Goal: Information Seeking & Learning: Find specific page/section

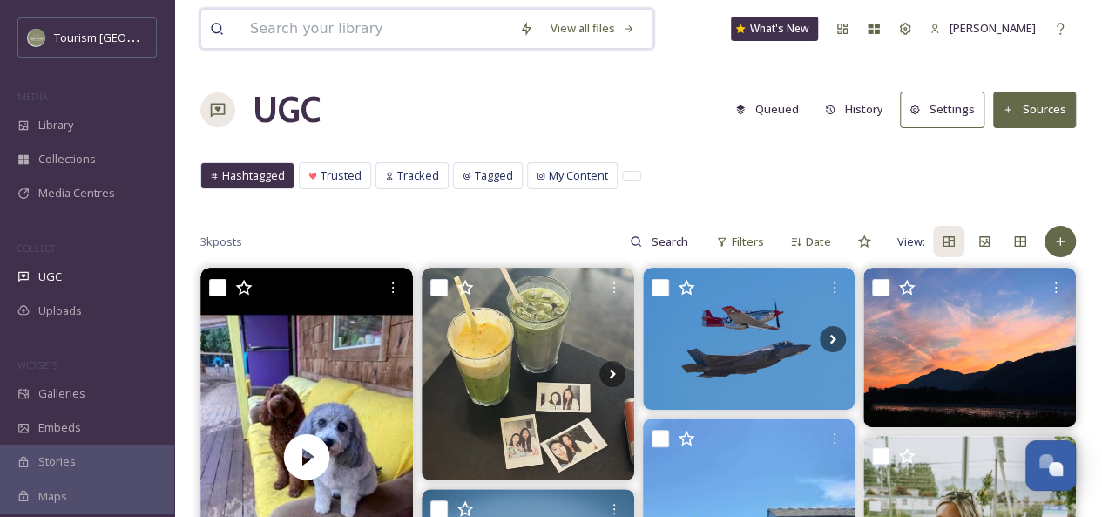
click at [310, 27] on input at bounding box center [375, 29] width 269 height 38
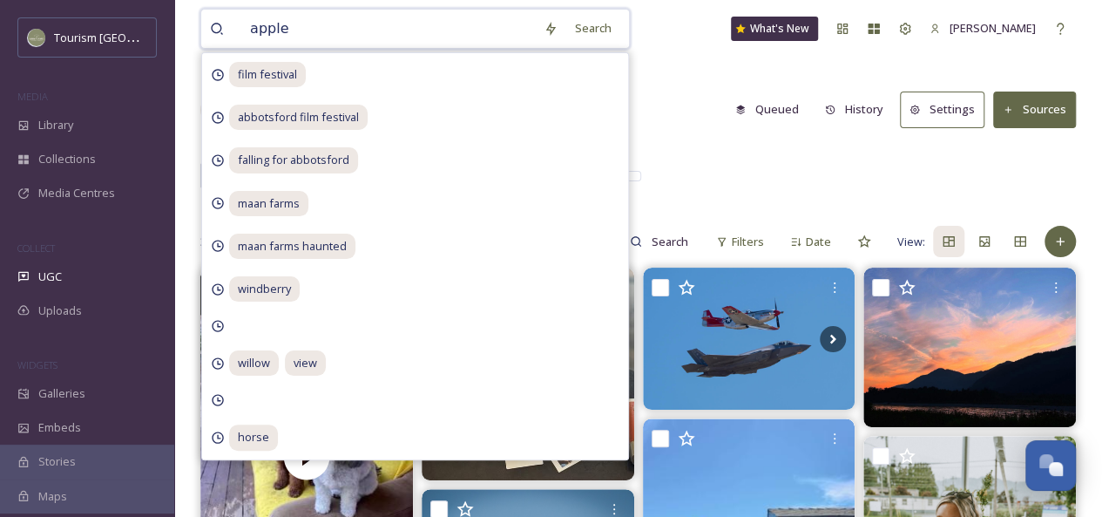
type input "apples"
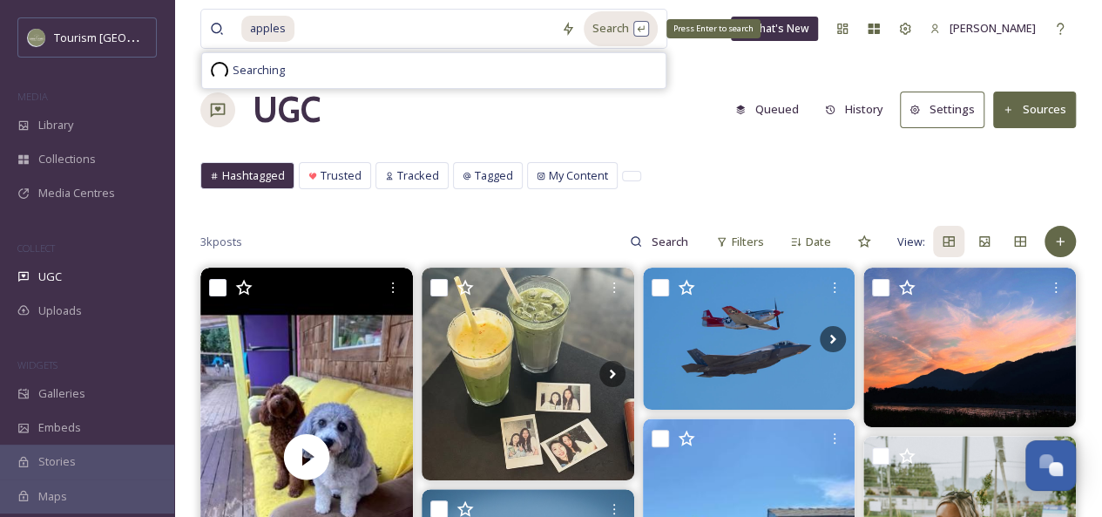
click at [618, 24] on div "Search Press Enter to search" at bounding box center [621, 28] width 74 height 34
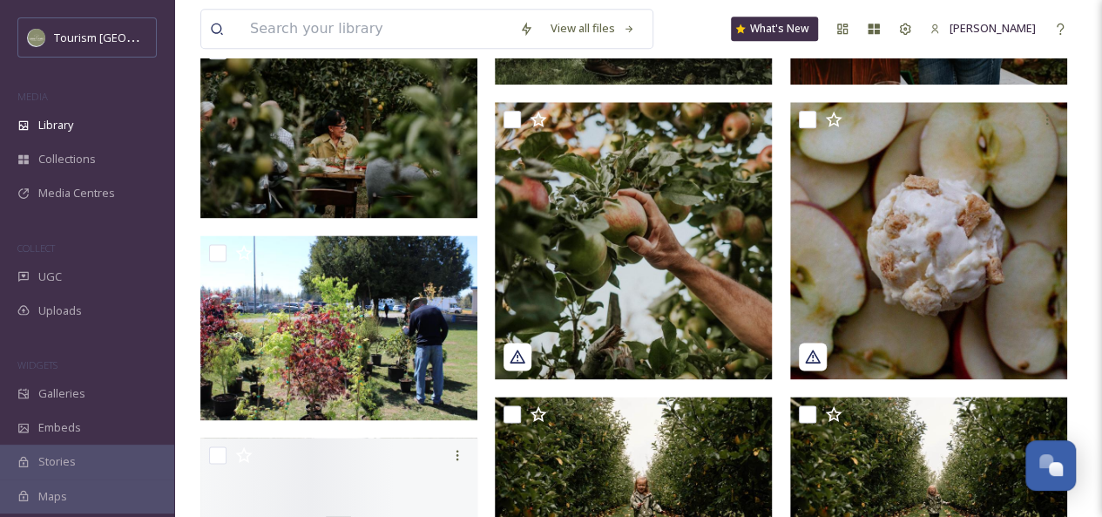
scroll to position [1042, 0]
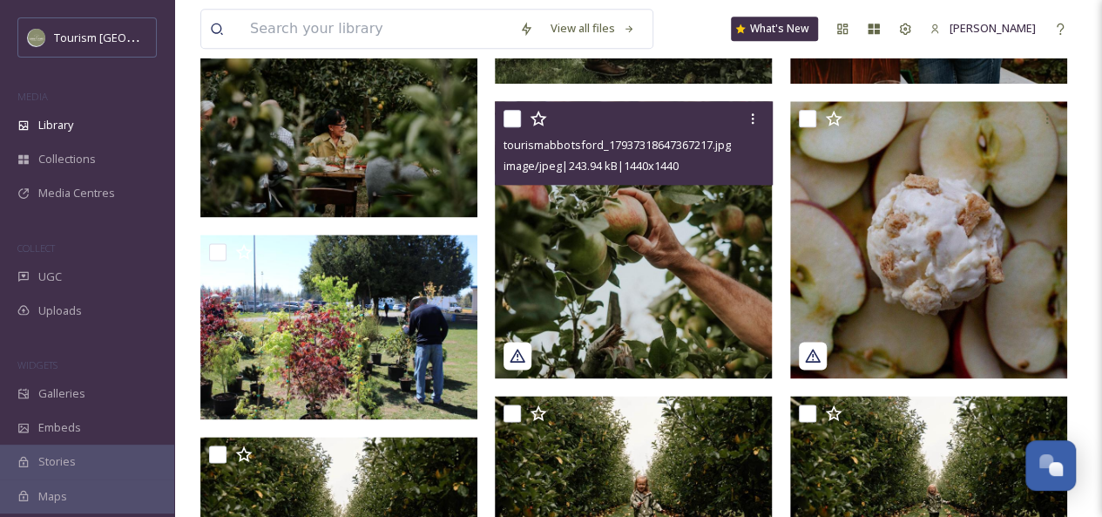
click at [641, 227] on img at bounding box center [633, 239] width 277 height 277
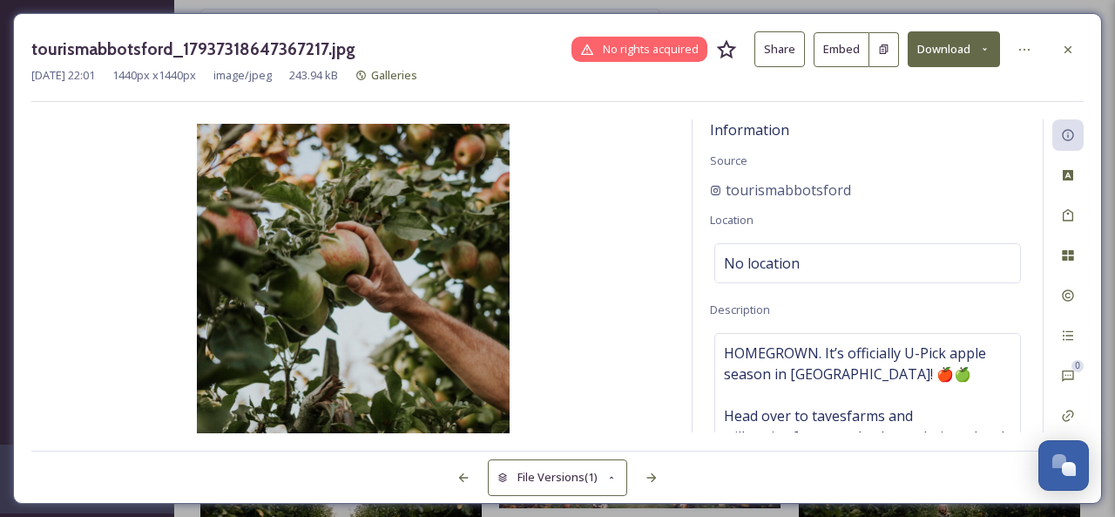
click at [782, 52] on button "Share" at bounding box center [779, 49] width 51 height 36
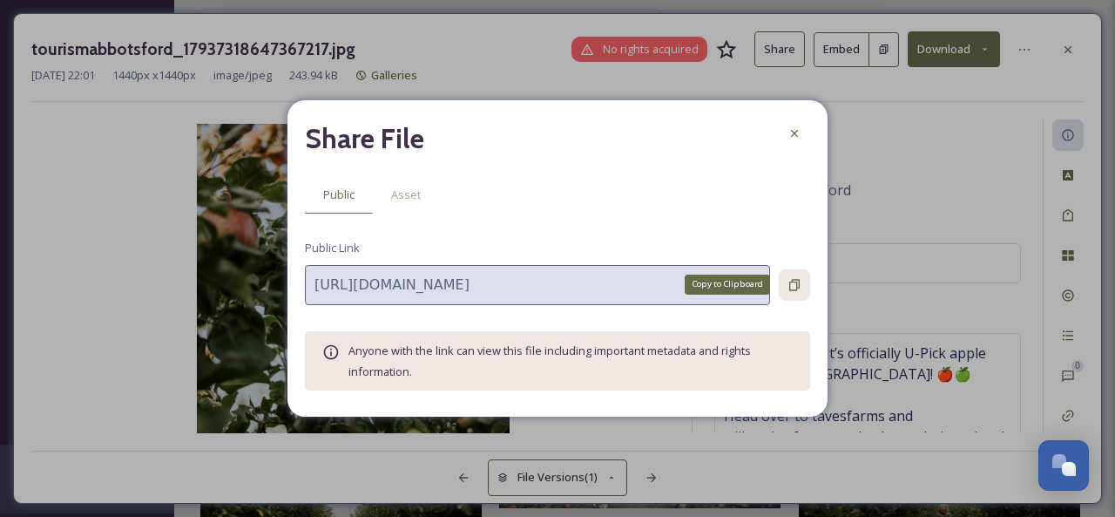
click at [798, 280] on icon at bounding box center [795, 285] width 14 height 14
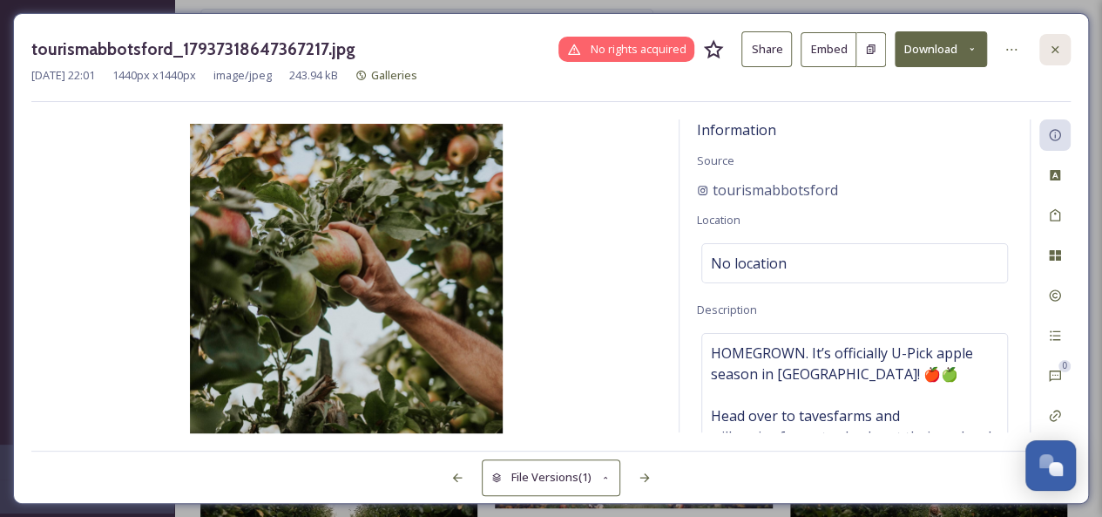
click at [1058, 48] on icon at bounding box center [1055, 50] width 14 height 14
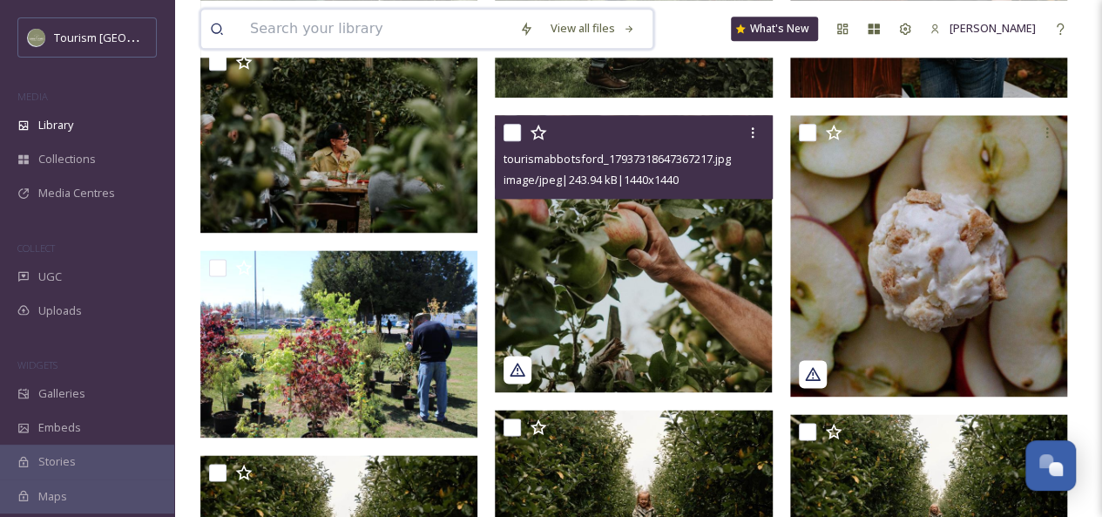
click at [319, 22] on input at bounding box center [375, 29] width 269 height 38
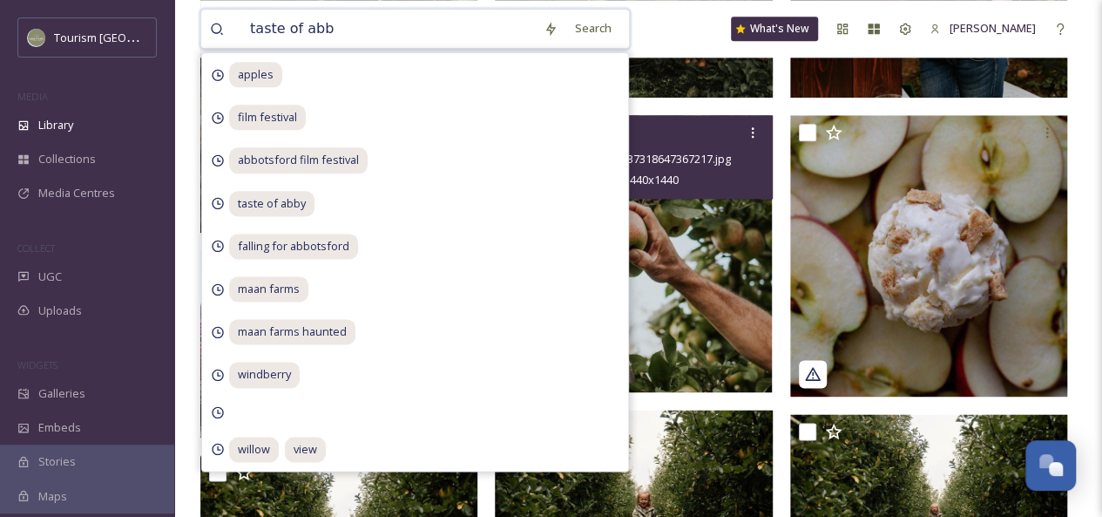
type input "taste of abby"
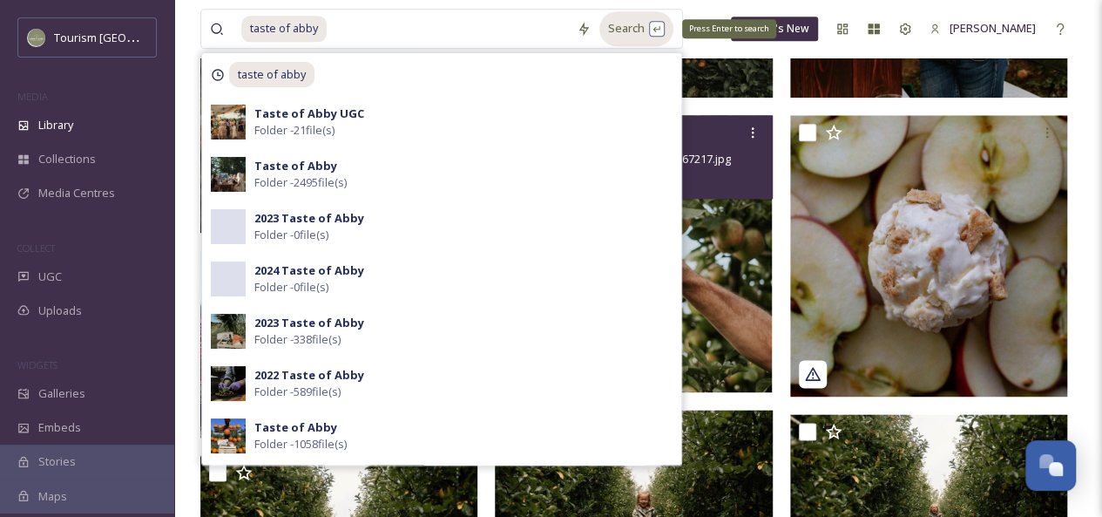
click at [642, 28] on div "Search Press Enter to search" at bounding box center [636, 28] width 74 height 34
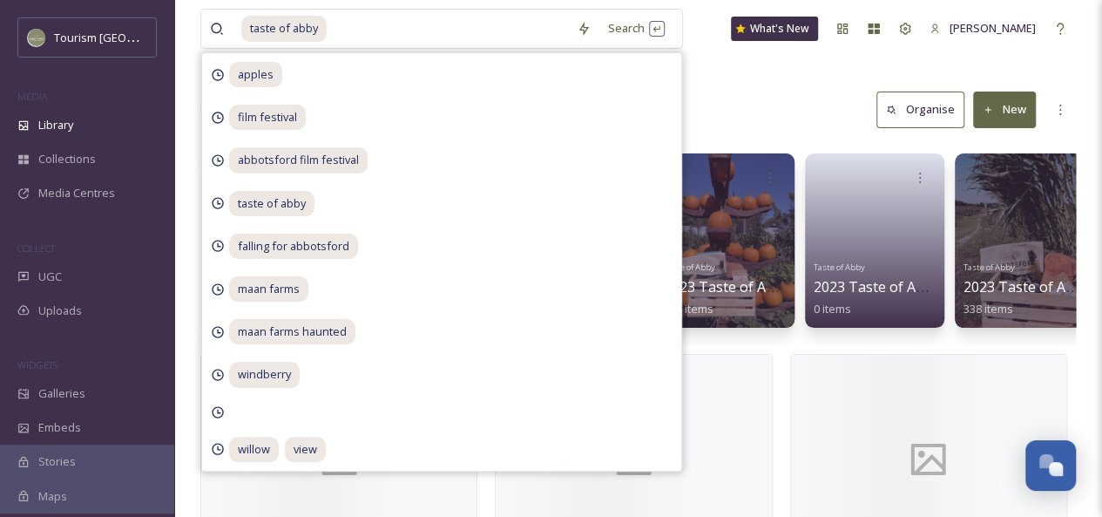
scroll to position [11, 0]
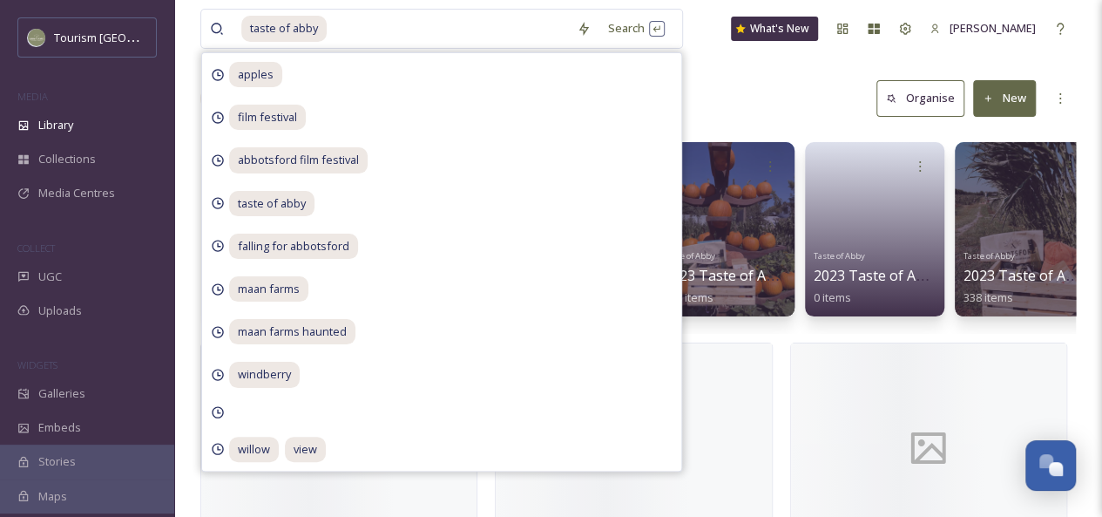
click at [730, 97] on div "Library Search Organise New" at bounding box center [638, 98] width 876 height 52
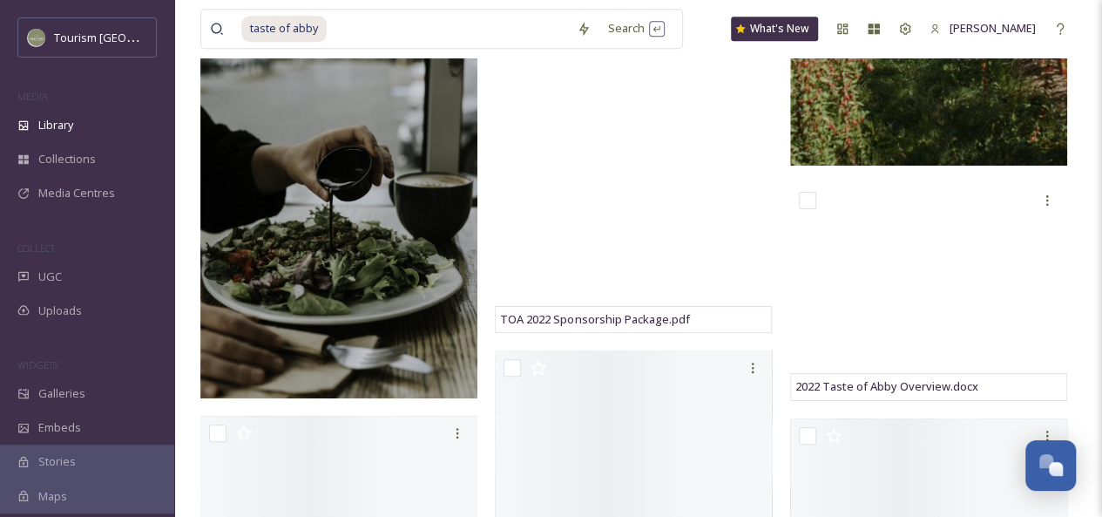
scroll to position [10446, 0]
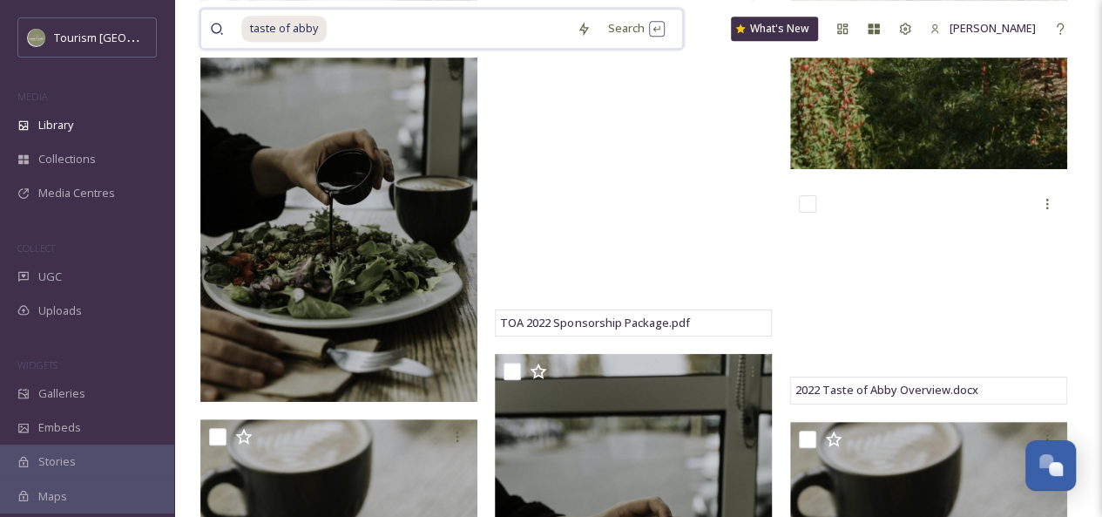
click at [353, 29] on input at bounding box center [448, 29] width 240 height 38
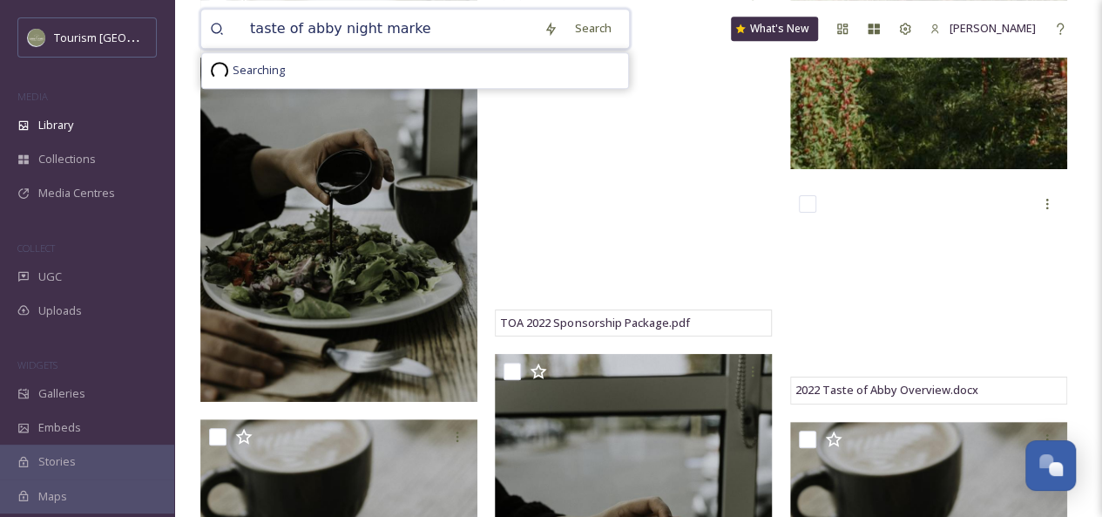
type input "taste of abby night market"
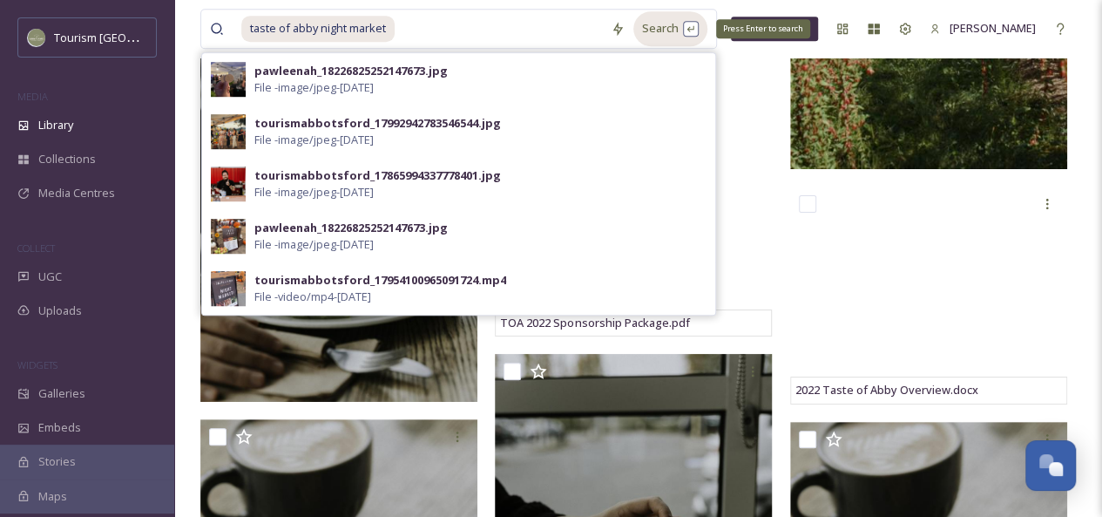
click at [676, 34] on div "Search Press Enter to search" at bounding box center [670, 28] width 74 height 34
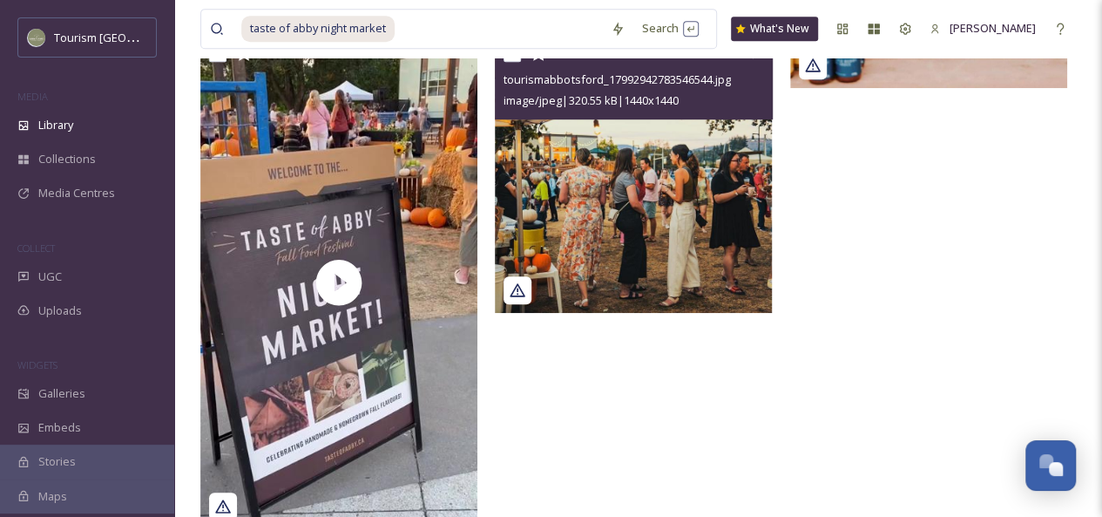
scroll to position [475, 0]
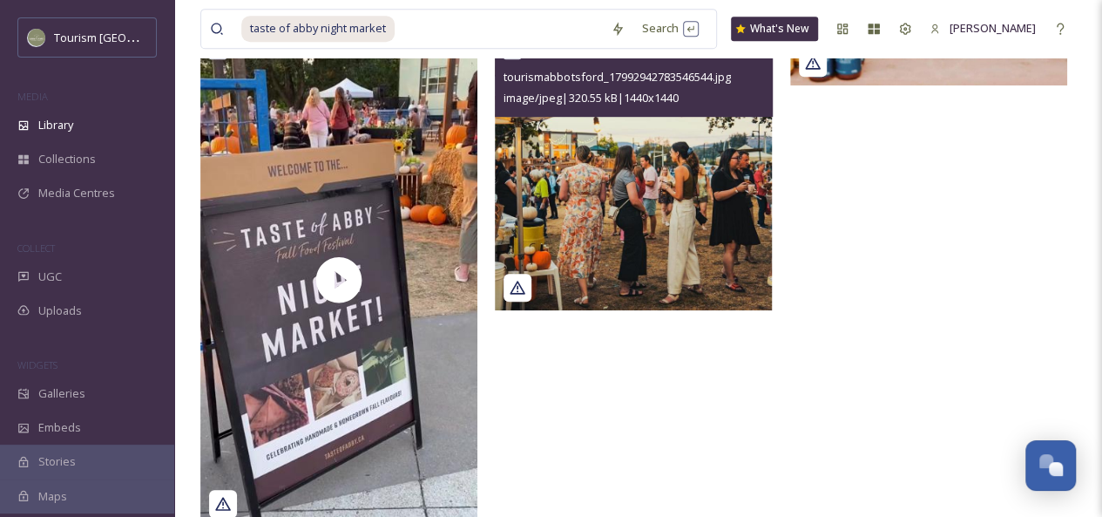
click at [673, 233] on img at bounding box center [633, 171] width 277 height 277
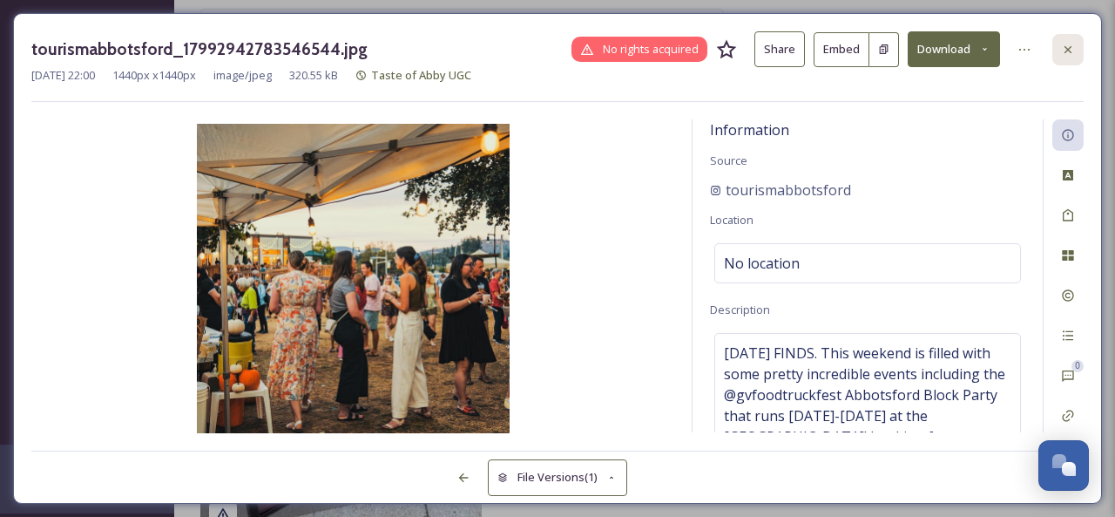
click at [1066, 57] on div at bounding box center [1067, 49] width 31 height 31
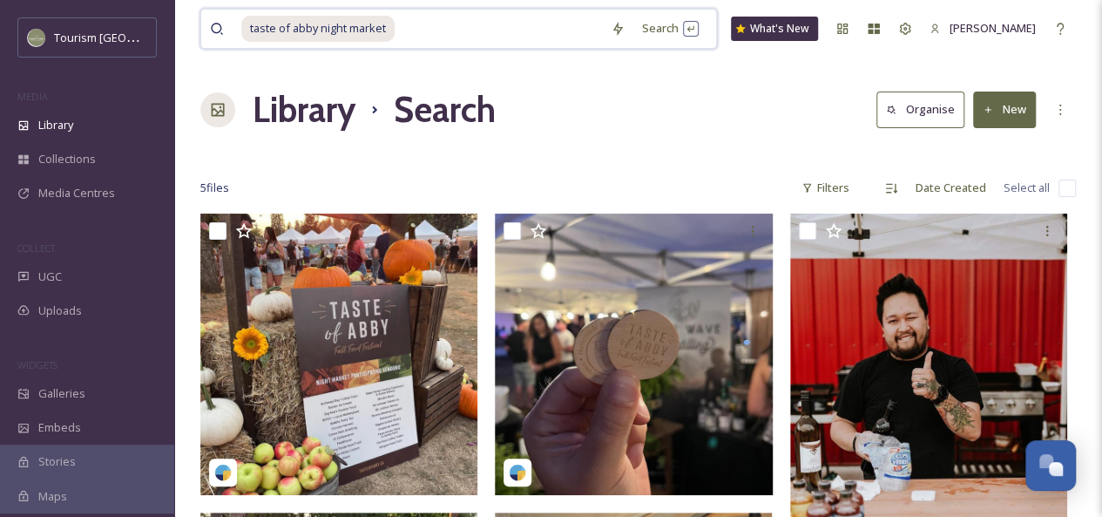
click at [423, 29] on input at bounding box center [499, 29] width 206 height 38
type input "taste of [PERSON_NAME]"
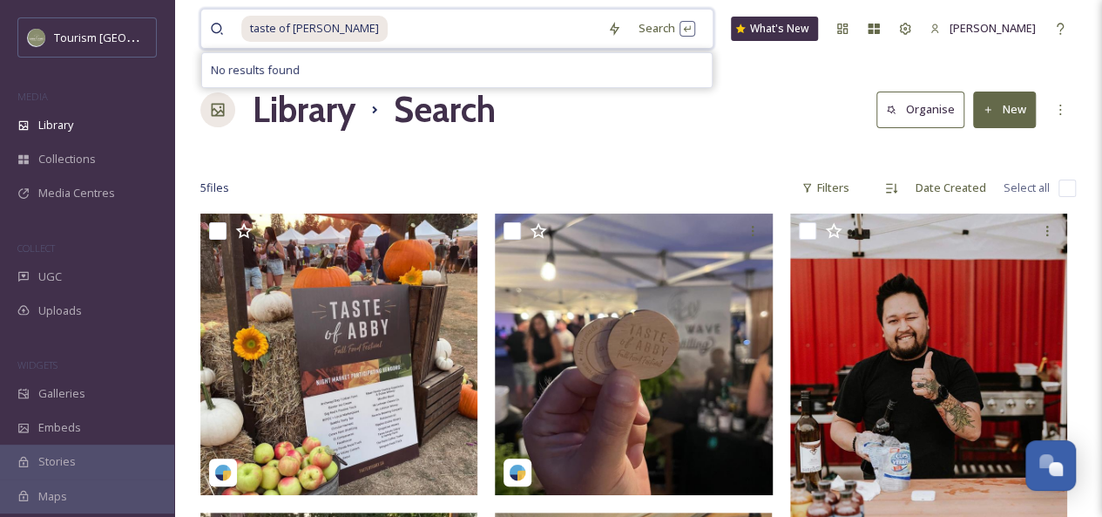
type input "\"
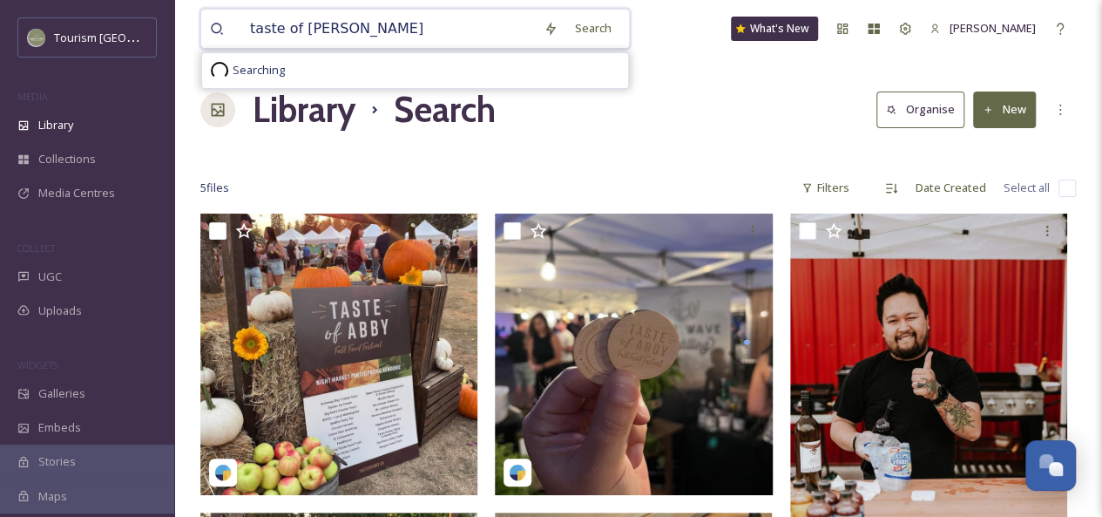
type input "taste of abby night"
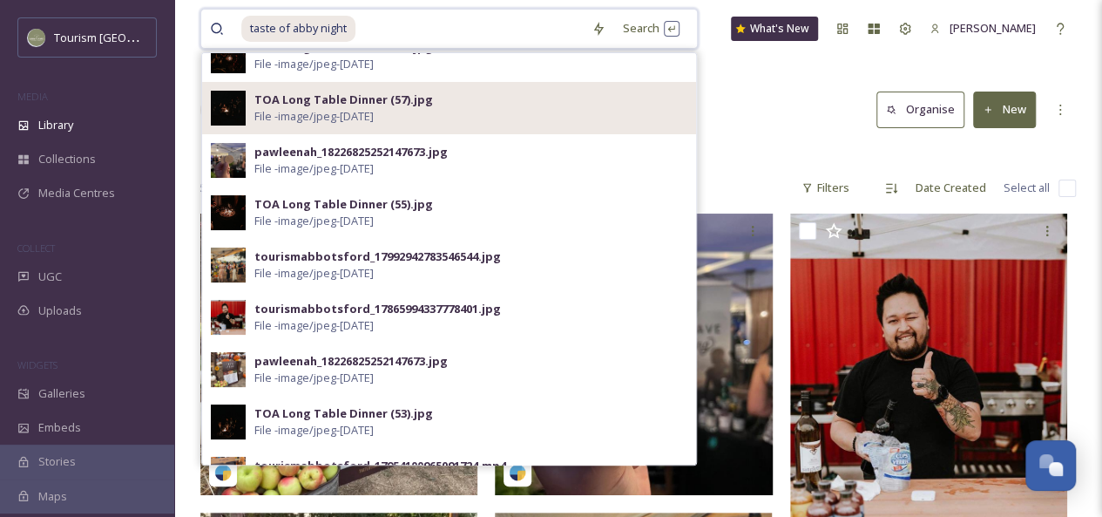
scroll to position [57, 0]
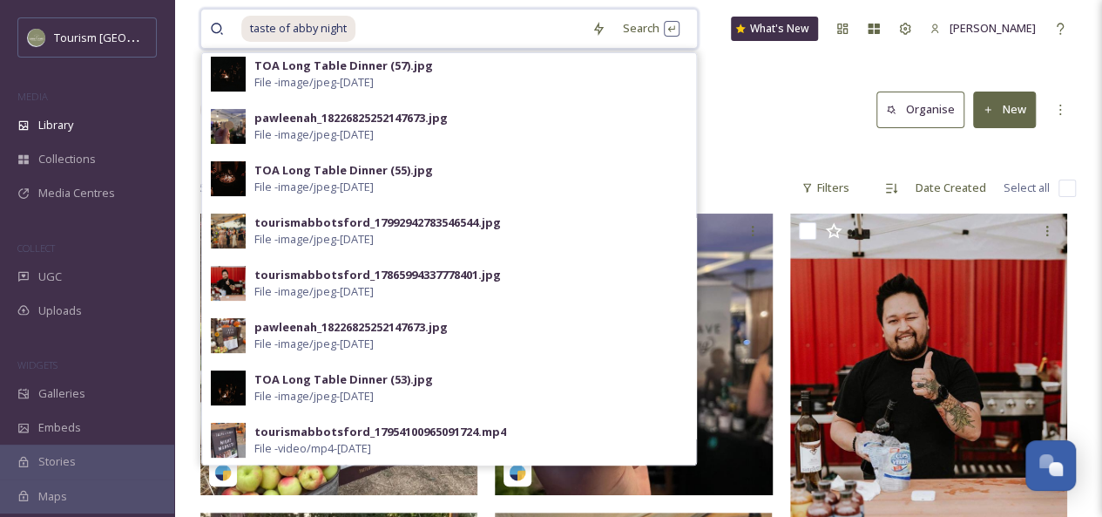
click at [415, 31] on input at bounding box center [470, 29] width 226 height 38
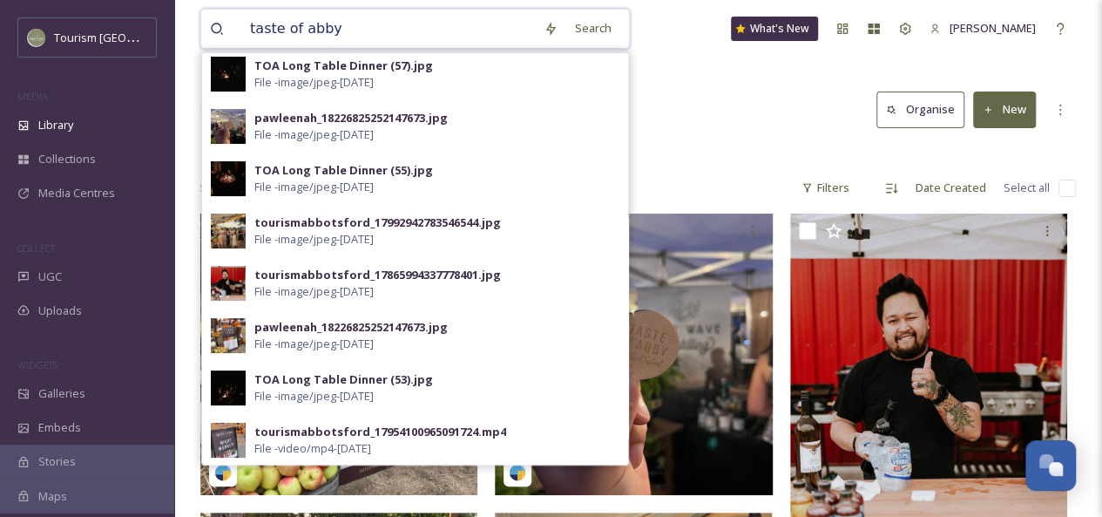
type input "taste of abby"
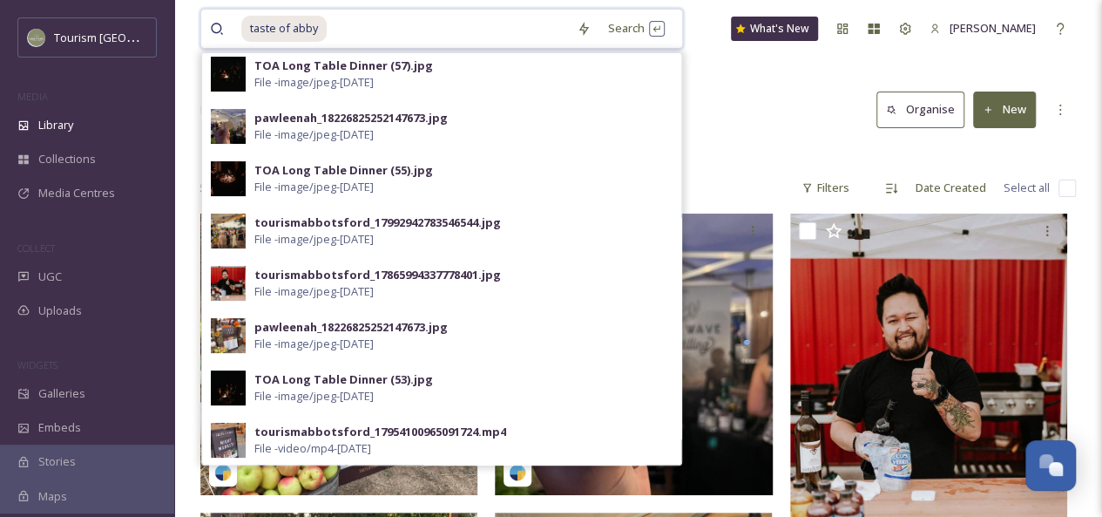
scroll to position [0, 0]
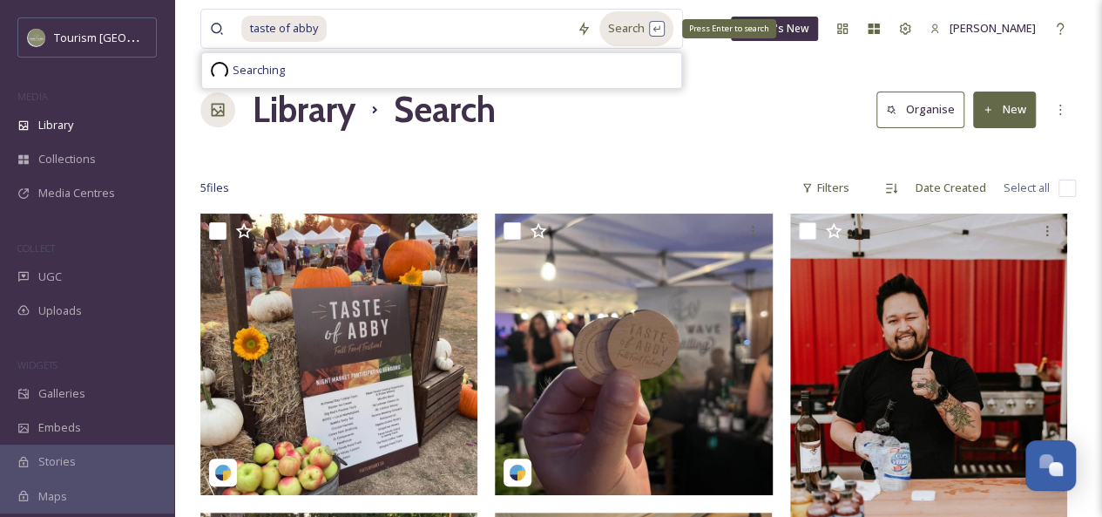
click at [610, 31] on div "Search Press Enter to search" at bounding box center [636, 28] width 74 height 34
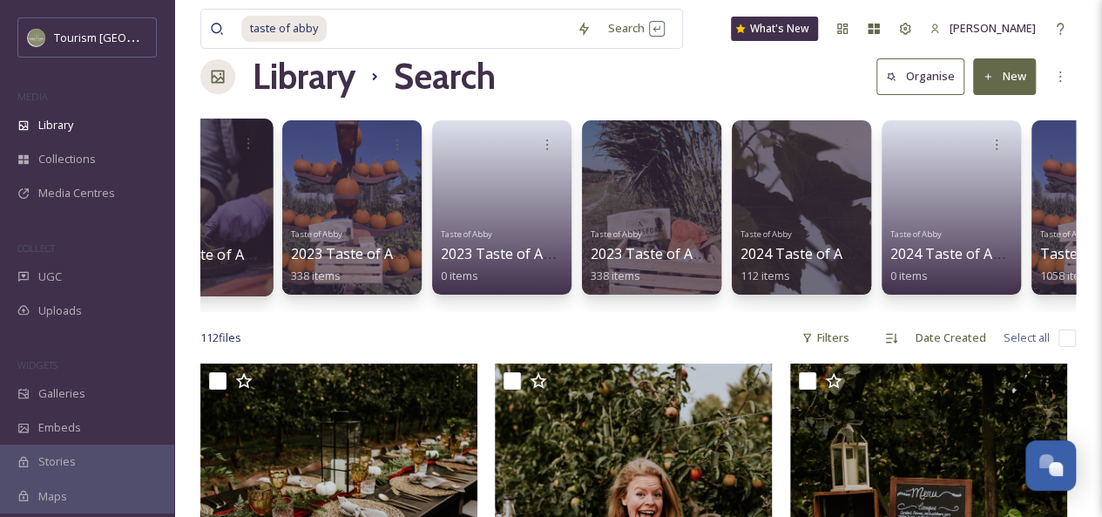
scroll to position [0, 385]
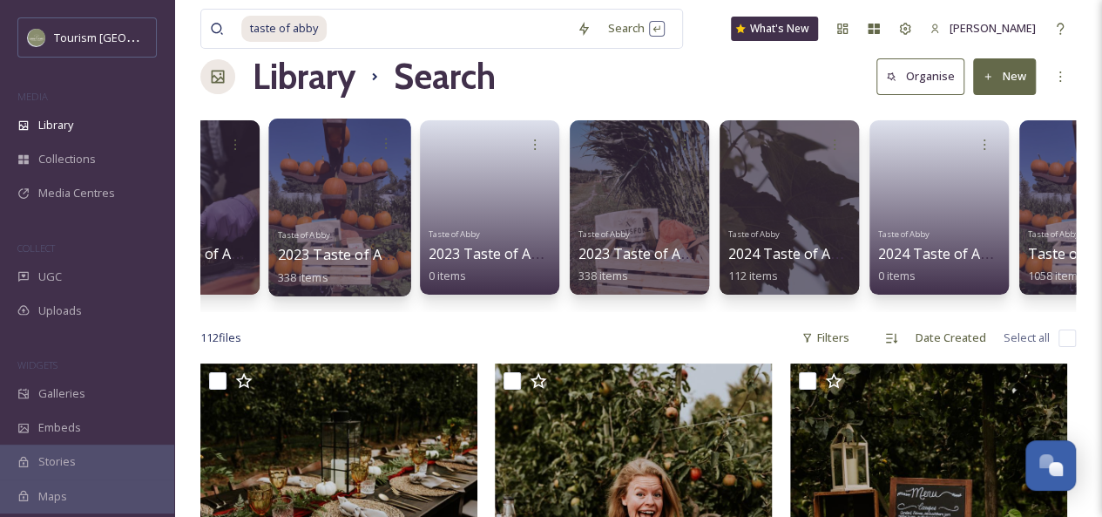
click at [335, 251] on span "2023 Taste of Abby" at bounding box center [342, 254] width 129 height 19
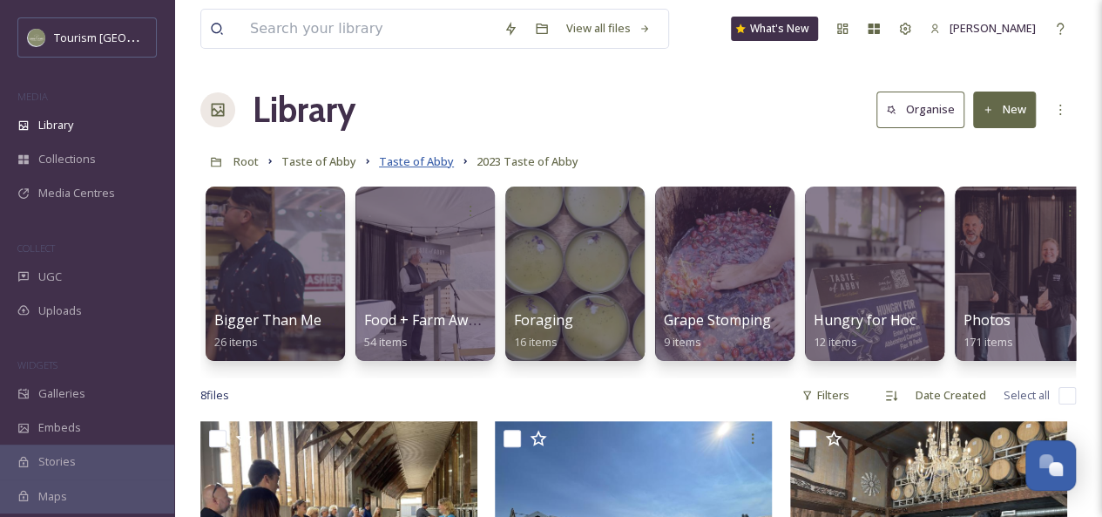
click at [422, 161] on span "Taste of Abby" at bounding box center [416, 161] width 75 height 16
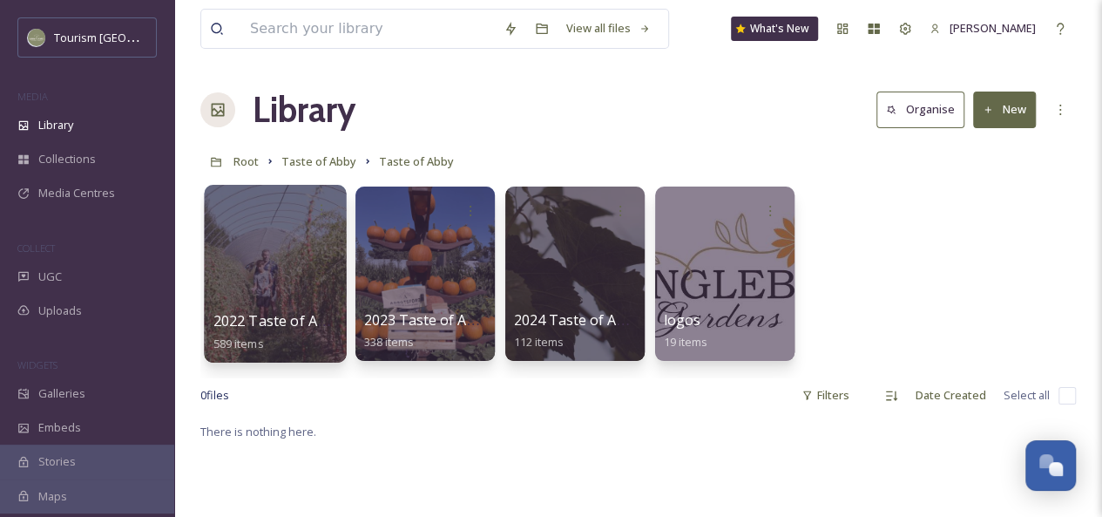
click at [221, 270] on div at bounding box center [275, 274] width 142 height 178
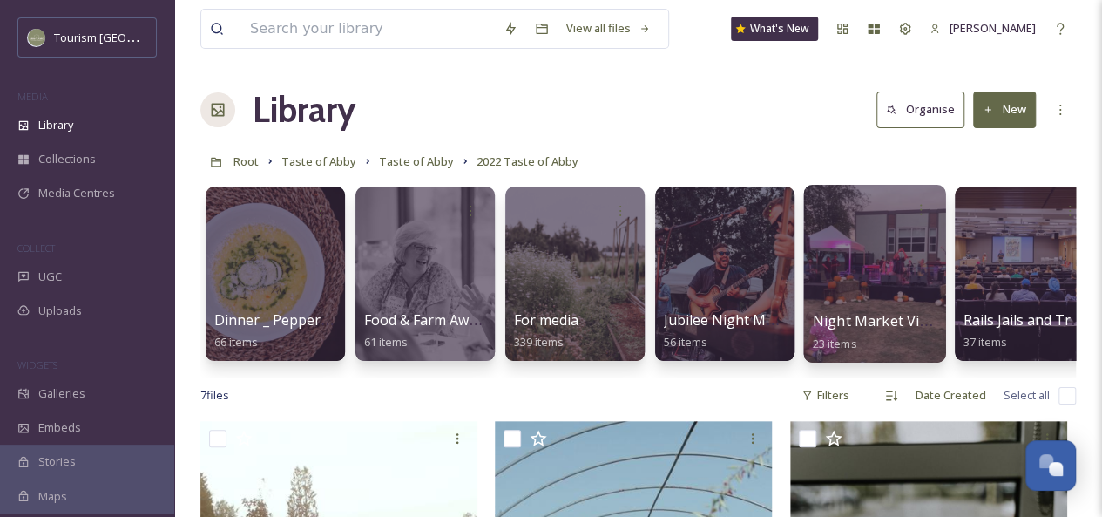
scroll to position [0, 24]
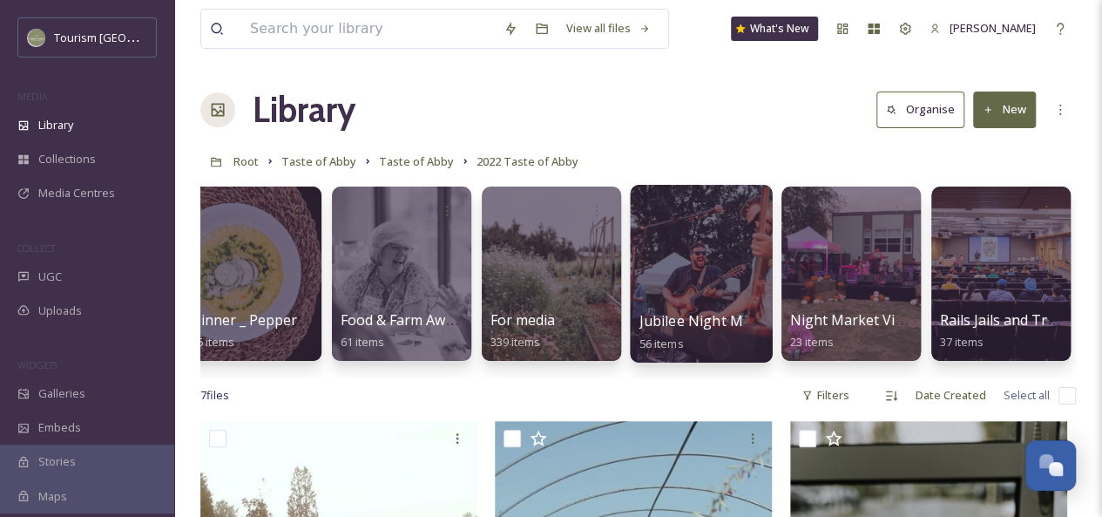
click at [720, 255] on div at bounding box center [701, 274] width 142 height 178
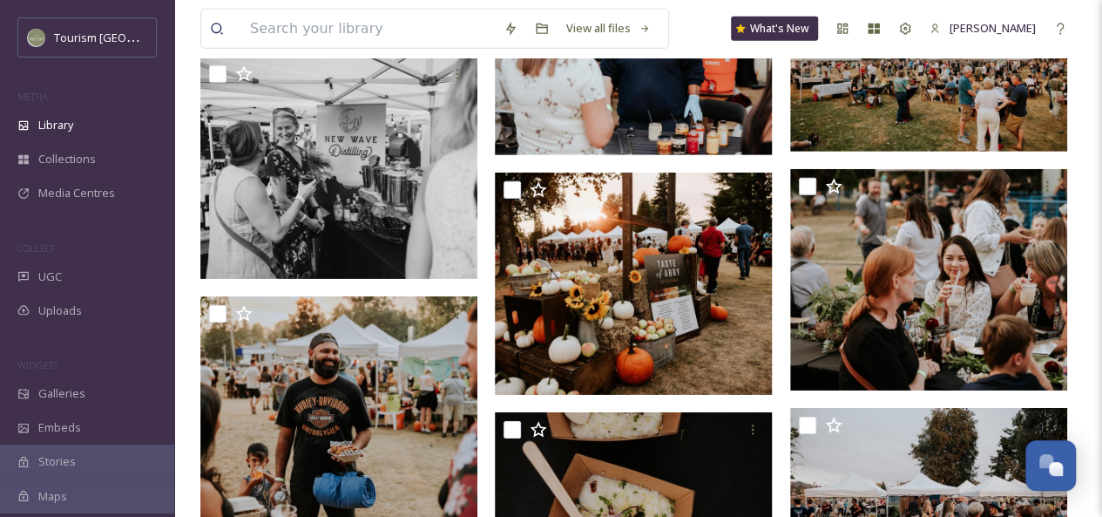
scroll to position [2631, 0]
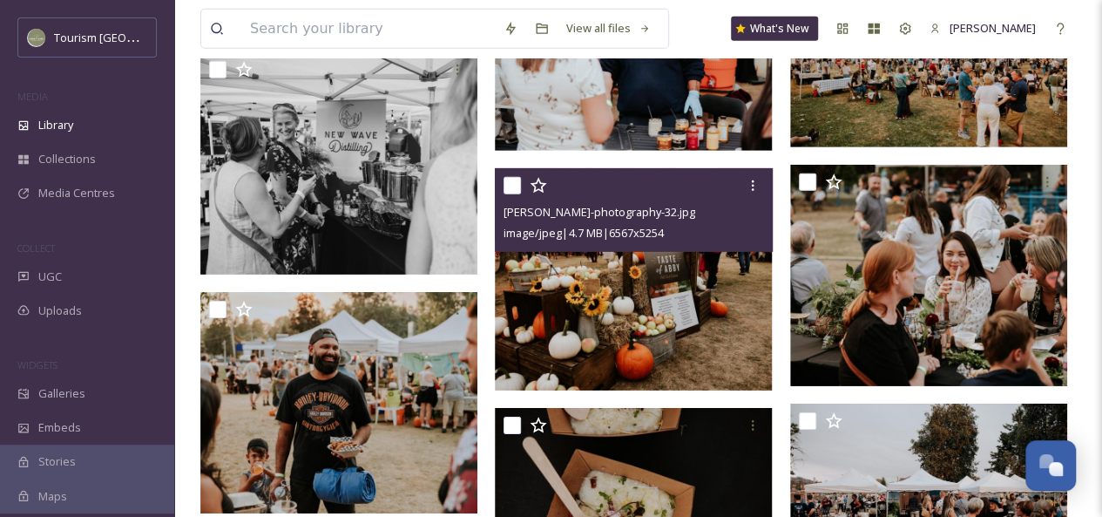
click at [598, 321] on img at bounding box center [633, 278] width 277 height 221
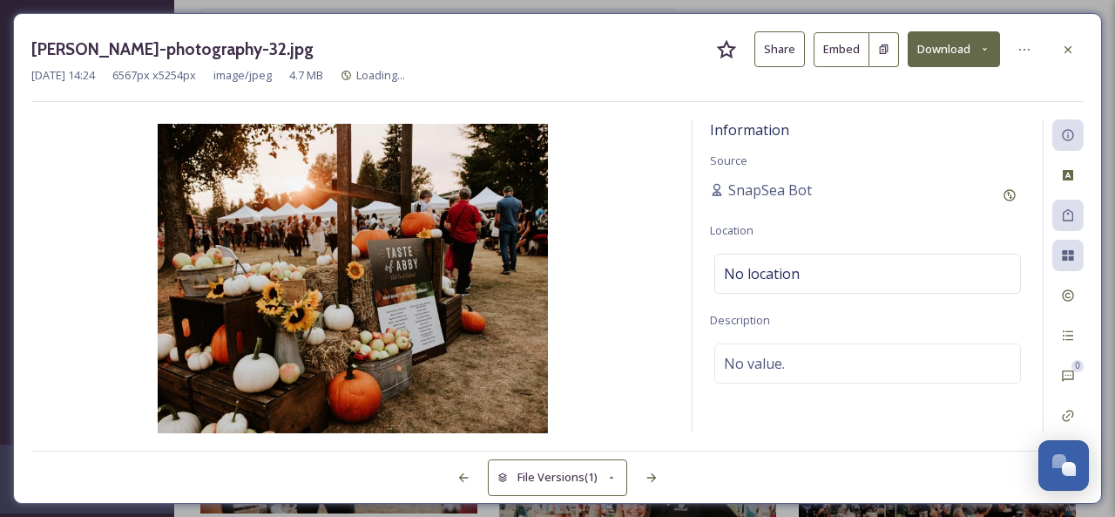
click at [779, 52] on button "Share" at bounding box center [779, 49] width 51 height 36
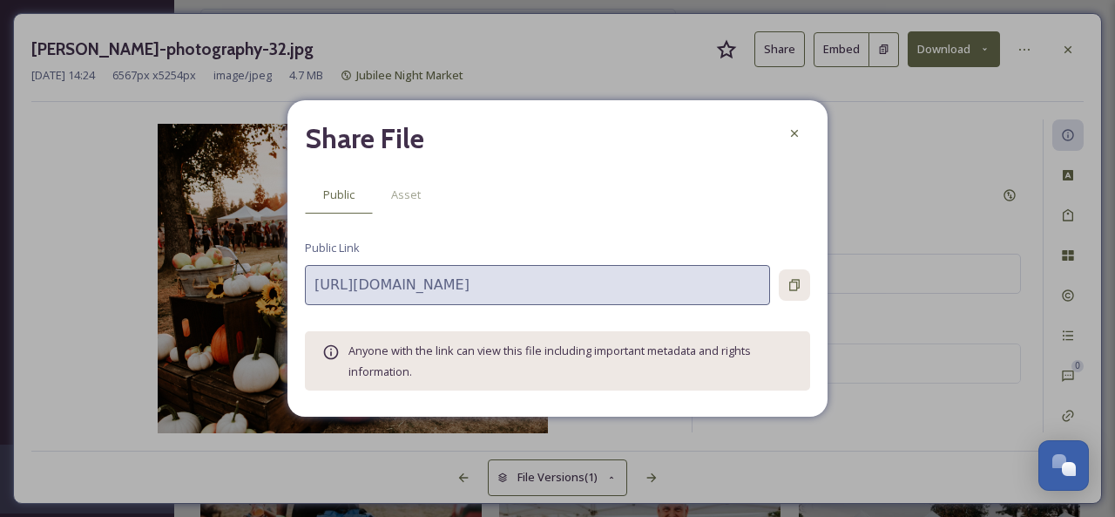
click at [795, 281] on icon at bounding box center [795, 285] width 14 height 14
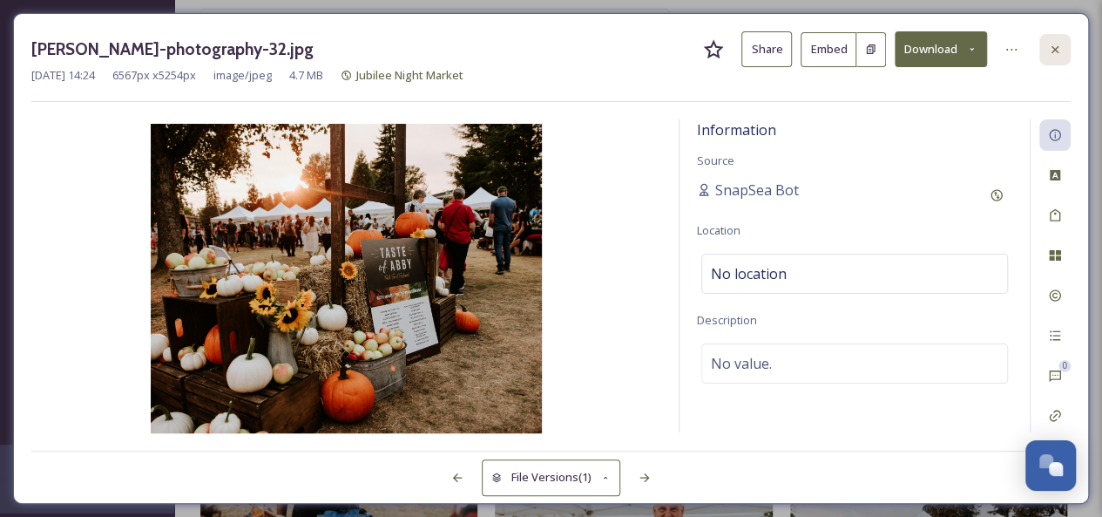
click at [1051, 46] on icon at bounding box center [1054, 48] width 7 height 7
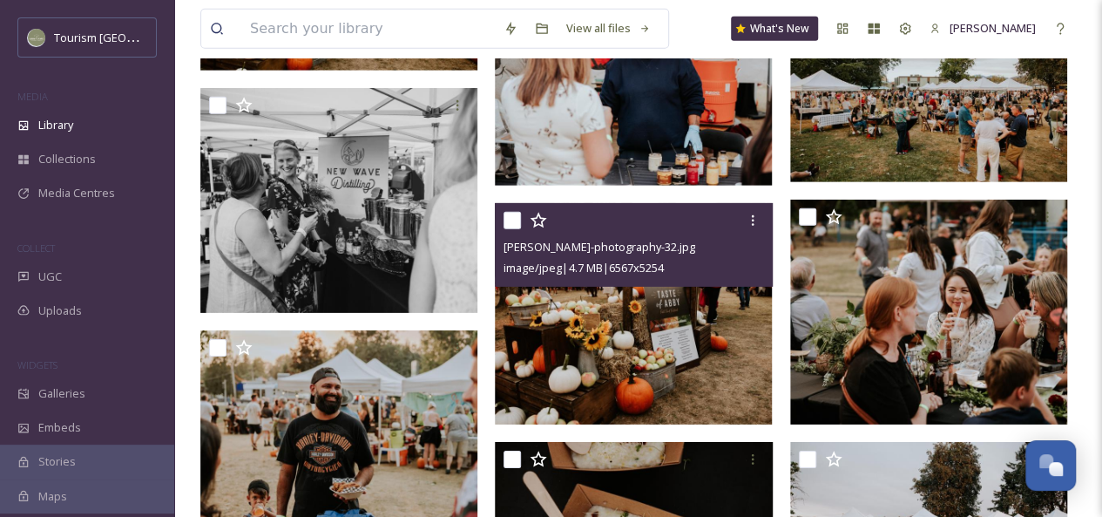
click at [691, 337] on img at bounding box center [633, 313] width 277 height 221
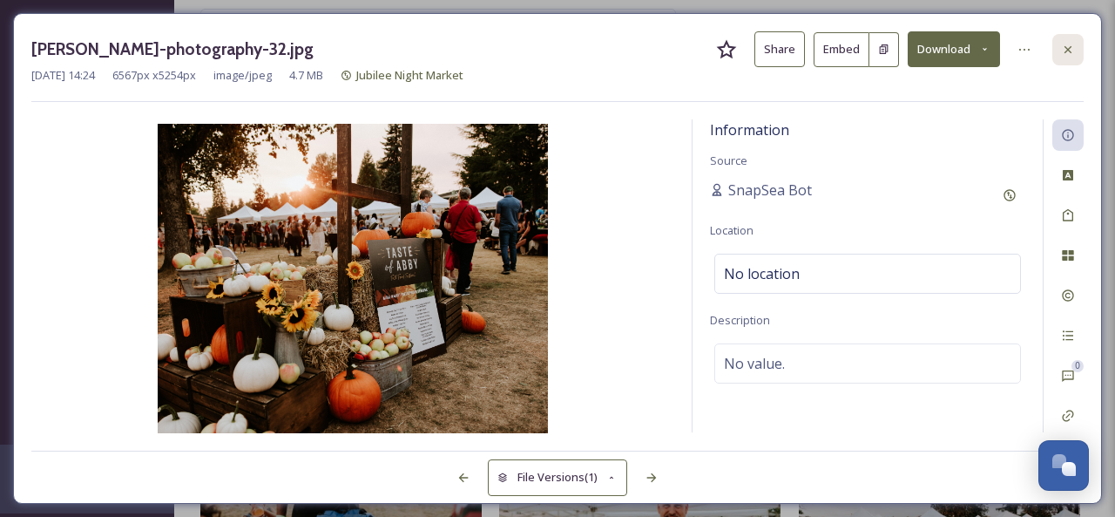
click at [1065, 50] on icon at bounding box center [1068, 50] width 14 height 14
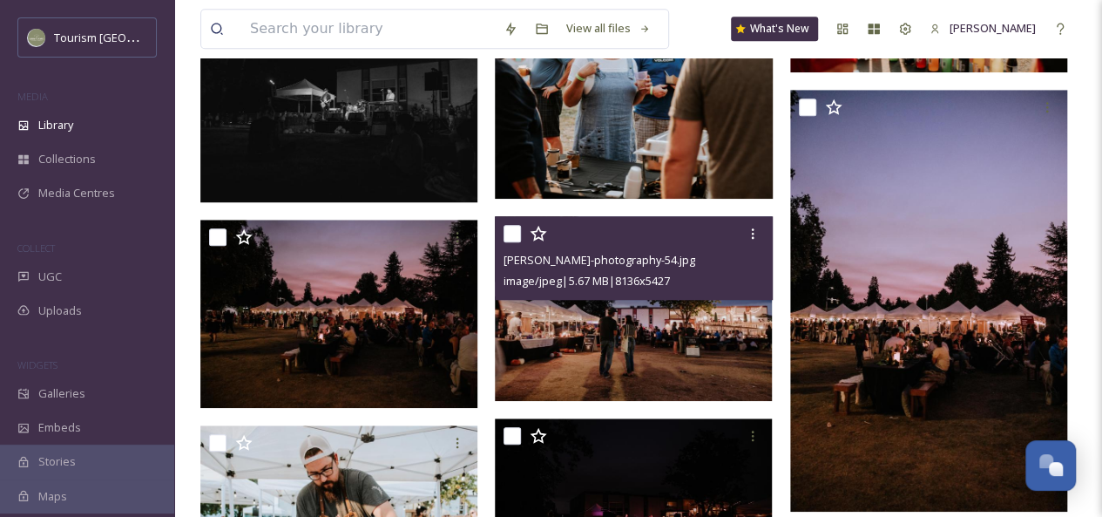
scroll to position [632, 0]
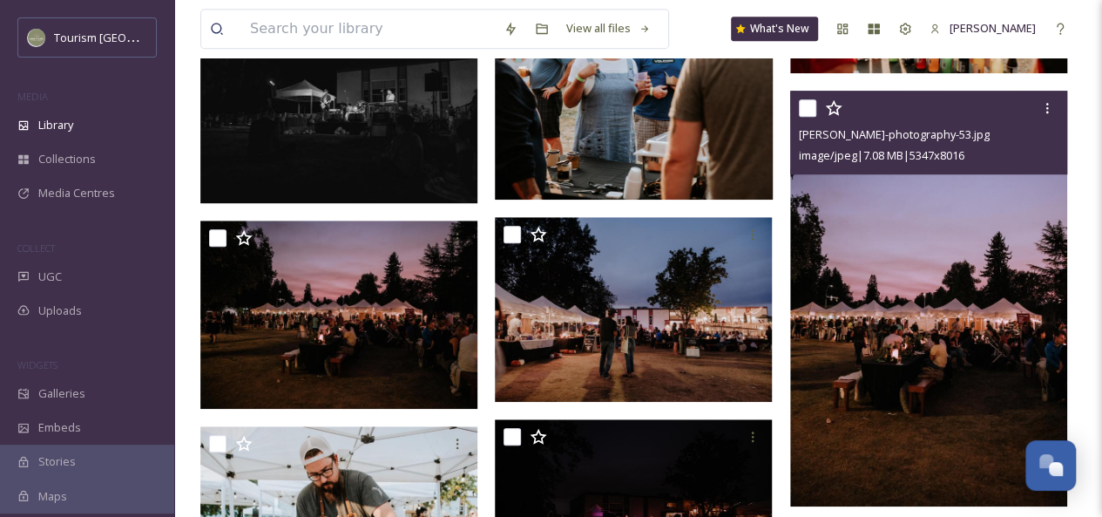
click at [997, 327] on img at bounding box center [928, 299] width 277 height 416
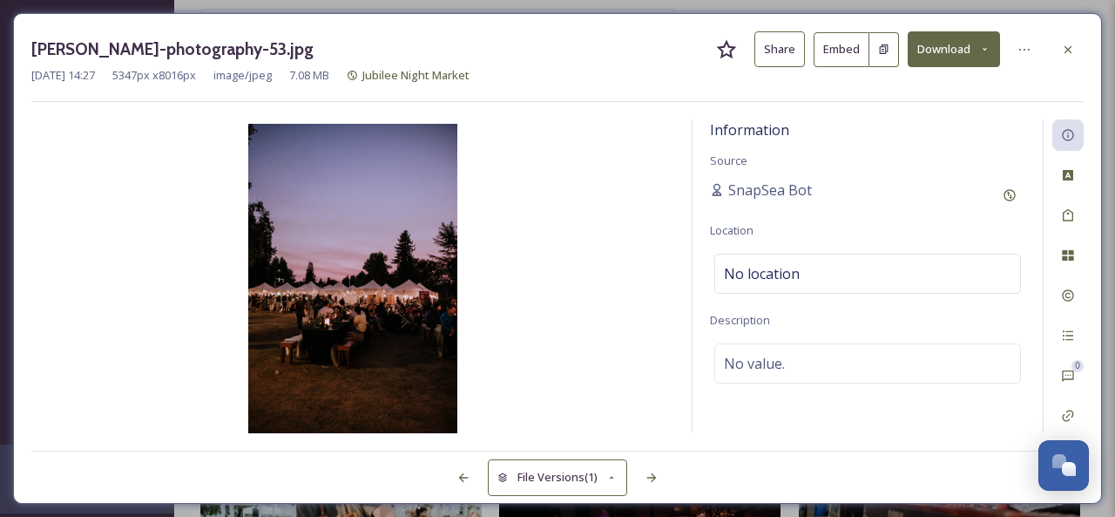
click at [782, 55] on button "Share" at bounding box center [779, 49] width 51 height 36
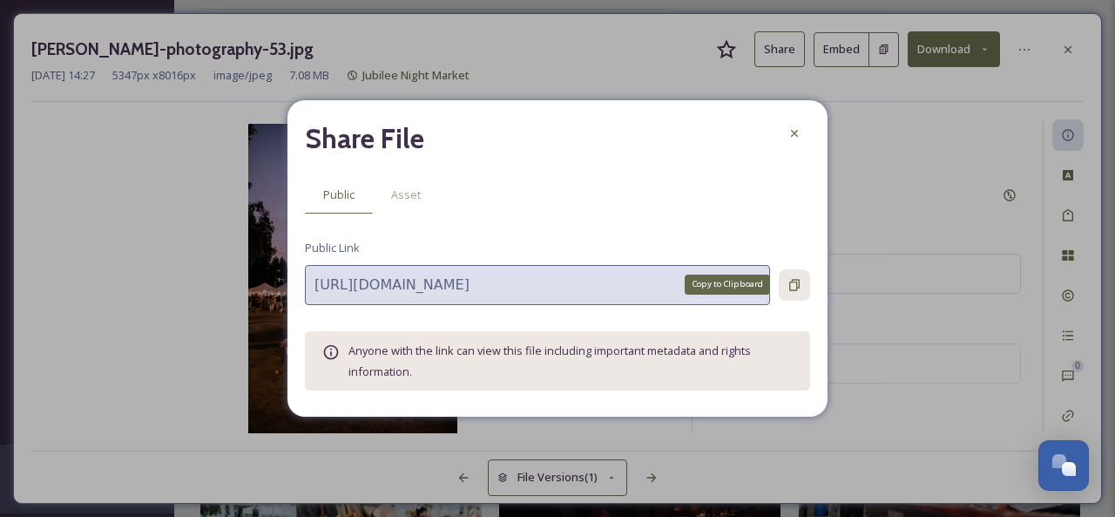
click at [788, 280] on icon at bounding box center [795, 285] width 14 height 14
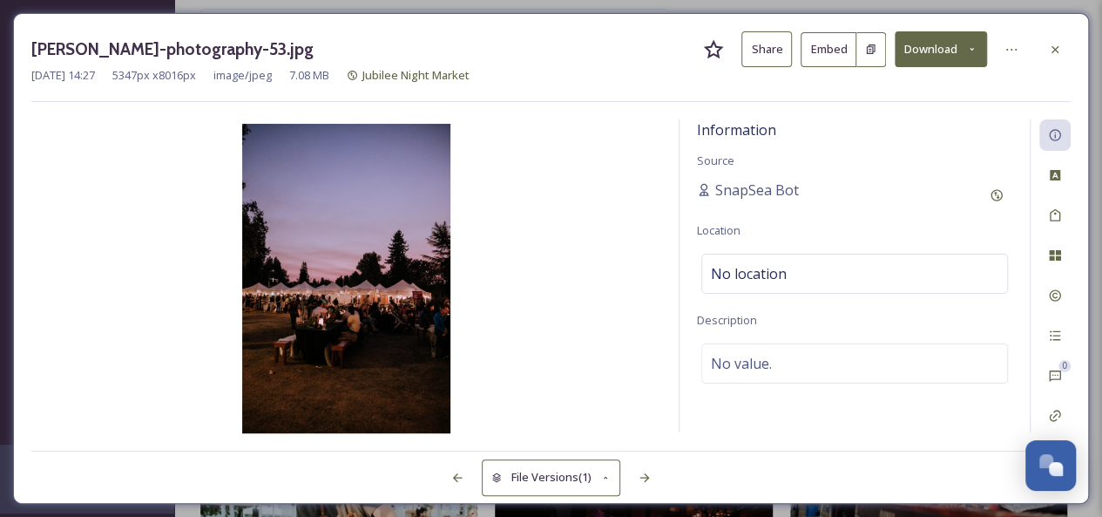
click at [769, 53] on button "Share" at bounding box center [766, 49] width 51 height 36
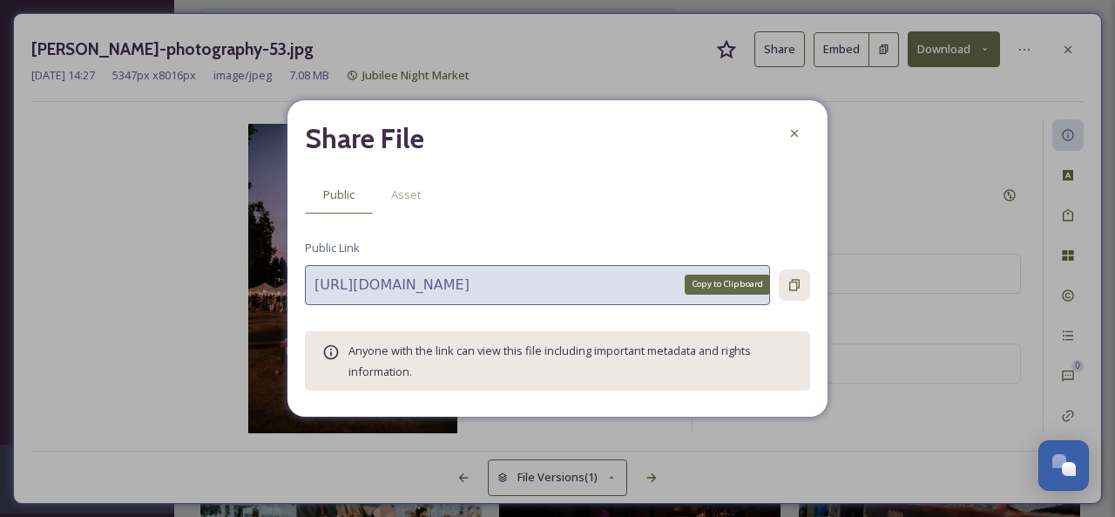
click at [794, 295] on div "Copy to Clipboard" at bounding box center [794, 284] width 31 height 31
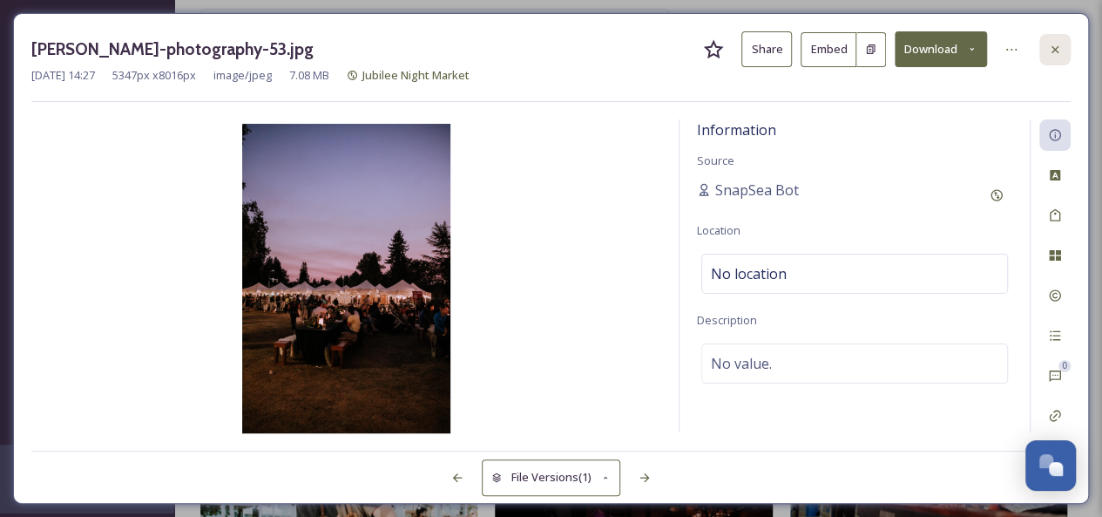
click at [1057, 51] on icon at bounding box center [1054, 48] width 7 height 7
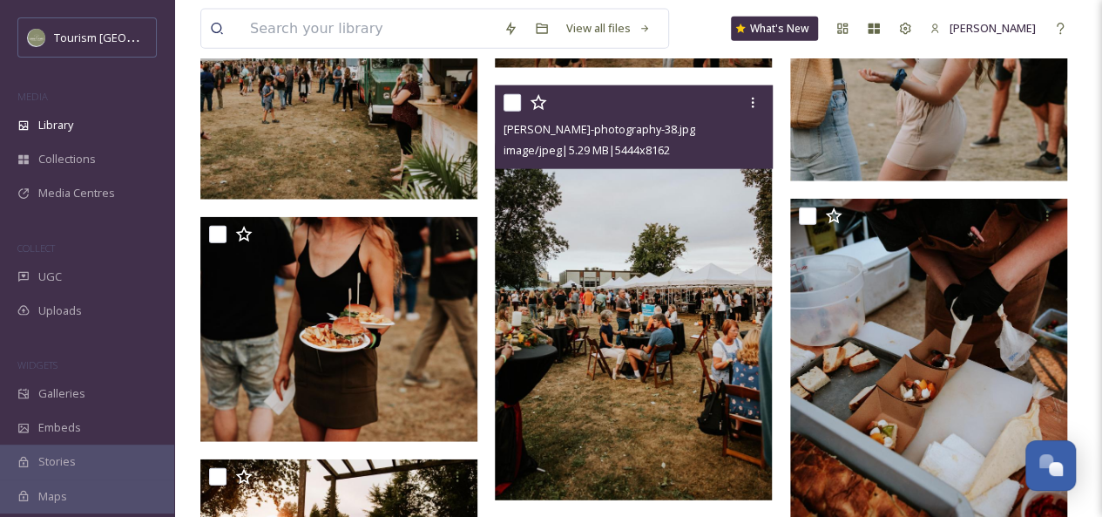
scroll to position [2063, 0]
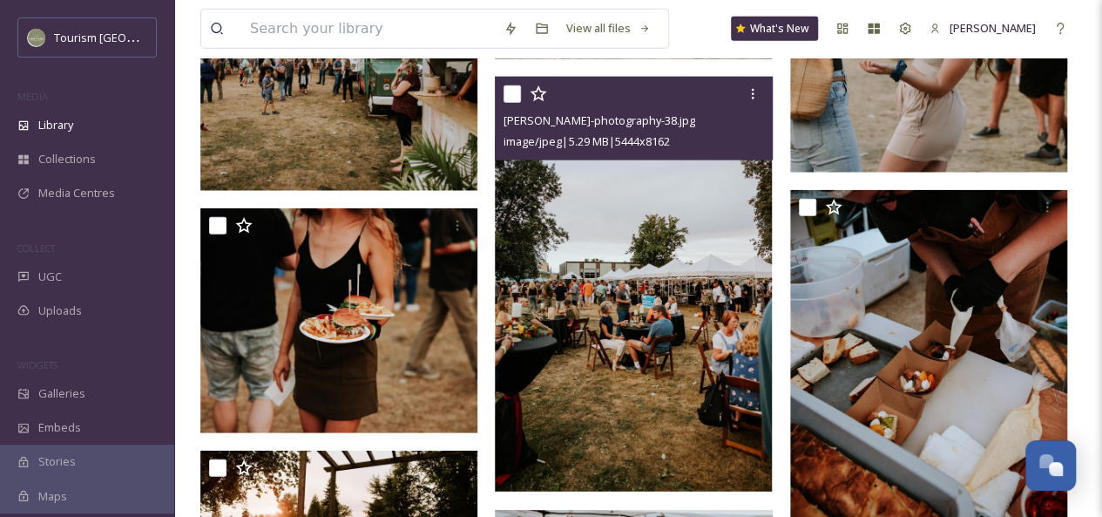
click at [667, 341] on img at bounding box center [633, 285] width 277 height 416
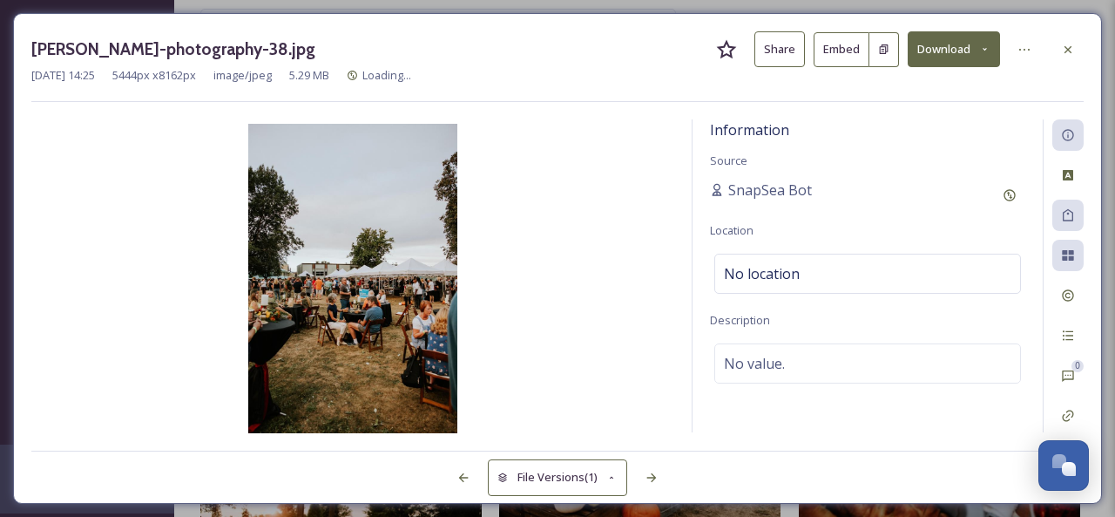
click at [784, 50] on button "Share" at bounding box center [779, 49] width 51 height 36
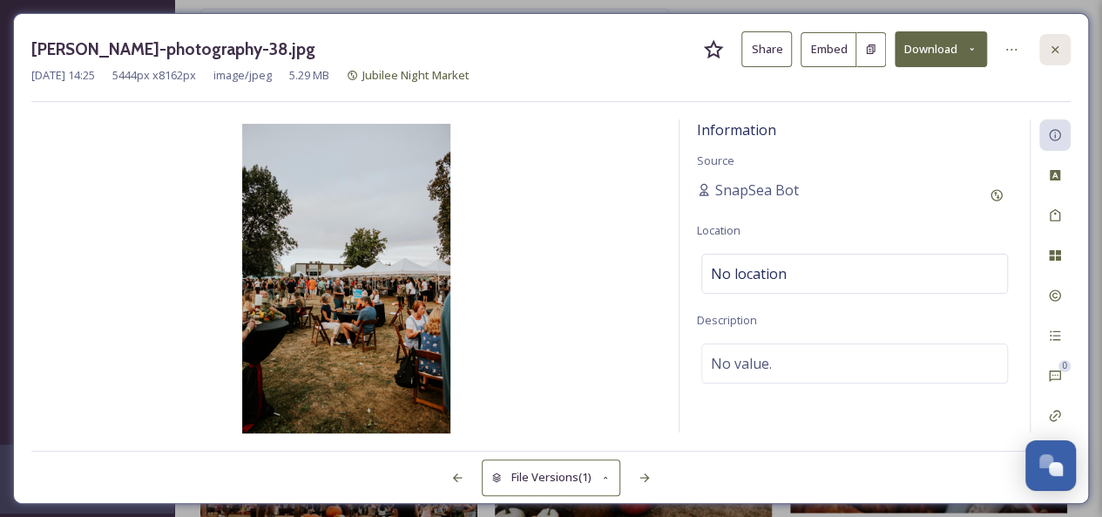
click at [1058, 48] on icon at bounding box center [1055, 50] width 14 height 14
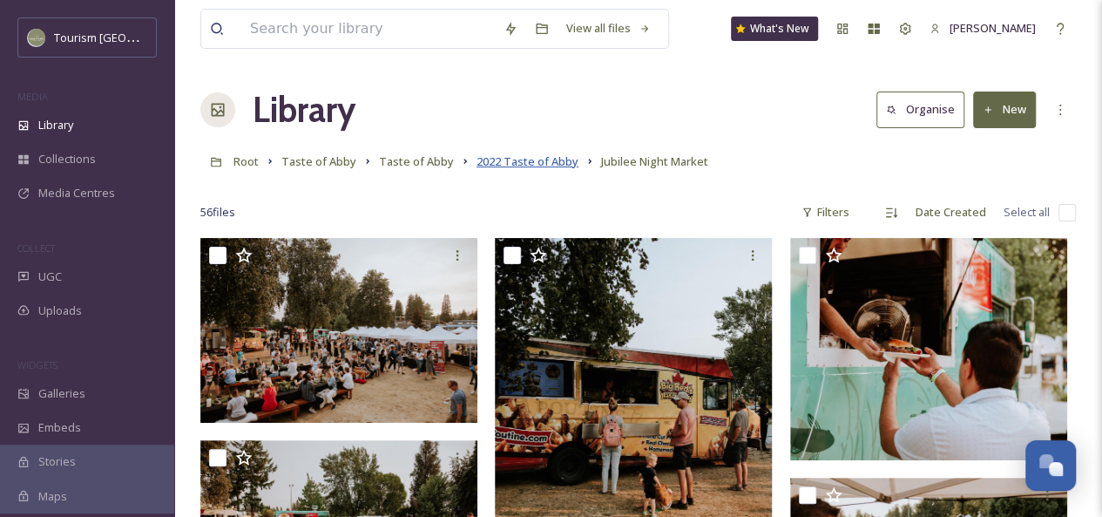
click at [540, 163] on span "2022 Taste of Abby" at bounding box center [528, 161] width 102 height 16
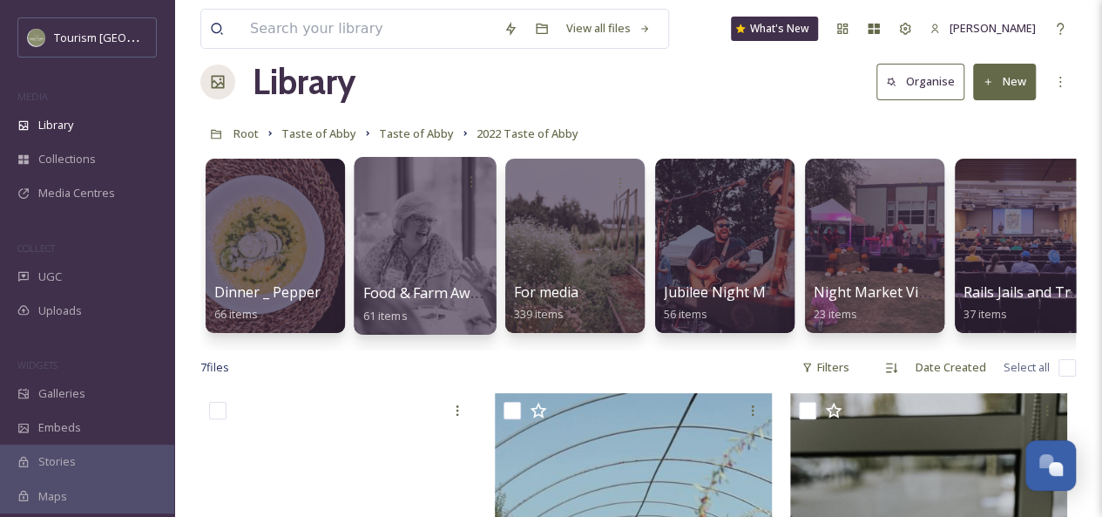
scroll to position [15, 0]
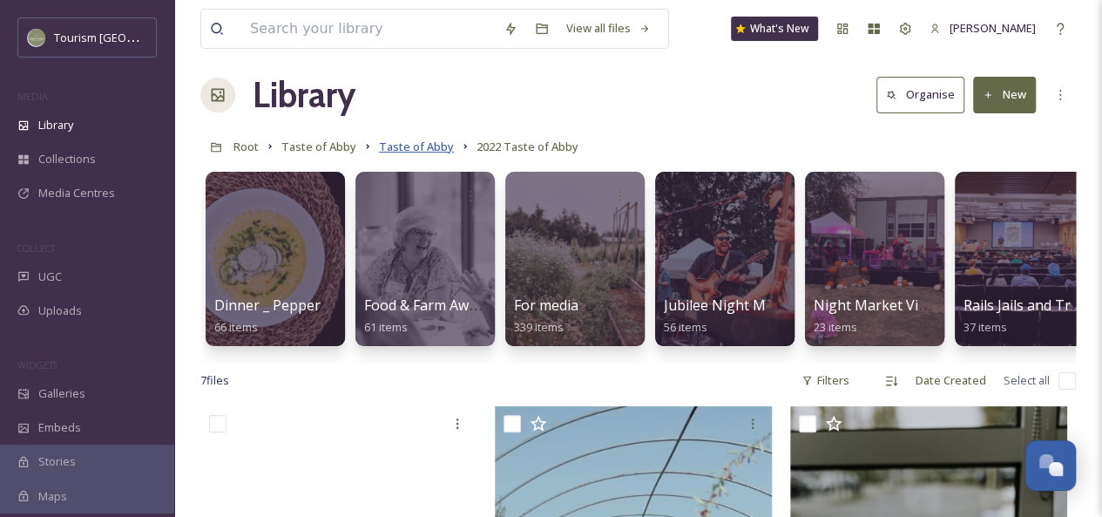
click at [424, 149] on span "Taste of Abby" at bounding box center [416, 147] width 75 height 16
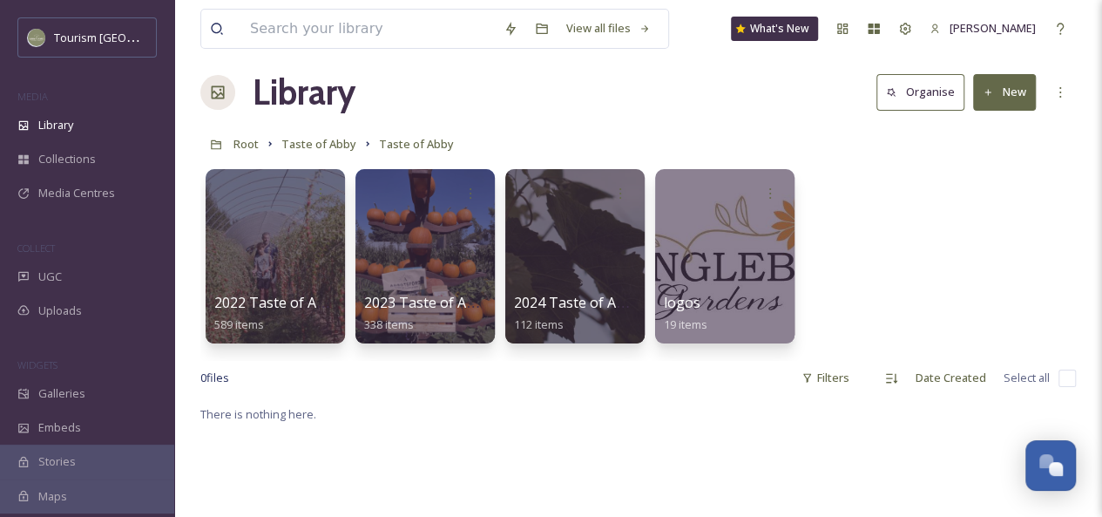
scroll to position [30, 0]
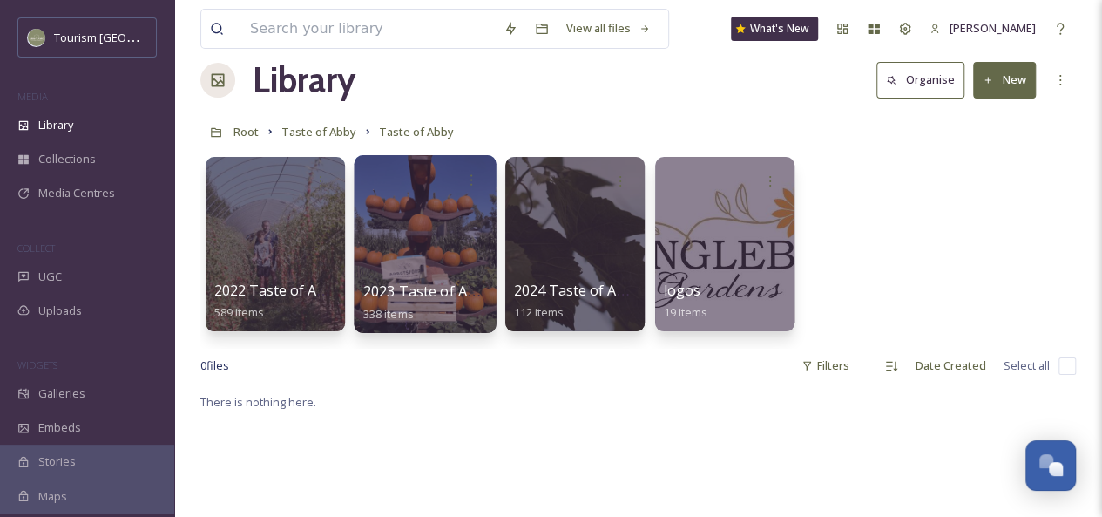
click at [416, 257] on div at bounding box center [425, 244] width 142 height 178
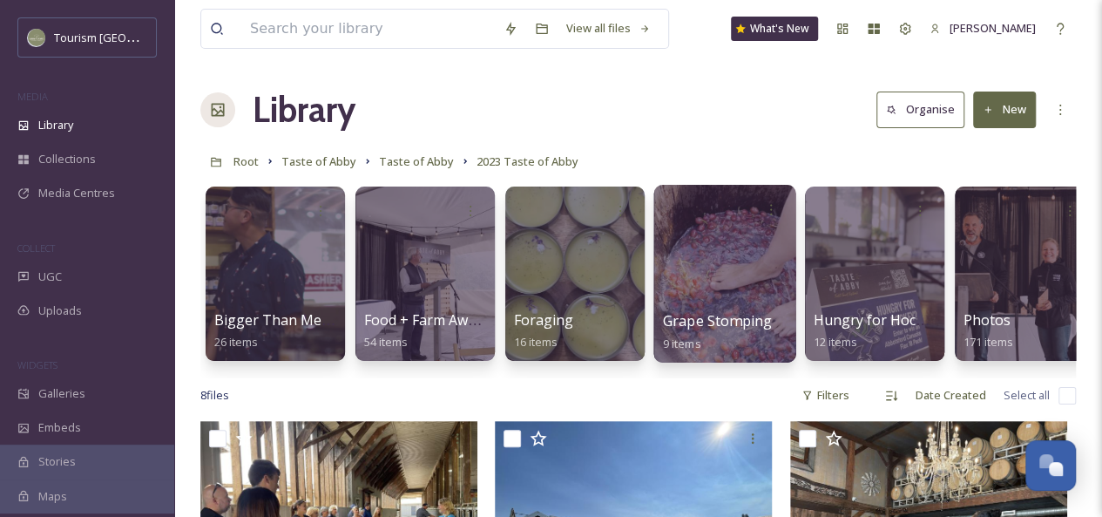
click at [709, 284] on div at bounding box center [724, 274] width 142 height 178
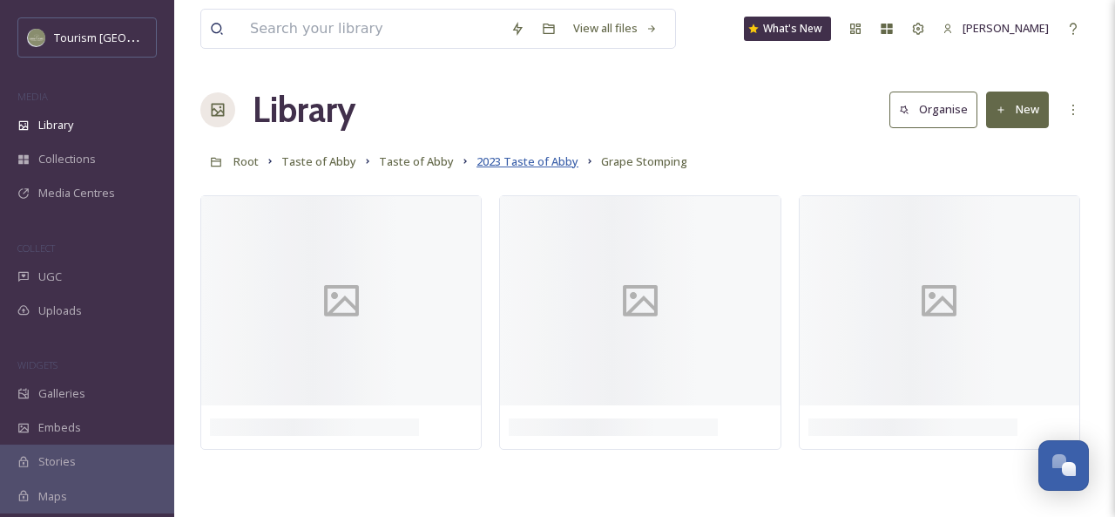
click at [504, 166] on span "2023 Taste of Abby" at bounding box center [528, 161] width 102 height 16
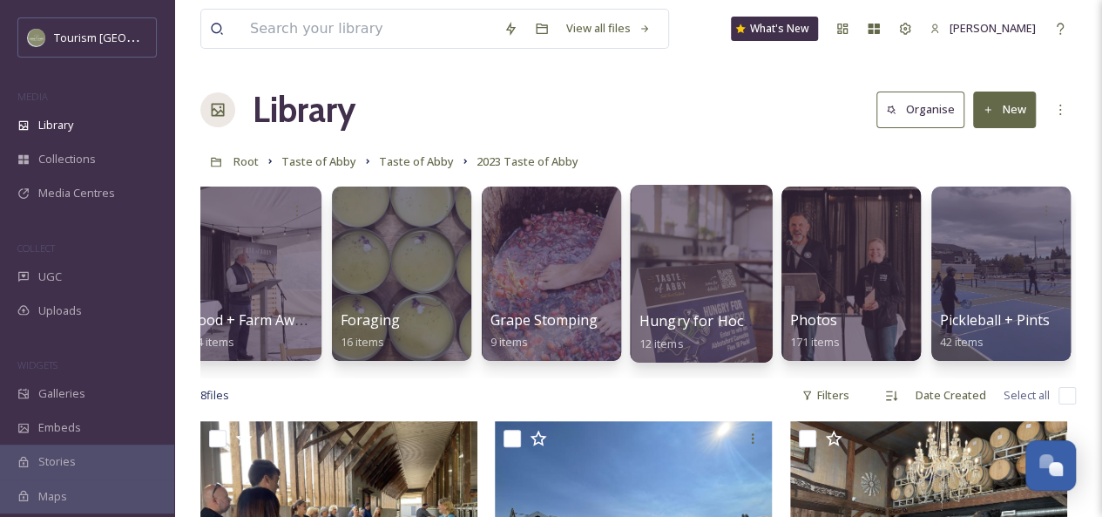
scroll to position [0, 172]
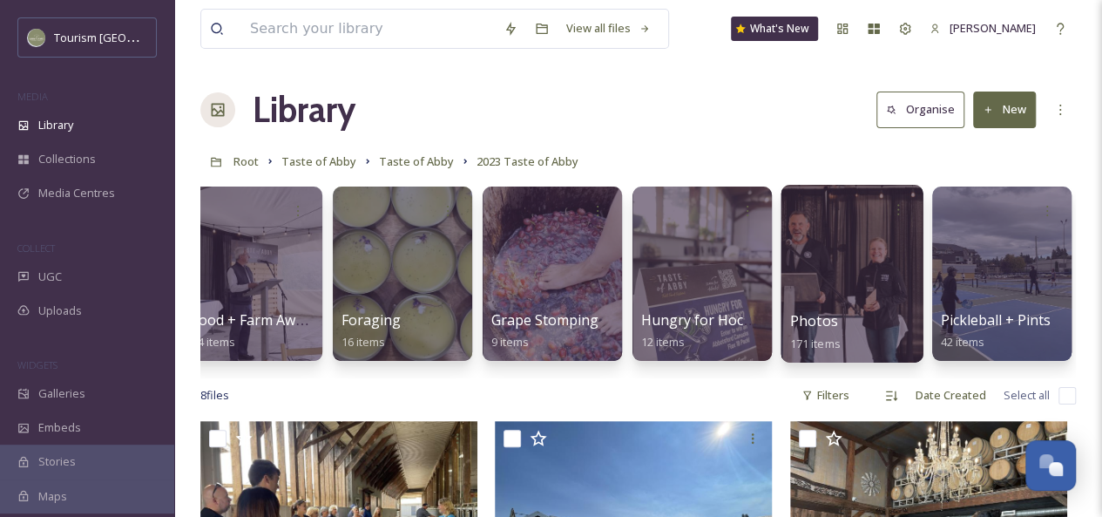
click at [846, 273] on div at bounding box center [852, 274] width 142 height 178
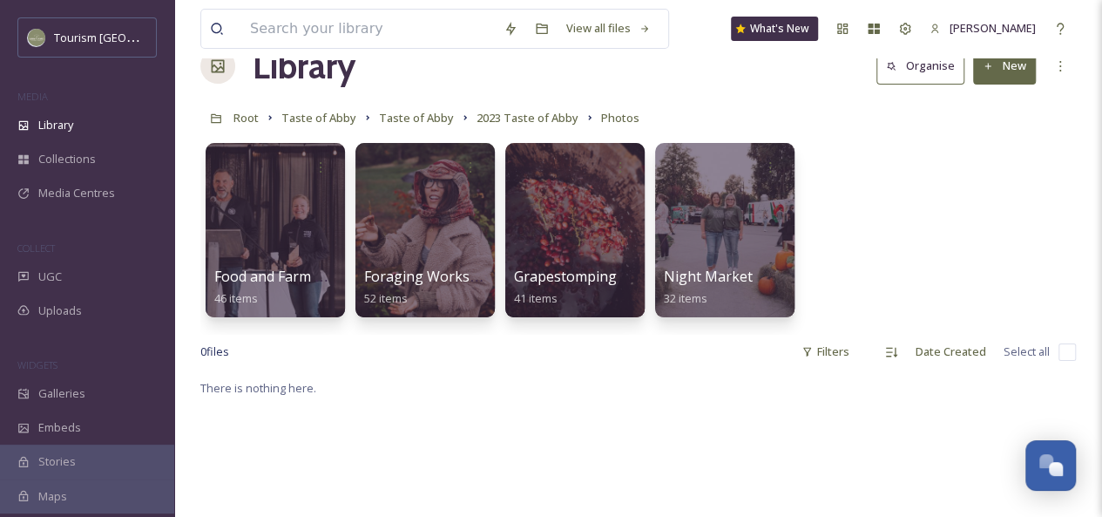
scroll to position [44, 0]
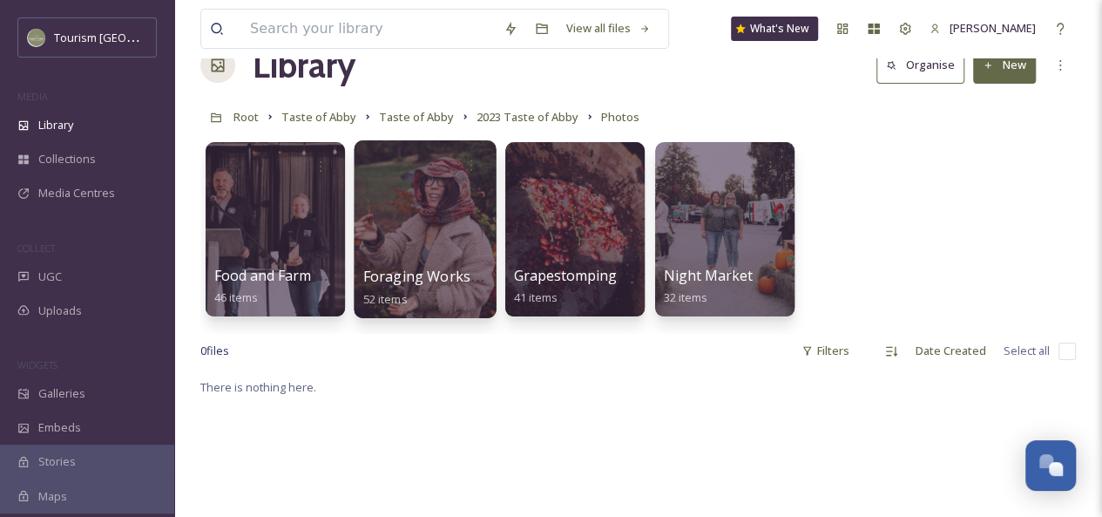
click at [428, 236] on div at bounding box center [425, 229] width 142 height 178
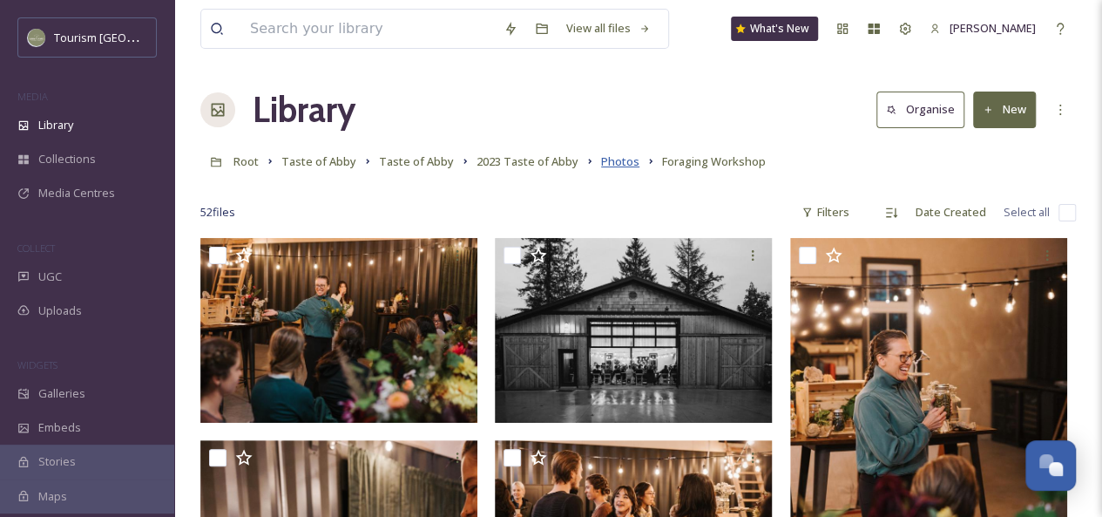
click at [611, 166] on span "Photos" at bounding box center [620, 161] width 38 height 16
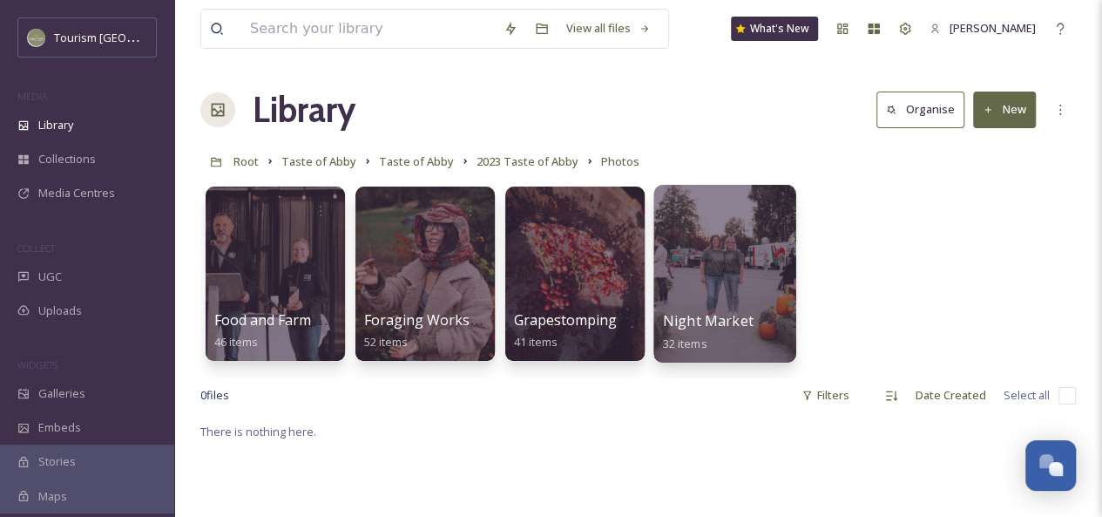
click at [720, 277] on div at bounding box center [724, 274] width 142 height 178
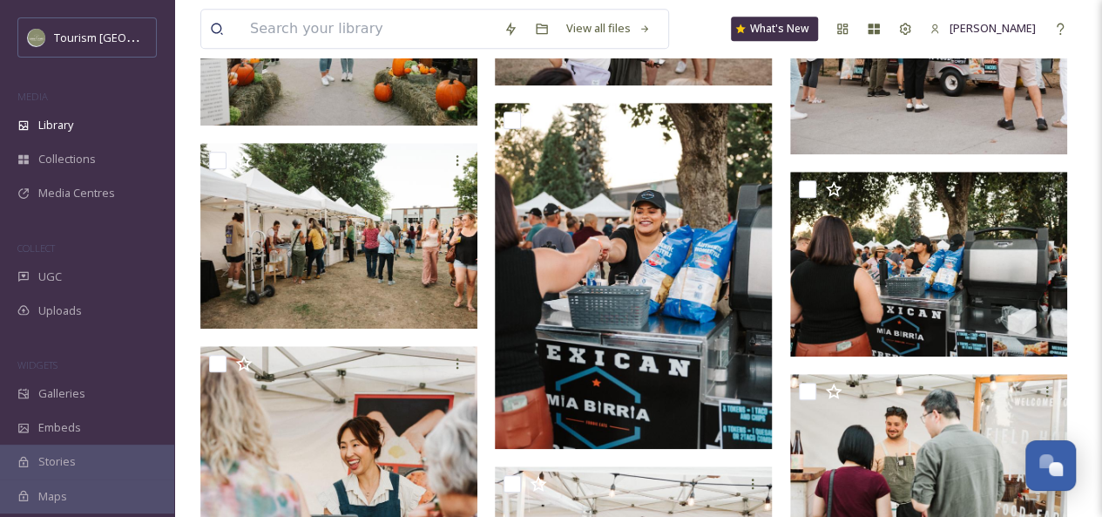
scroll to position [700, 0]
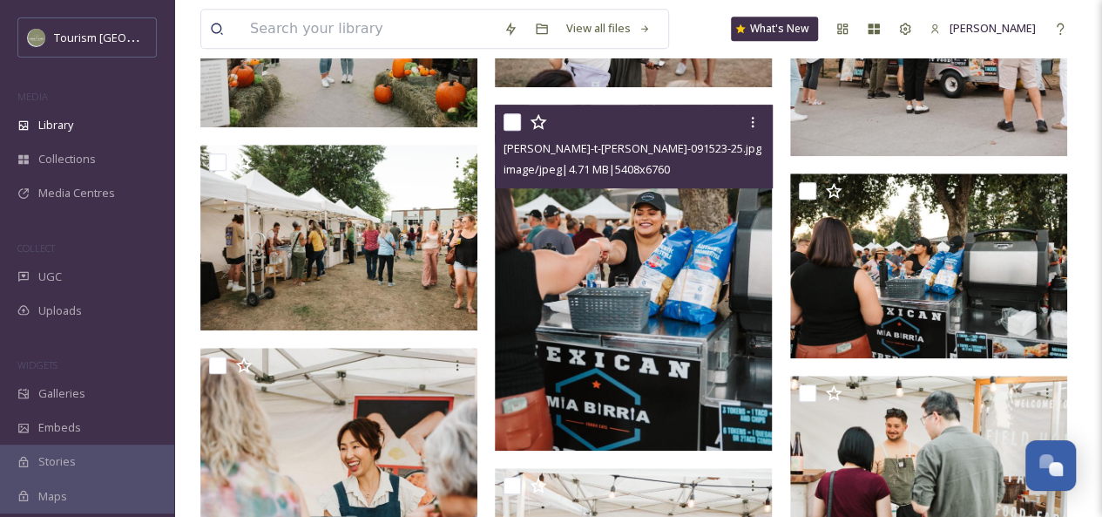
click at [677, 353] on img at bounding box center [633, 278] width 277 height 347
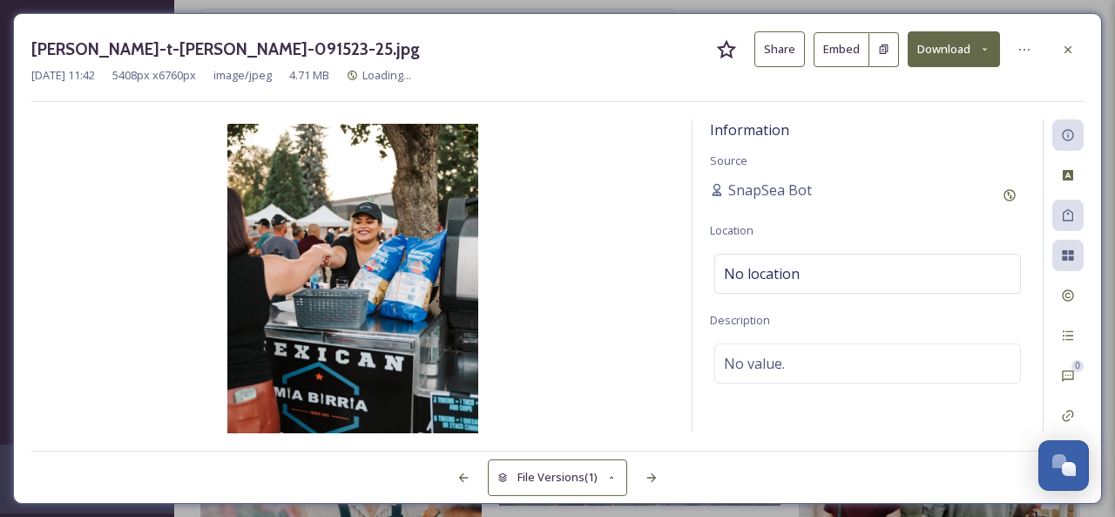
click at [784, 51] on button "Share" at bounding box center [779, 49] width 51 height 36
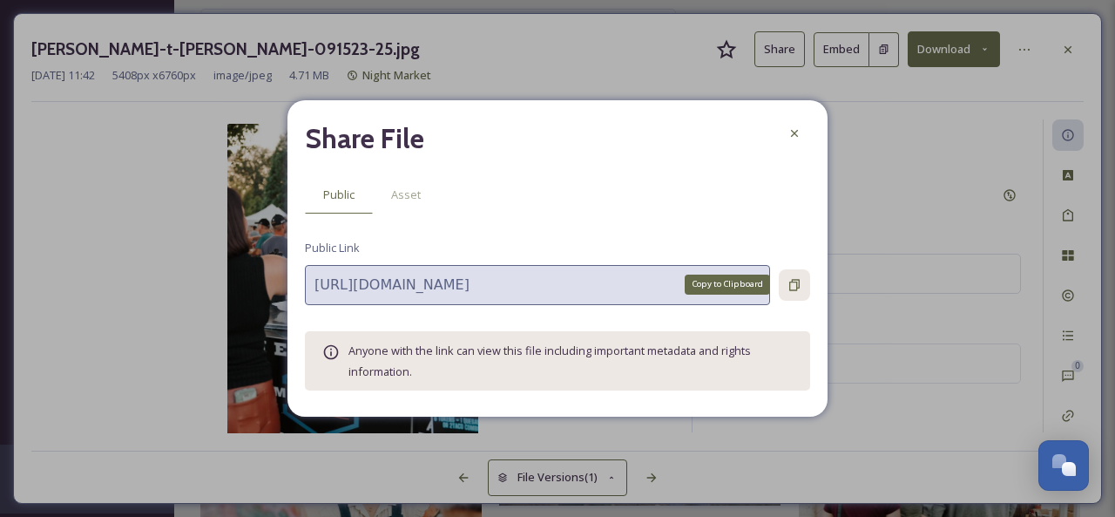
click at [801, 283] on div "Copy to Clipboard" at bounding box center [794, 284] width 31 height 31
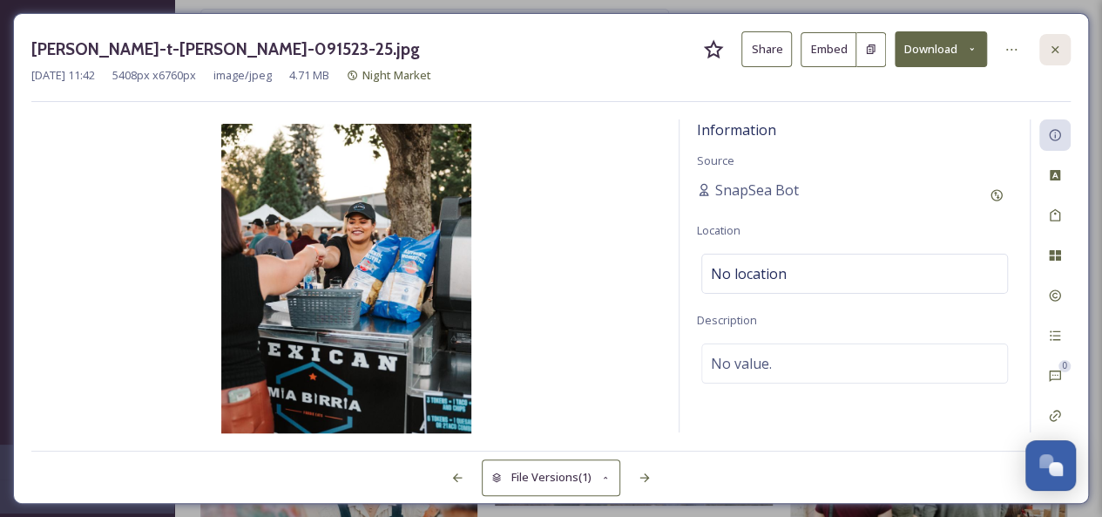
click at [1051, 53] on icon at bounding box center [1055, 50] width 14 height 14
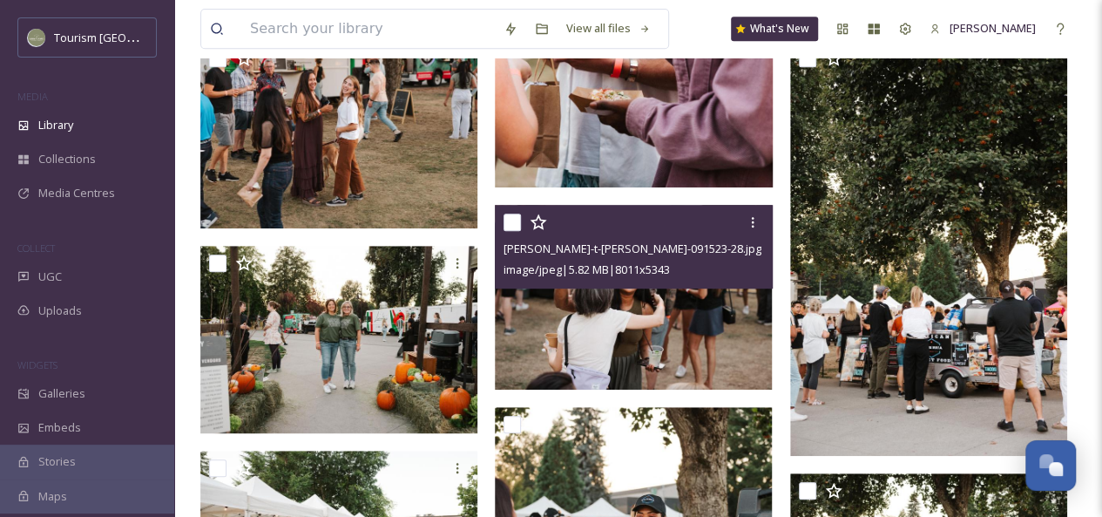
scroll to position [362, 0]
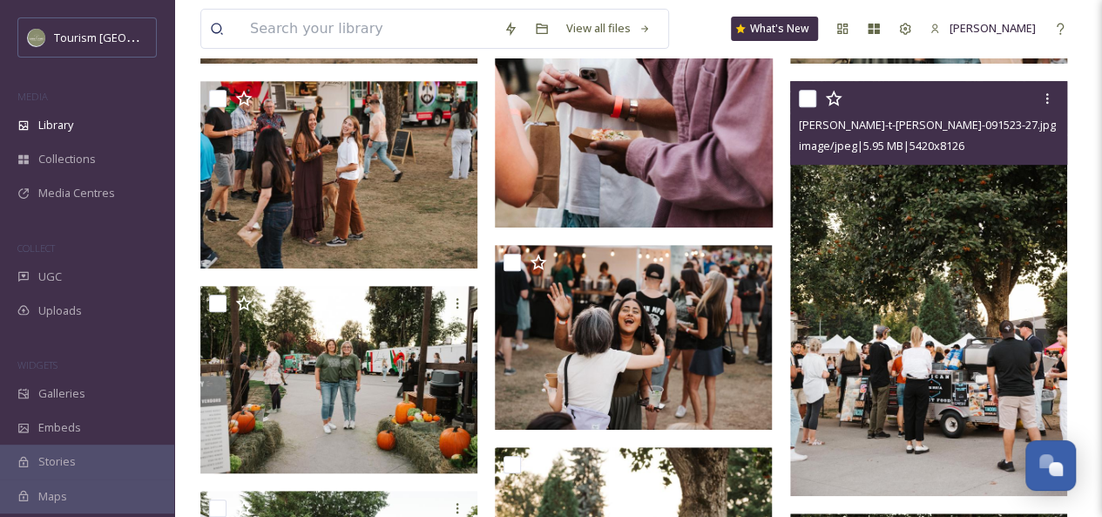
click at [921, 369] on img at bounding box center [928, 289] width 277 height 416
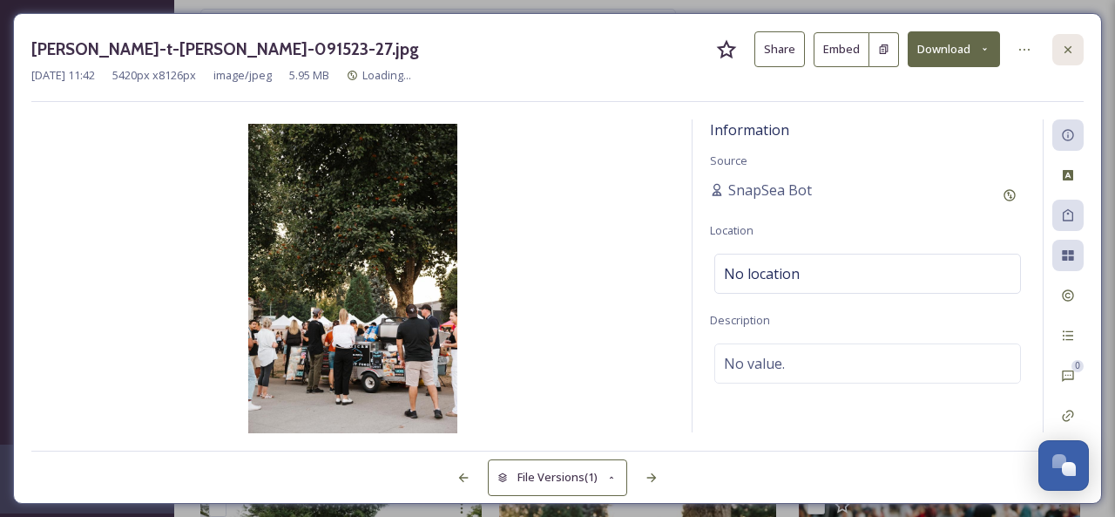
click at [1063, 43] on icon at bounding box center [1068, 50] width 14 height 14
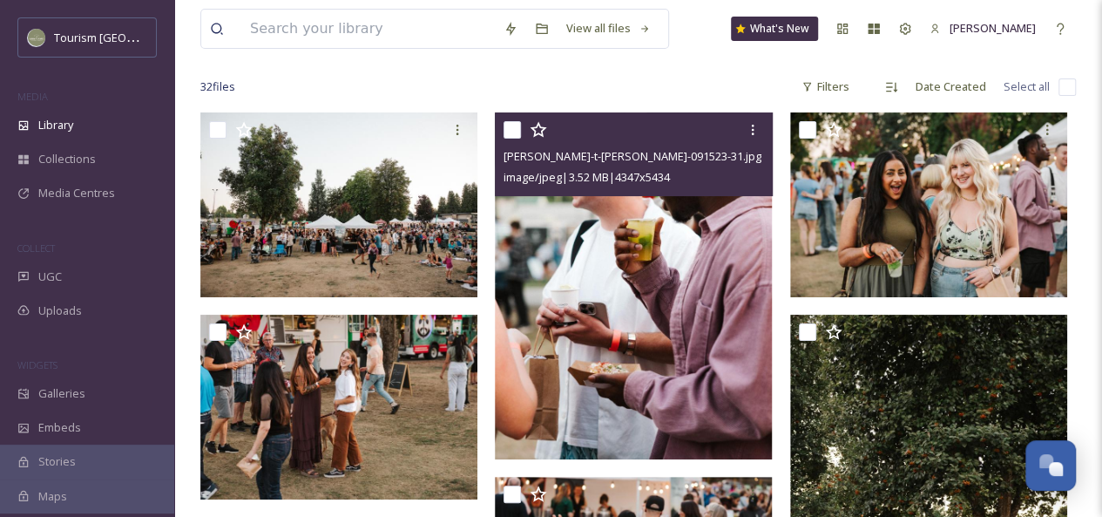
scroll to position [124, 0]
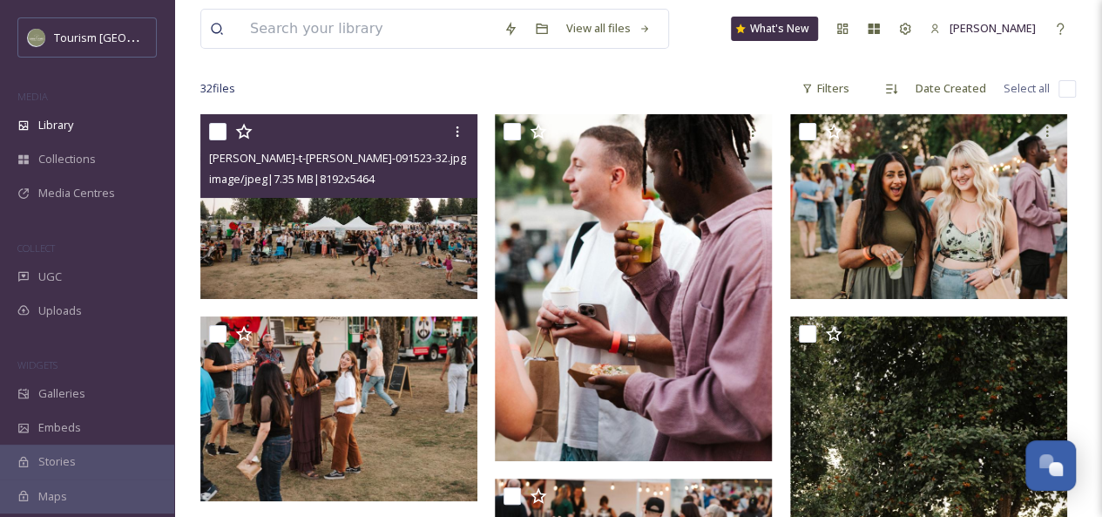
click at [344, 240] on img at bounding box center [338, 206] width 277 height 185
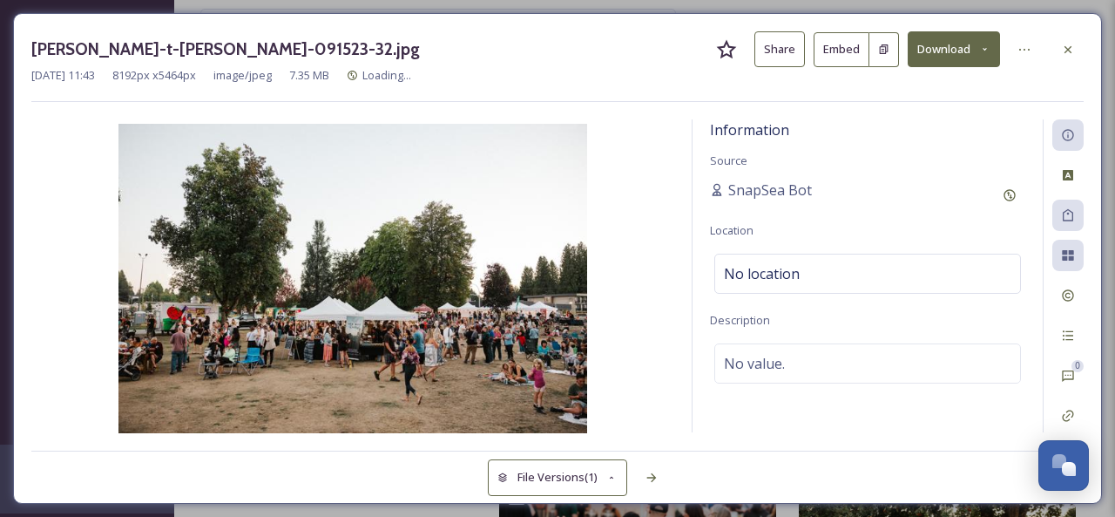
click at [786, 57] on button "Share" at bounding box center [779, 49] width 51 height 36
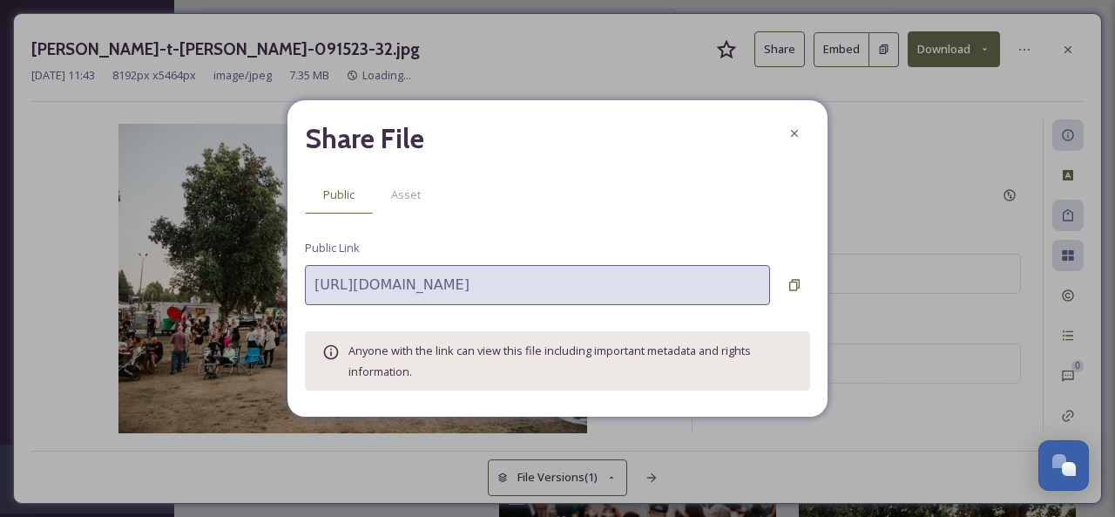
click at [800, 281] on icon at bounding box center [795, 285] width 14 height 14
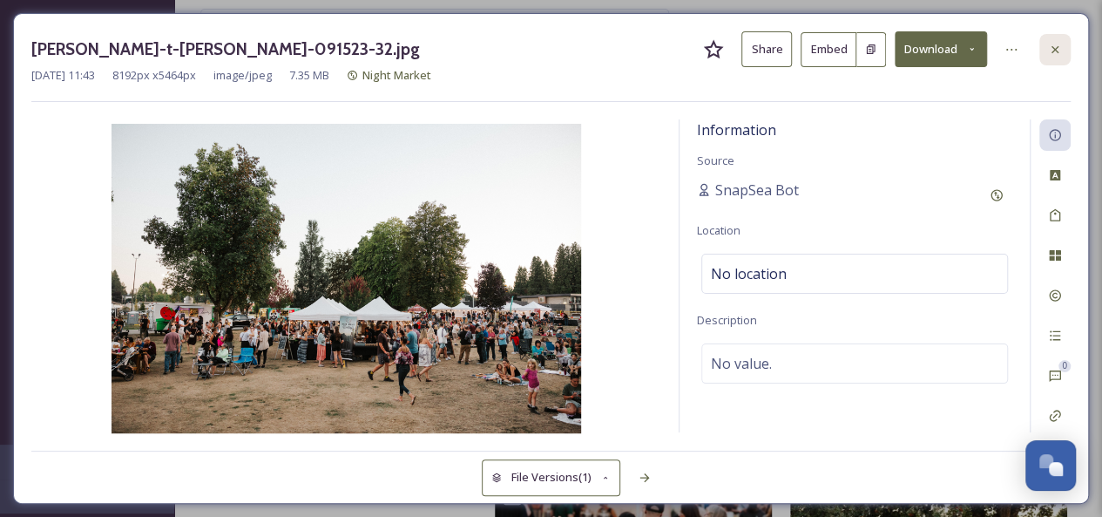
click at [1061, 51] on icon at bounding box center [1055, 50] width 14 height 14
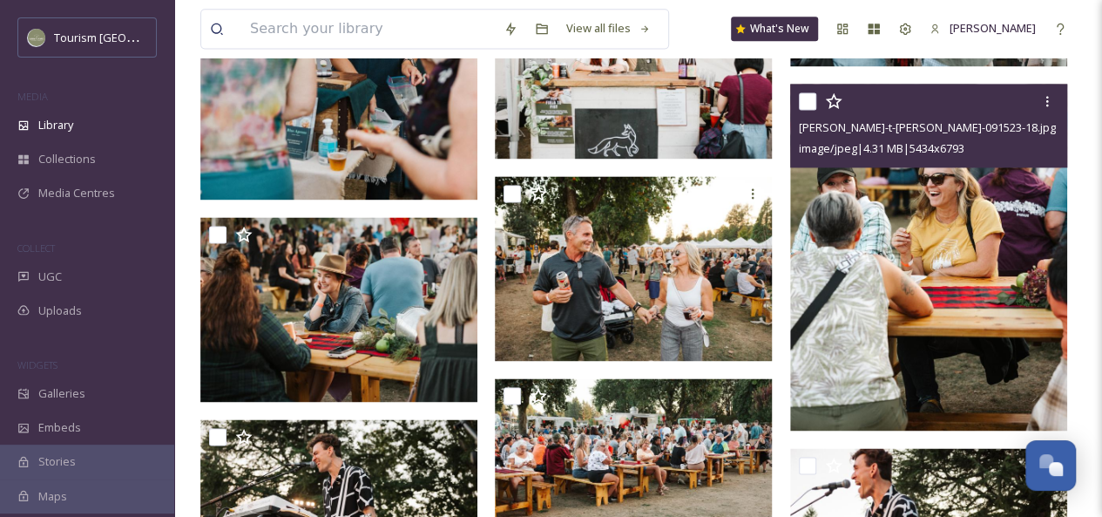
scroll to position [1214, 0]
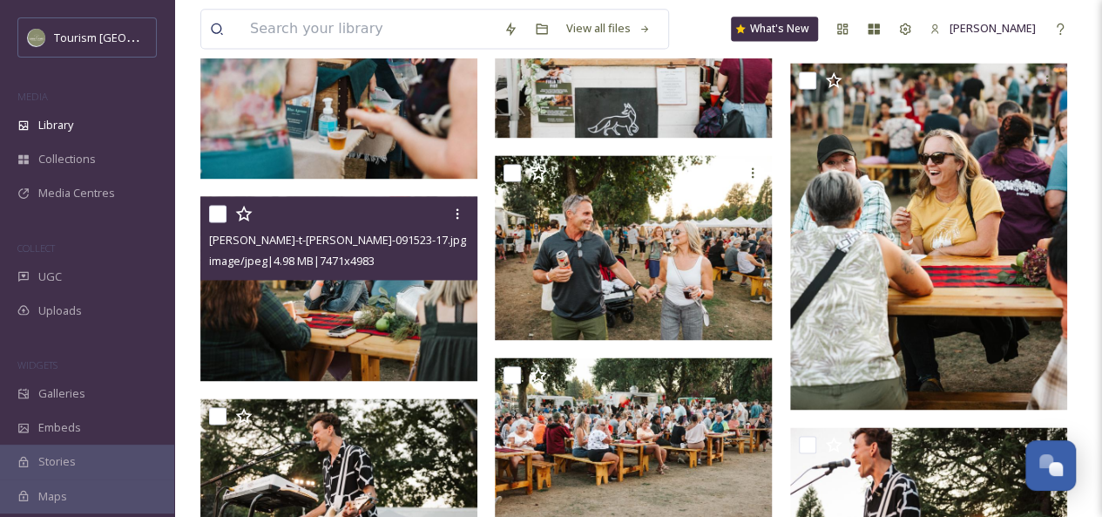
click at [368, 316] on img at bounding box center [338, 288] width 277 height 185
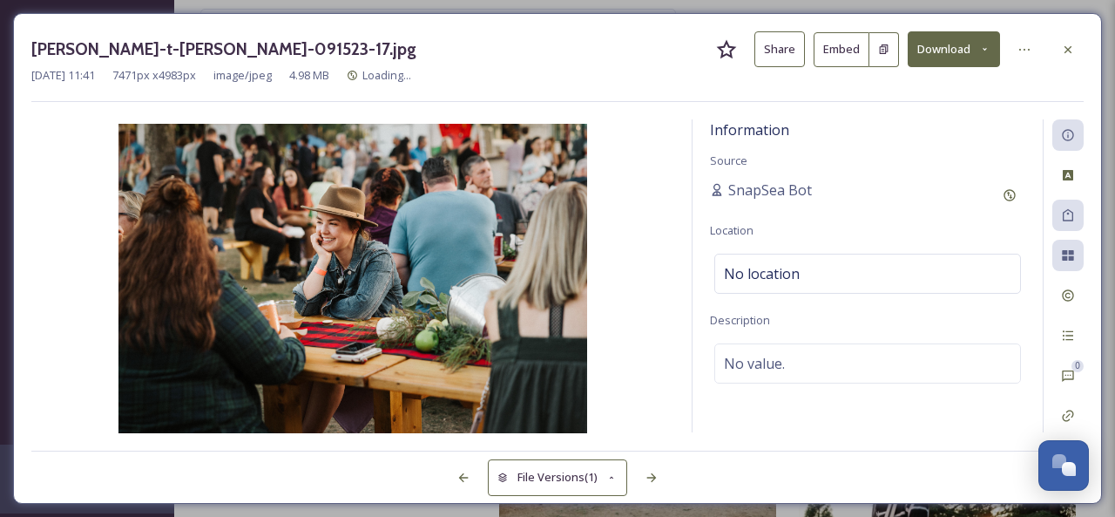
click at [786, 50] on button "Share" at bounding box center [779, 49] width 51 height 36
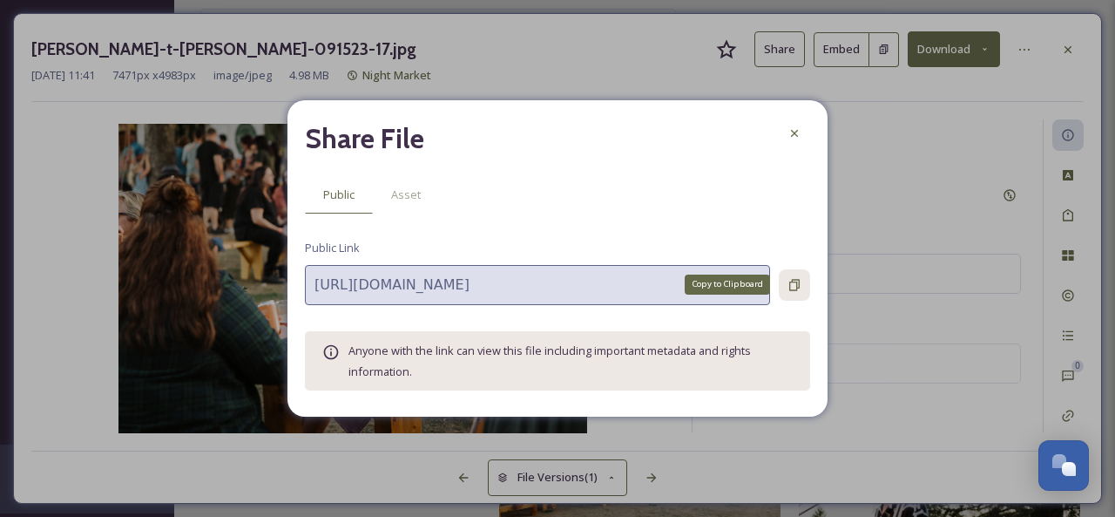
click at [795, 281] on icon at bounding box center [794, 284] width 10 height 11
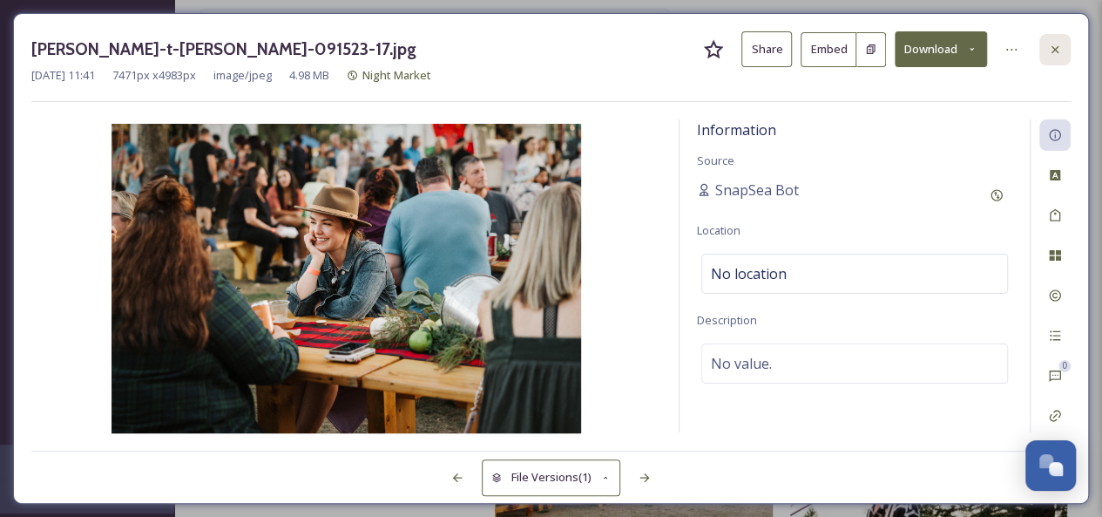
click at [1063, 45] on div at bounding box center [1054, 49] width 31 height 31
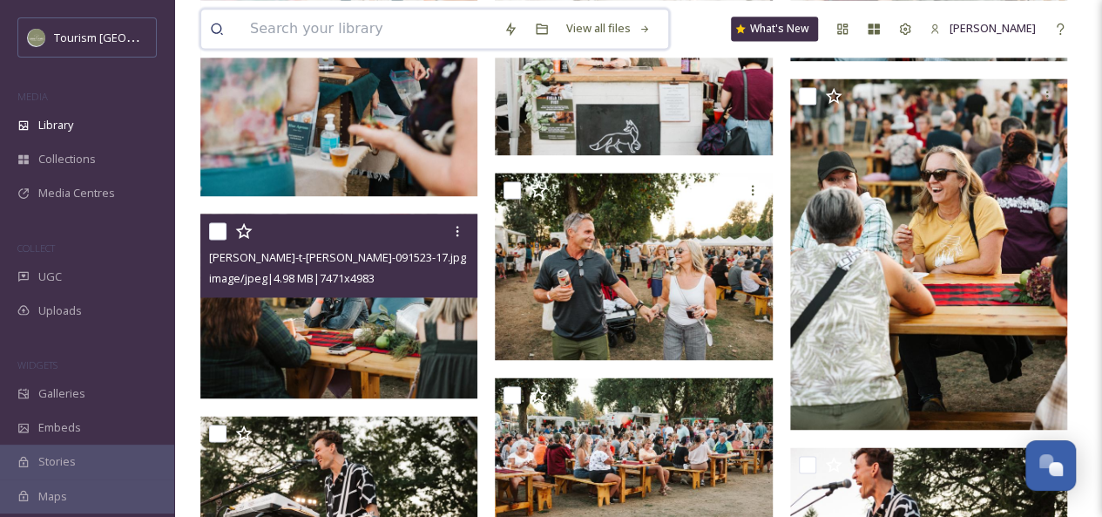
click at [359, 20] on input at bounding box center [368, 29] width 254 height 38
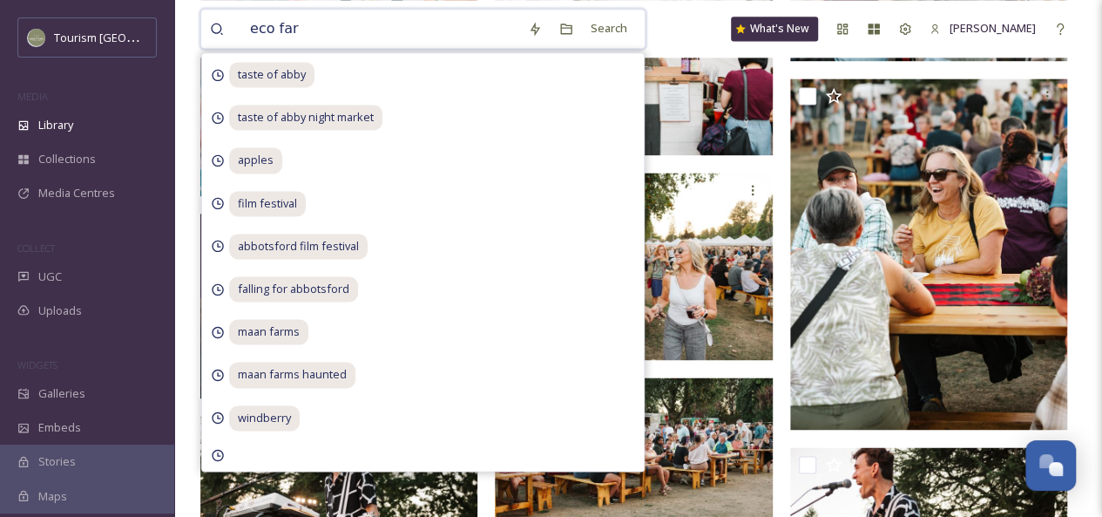
type input "eco farm"
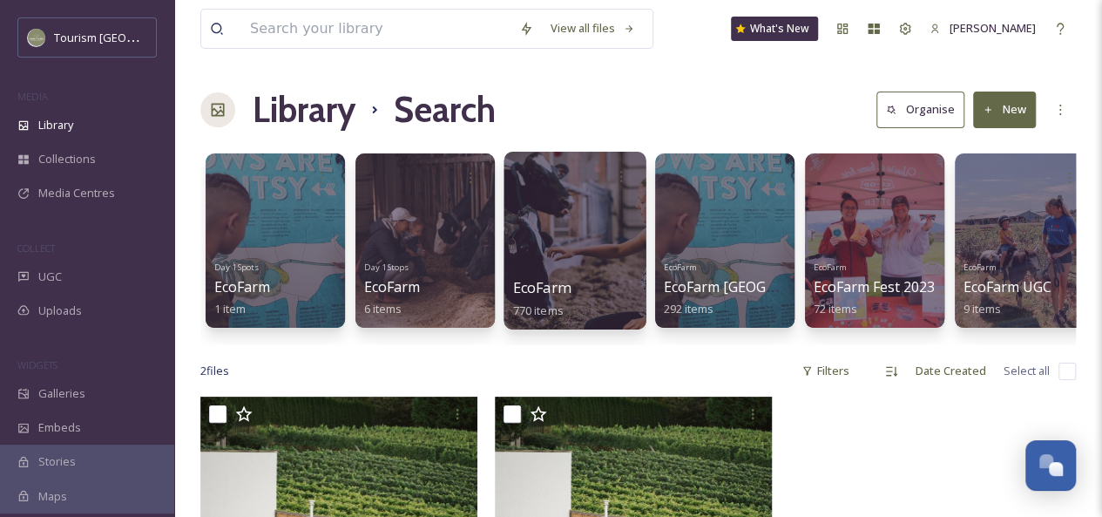
click at [558, 227] on div at bounding box center [575, 241] width 142 height 178
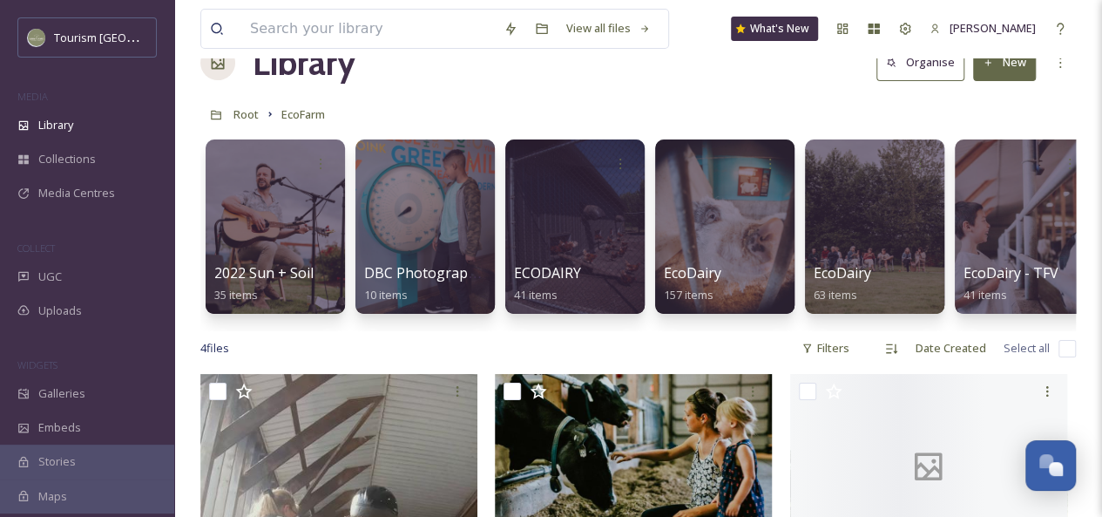
scroll to position [64, 0]
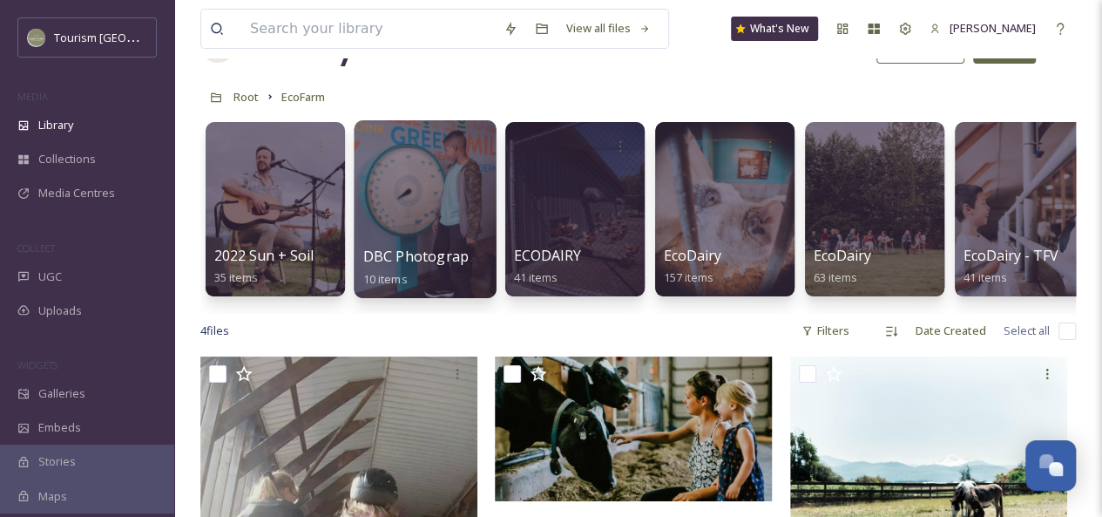
click at [420, 214] on div at bounding box center [425, 209] width 142 height 178
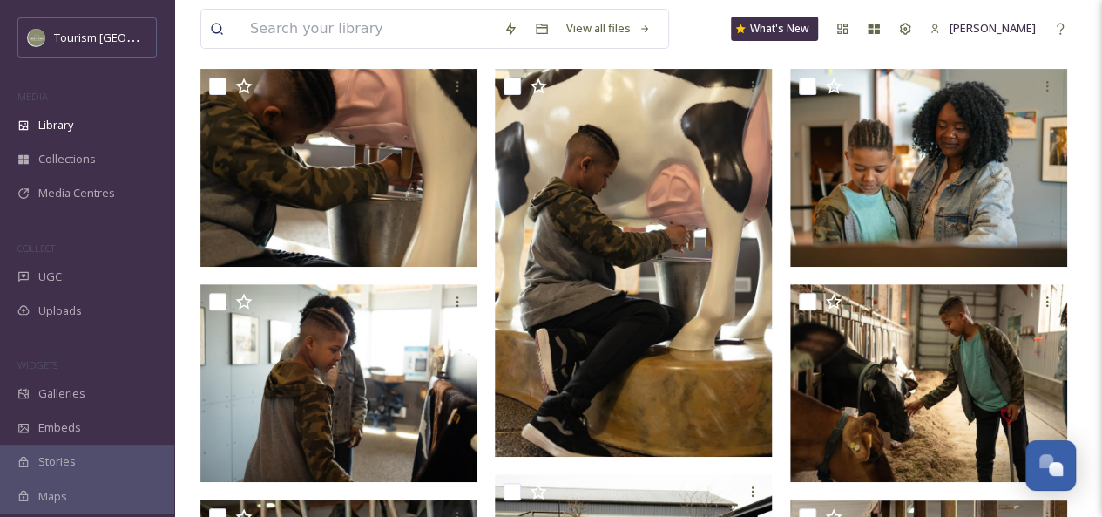
scroll to position [169, 0]
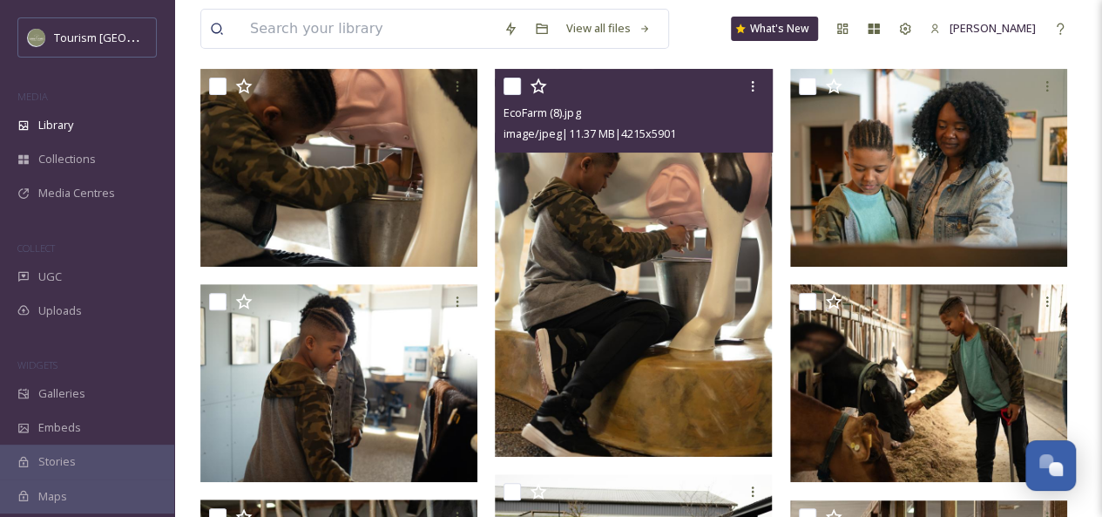
click at [619, 293] on img at bounding box center [633, 263] width 277 height 388
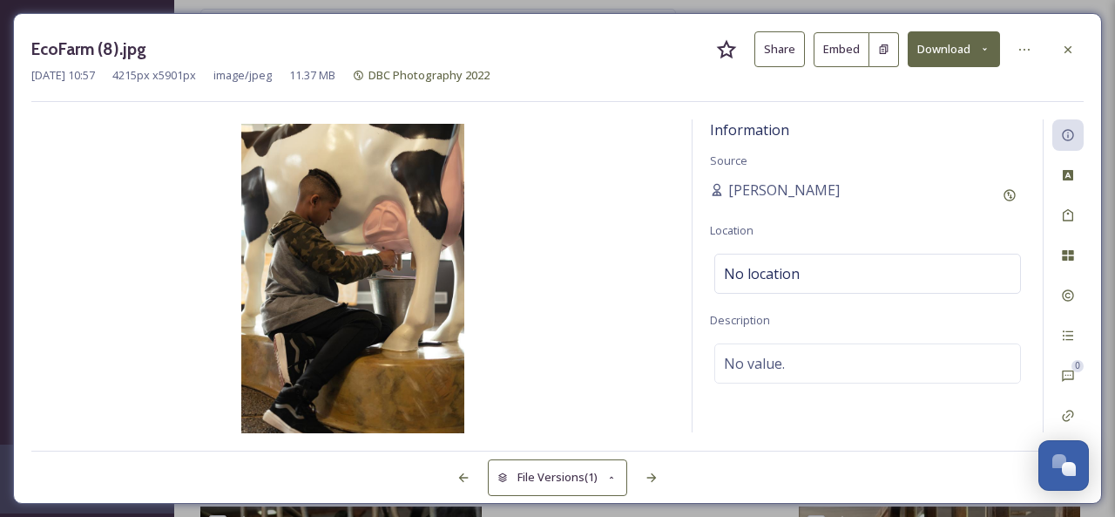
click at [793, 50] on button "Share" at bounding box center [779, 49] width 51 height 36
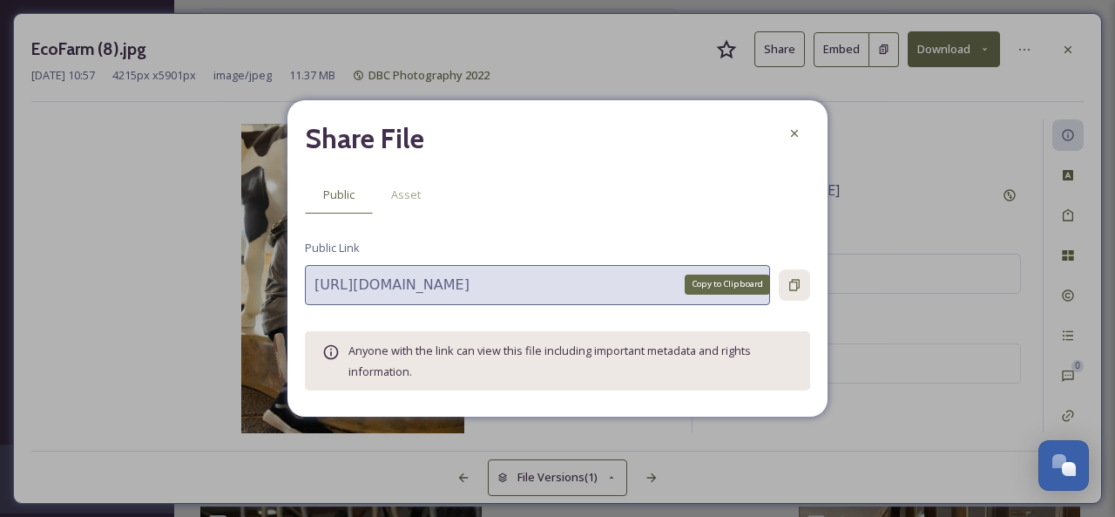
click at [795, 278] on icon at bounding box center [795, 285] width 14 height 14
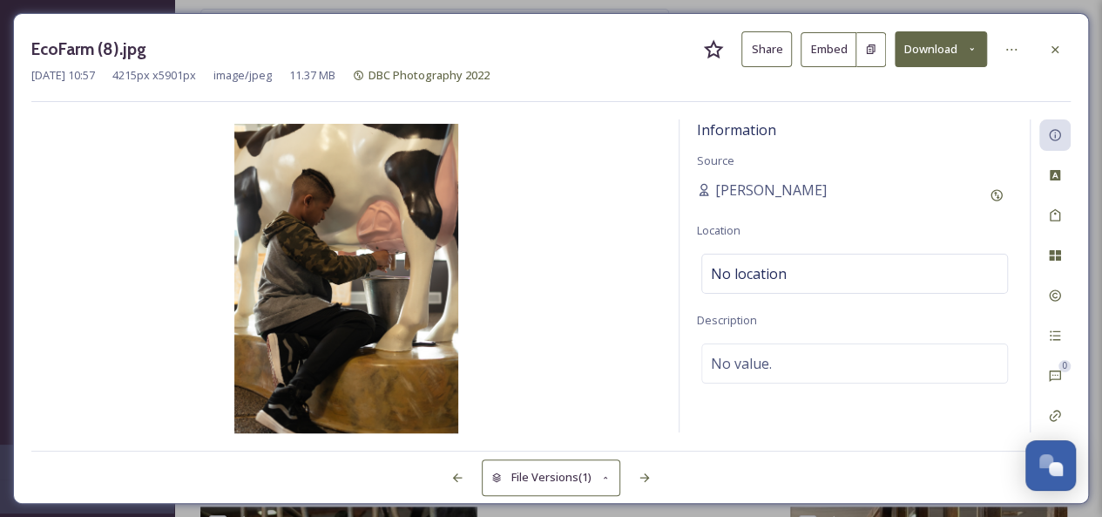
click at [1052, 48] on icon at bounding box center [1055, 50] width 14 height 14
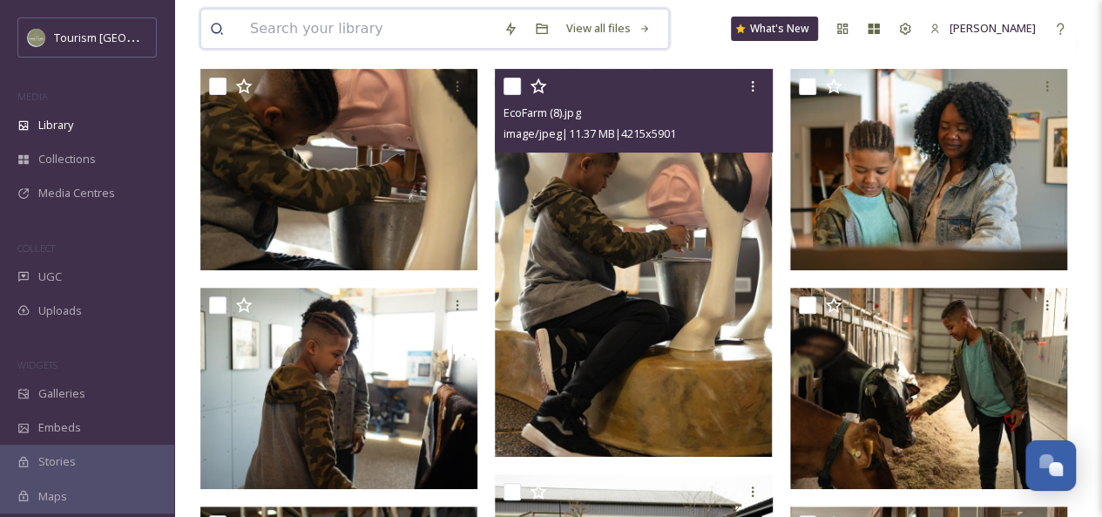
click at [378, 27] on input at bounding box center [368, 29] width 254 height 38
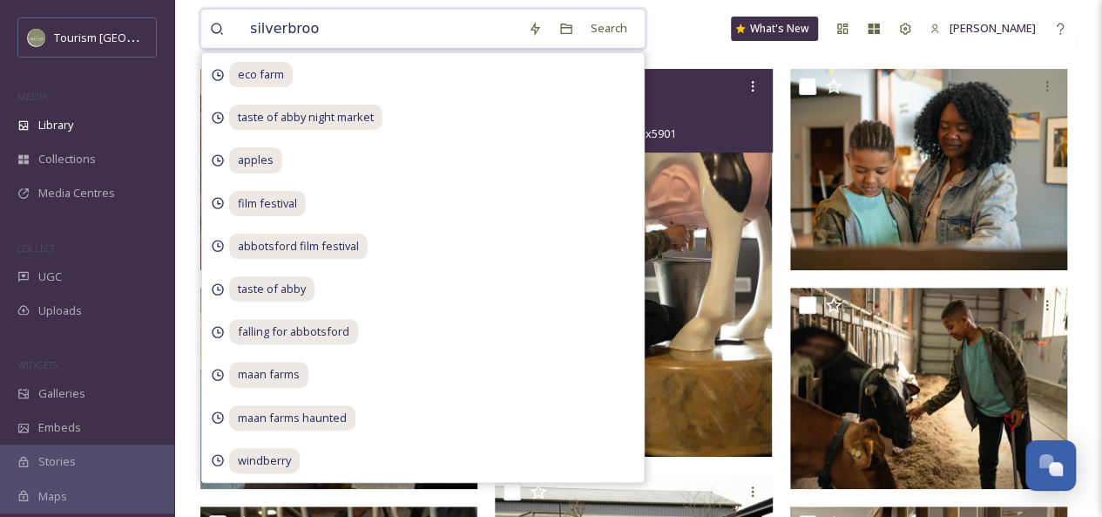
type input "silverbrook"
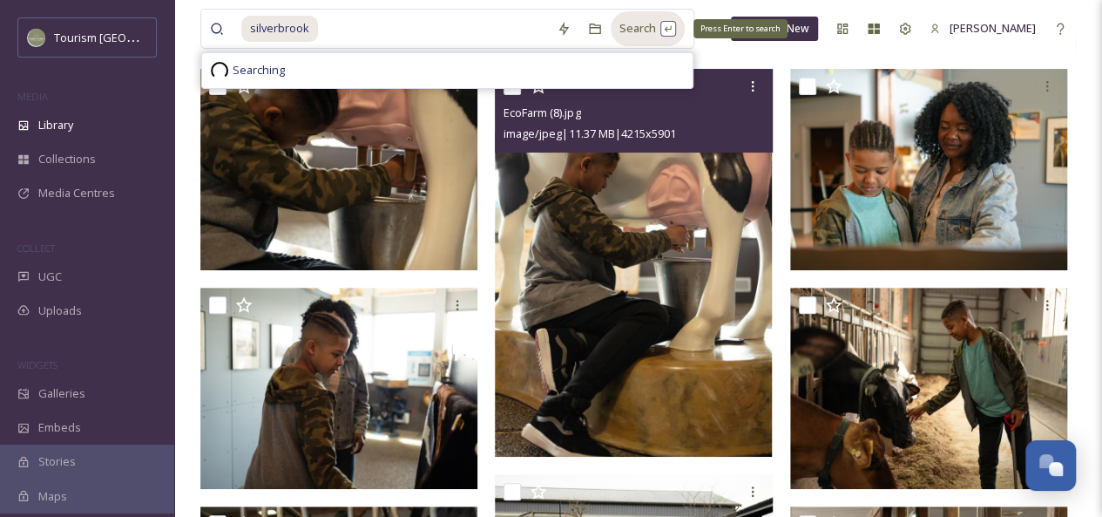
click at [641, 32] on div "Search Press Enter to search" at bounding box center [648, 28] width 74 height 34
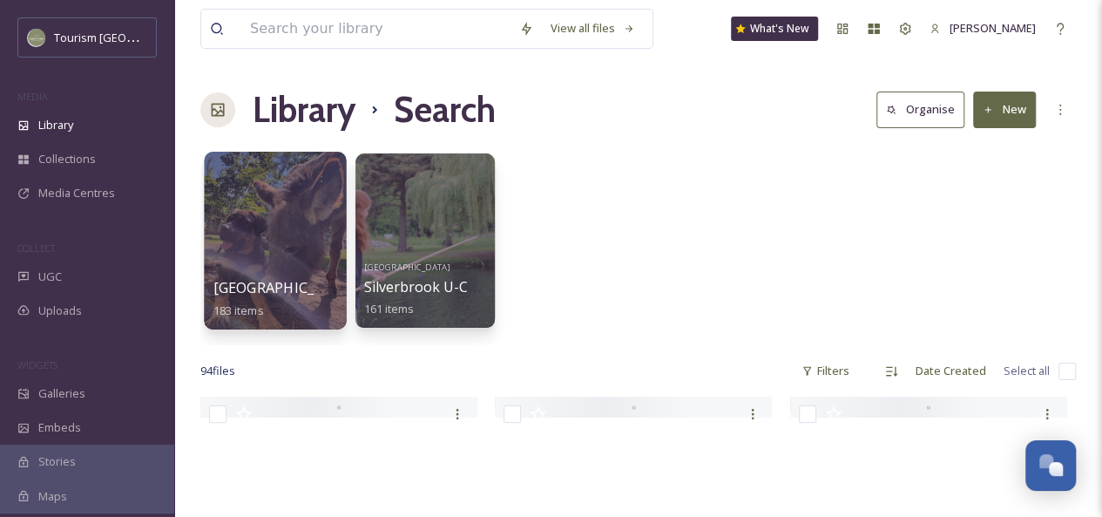
click at [266, 236] on div at bounding box center [275, 241] width 142 height 178
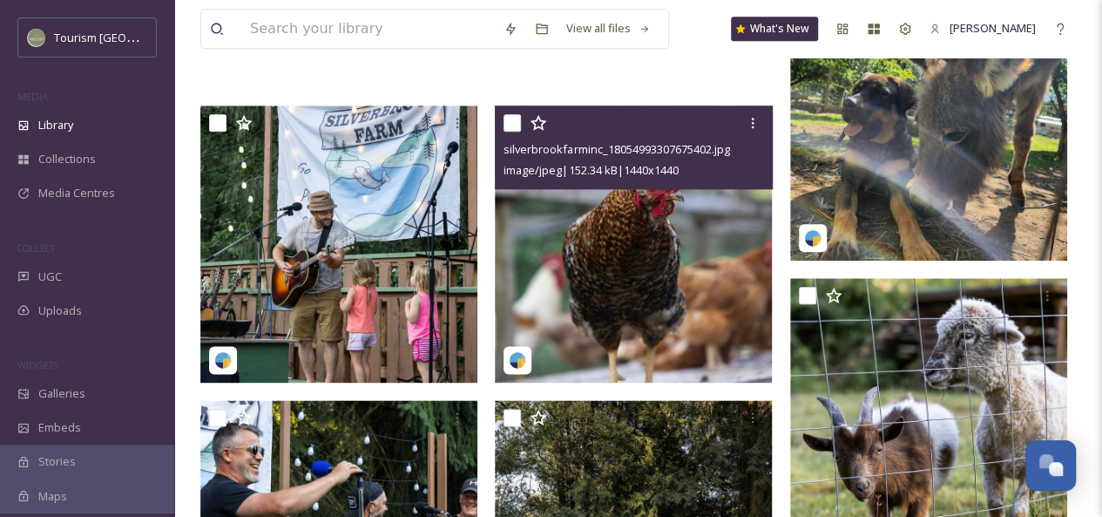
scroll to position [926, 0]
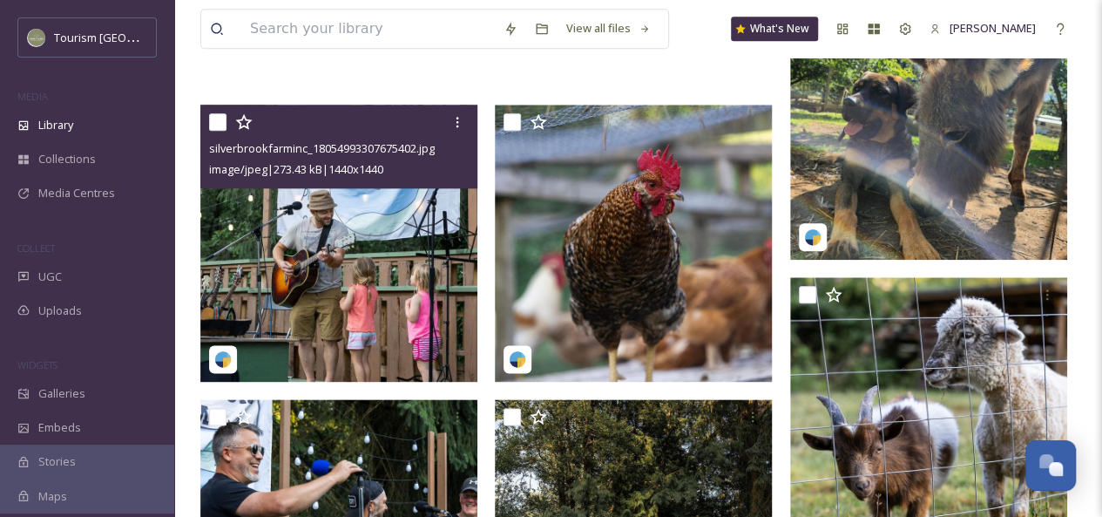
click at [420, 266] on img at bounding box center [338, 243] width 277 height 277
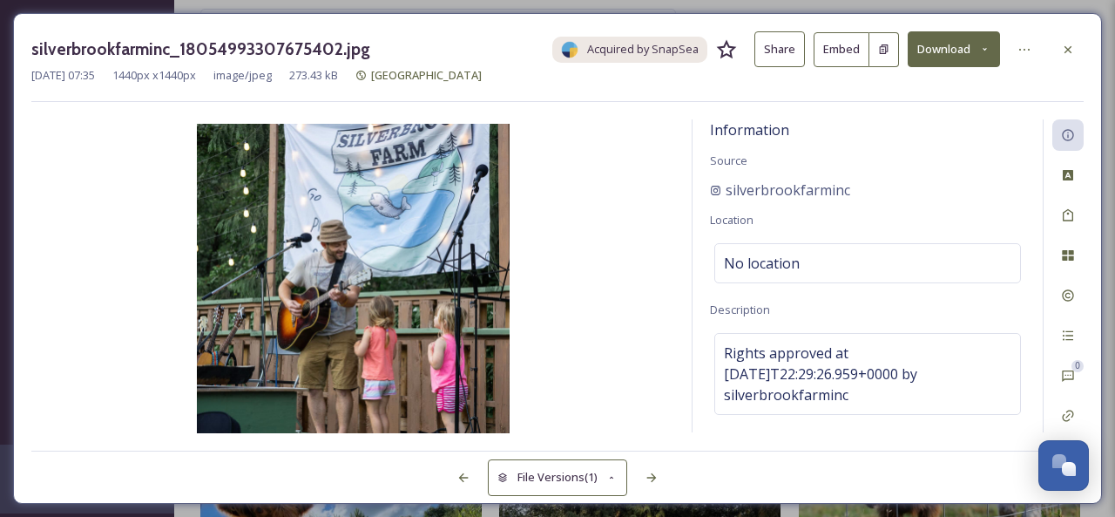
click at [788, 45] on button "Share" at bounding box center [779, 49] width 51 height 36
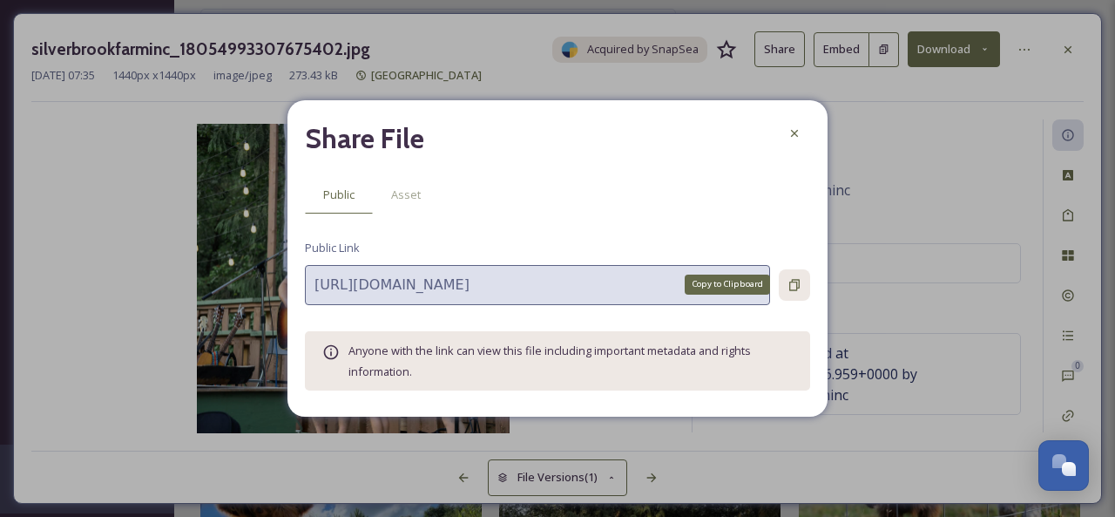
click at [795, 283] on icon at bounding box center [795, 285] width 14 height 14
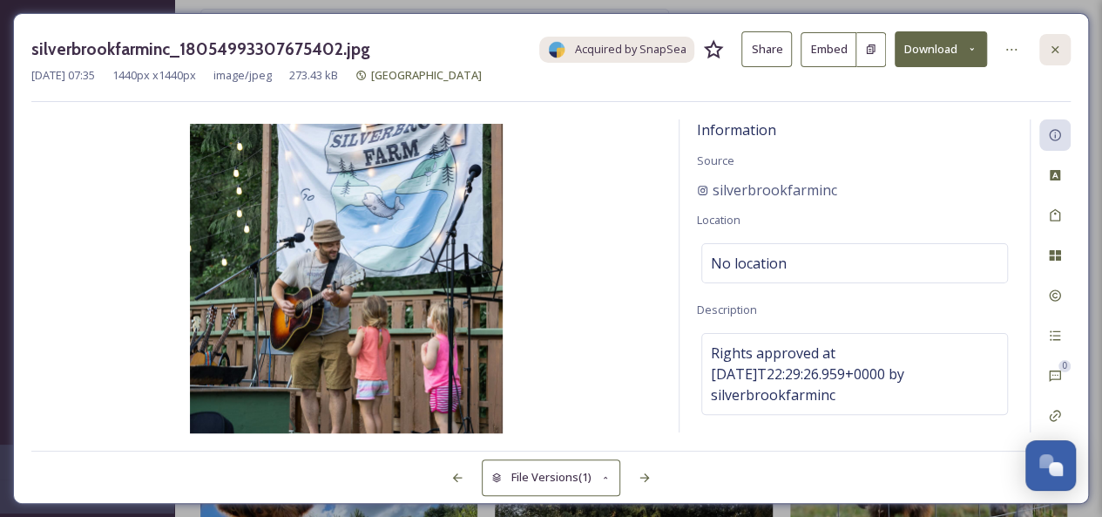
click at [1057, 48] on icon at bounding box center [1055, 50] width 14 height 14
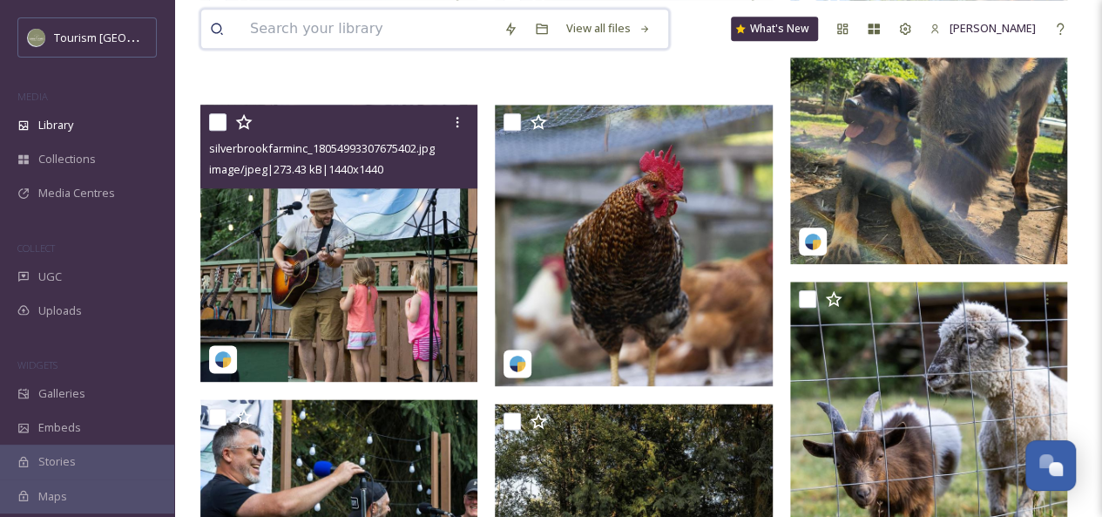
click at [406, 37] on input at bounding box center [368, 29] width 254 height 38
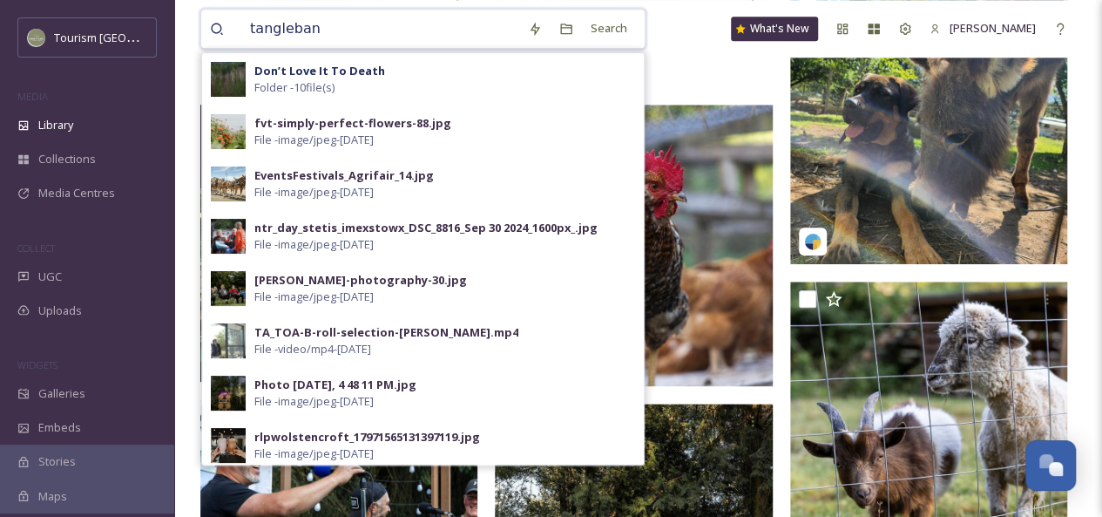
type input "tanglebank"
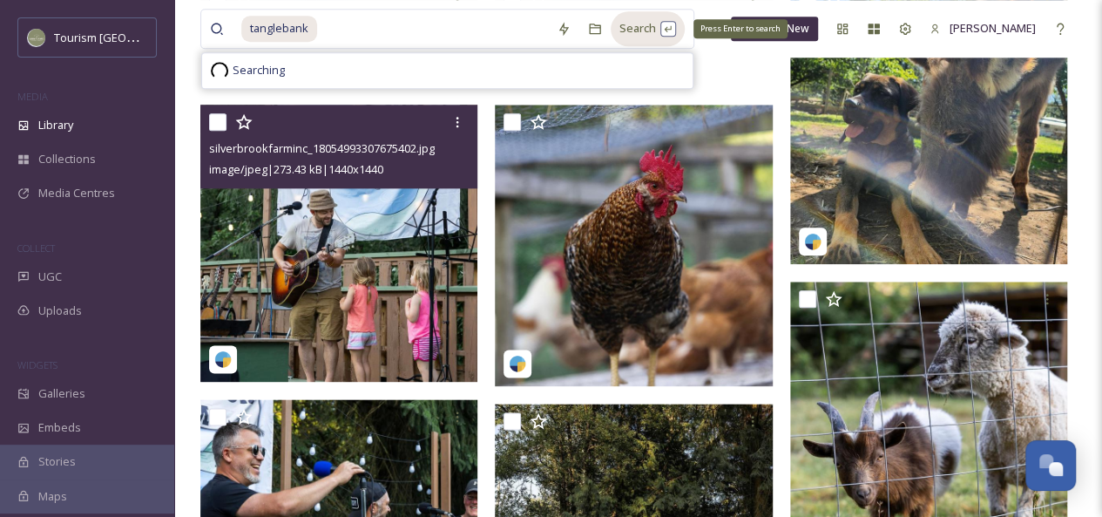
click at [625, 31] on div "Search Press Enter to search" at bounding box center [648, 28] width 74 height 34
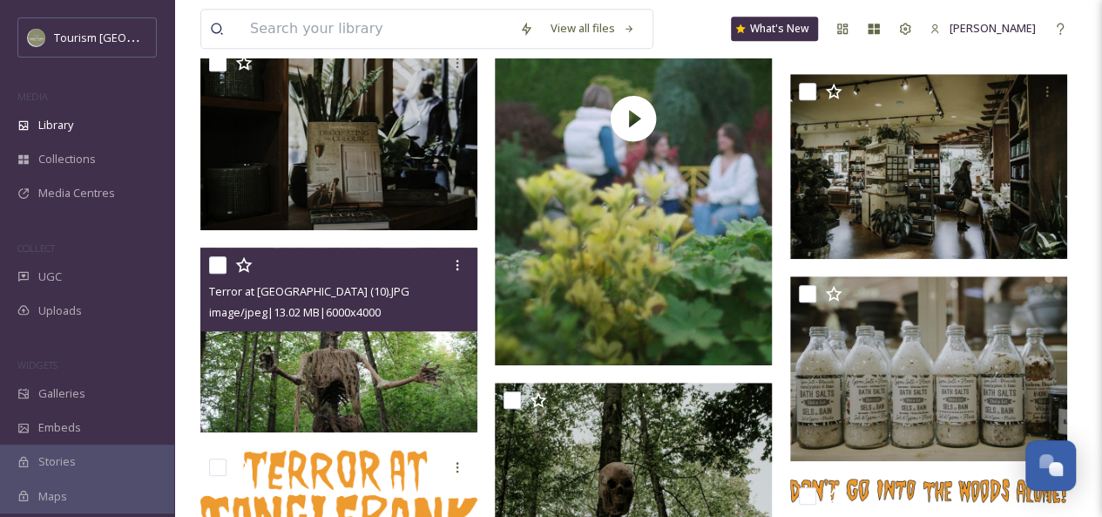
scroll to position [525, 0]
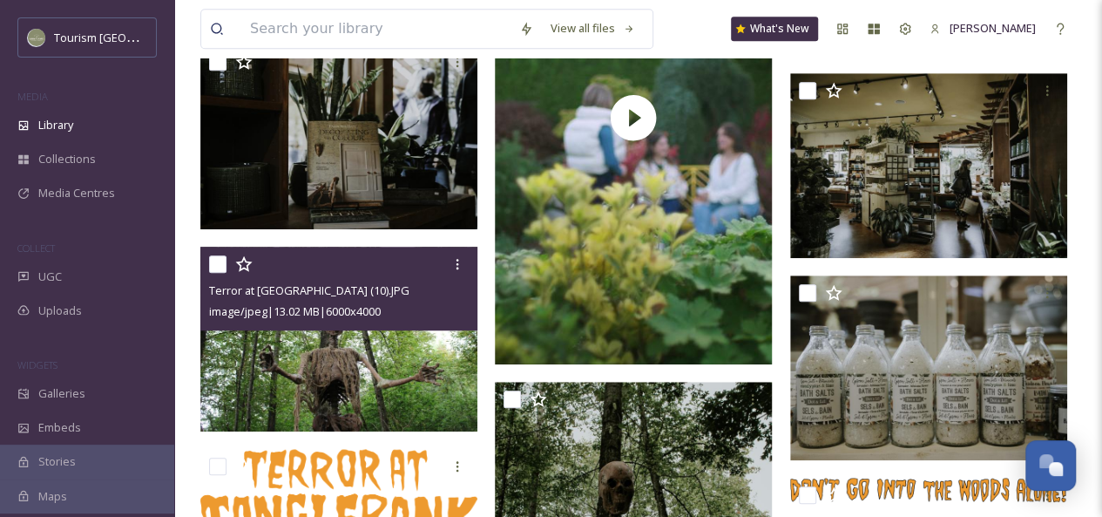
click at [368, 375] on img at bounding box center [338, 339] width 277 height 185
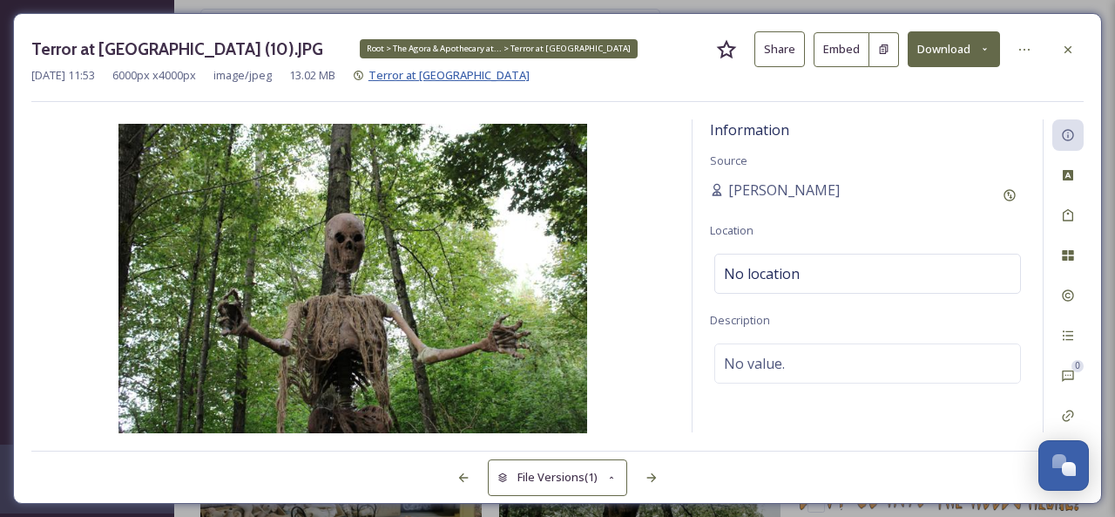
click at [441, 77] on span "Terror at [GEOGRAPHIC_DATA]" at bounding box center [449, 75] width 161 height 16
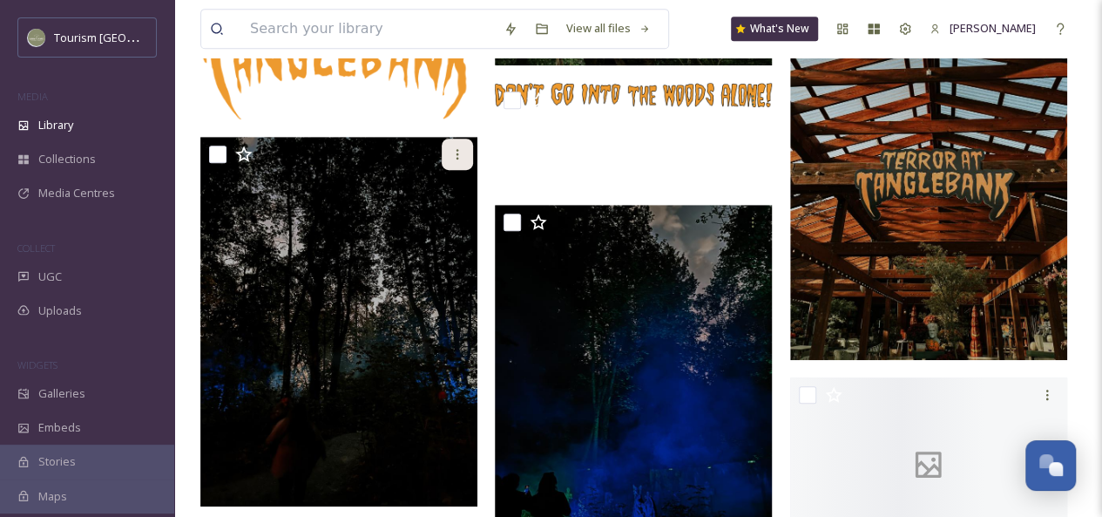
scroll to position [427, 0]
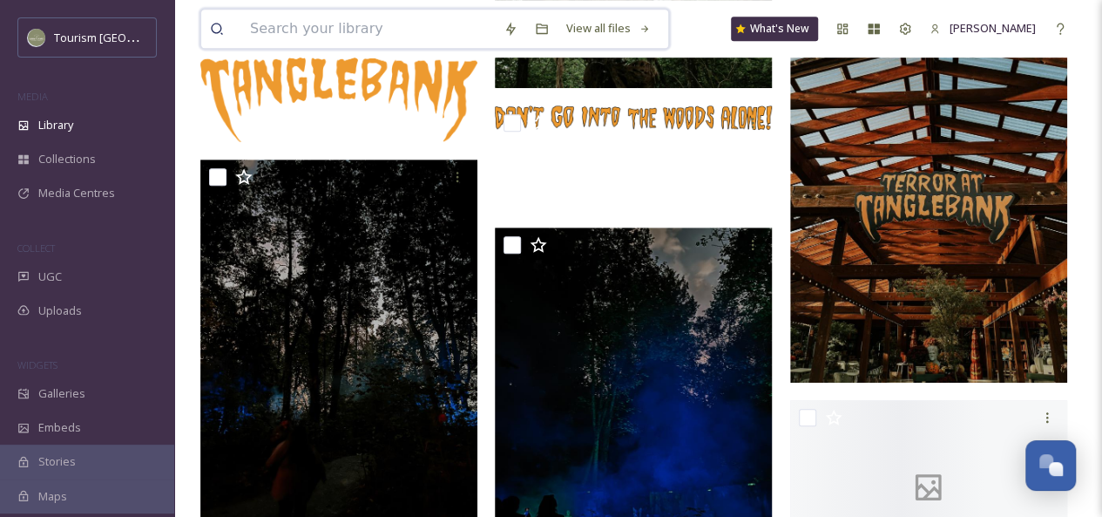
click at [289, 26] on input at bounding box center [368, 29] width 254 height 38
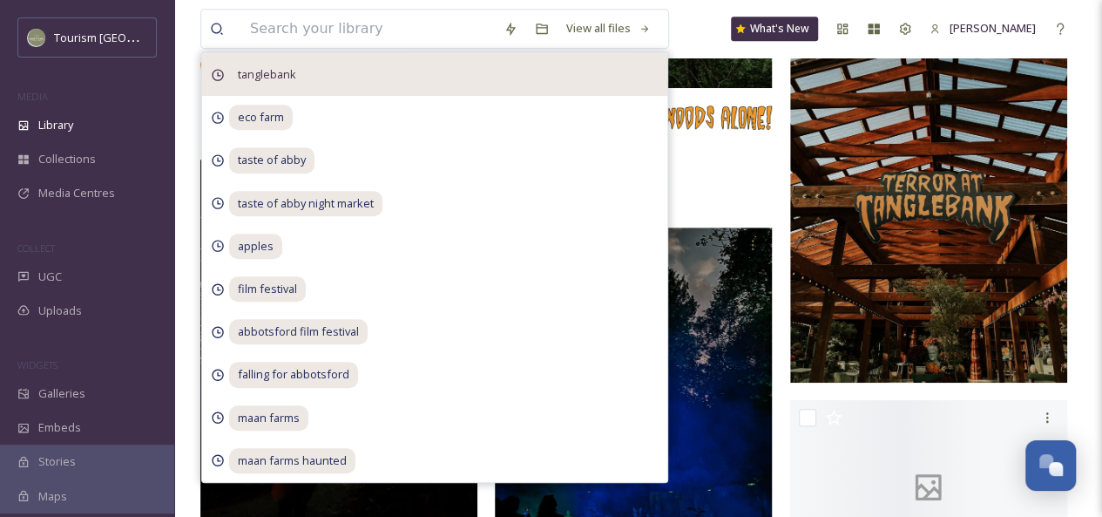
click at [275, 77] on span "tanglebank" at bounding box center [267, 74] width 76 height 25
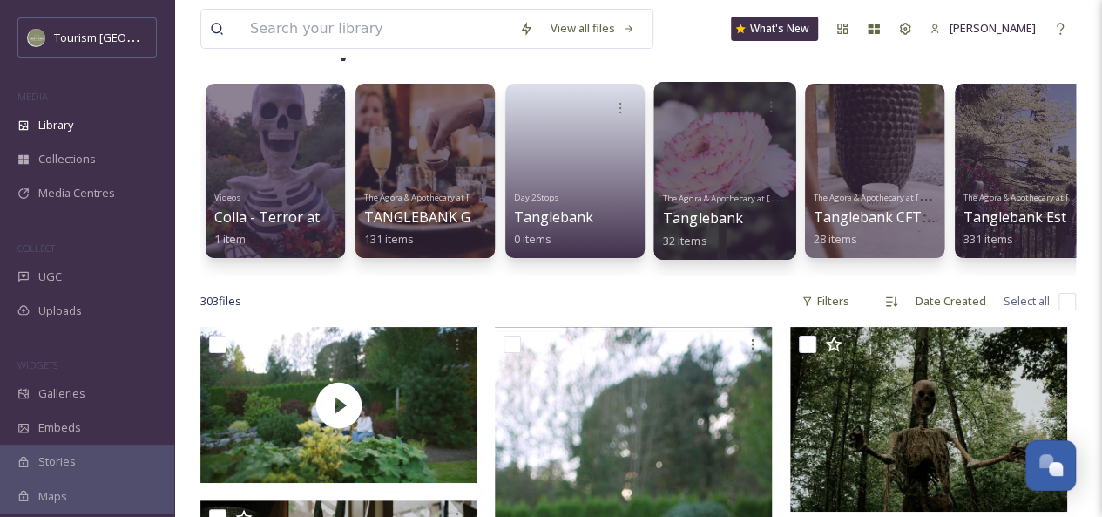
scroll to position [72, 0]
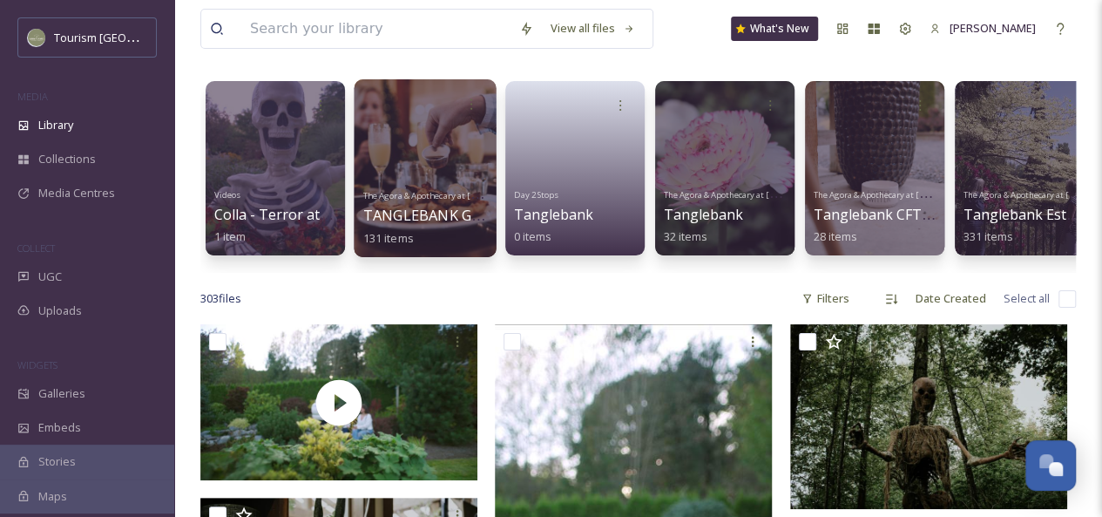
click at [455, 173] on div at bounding box center [425, 168] width 142 height 178
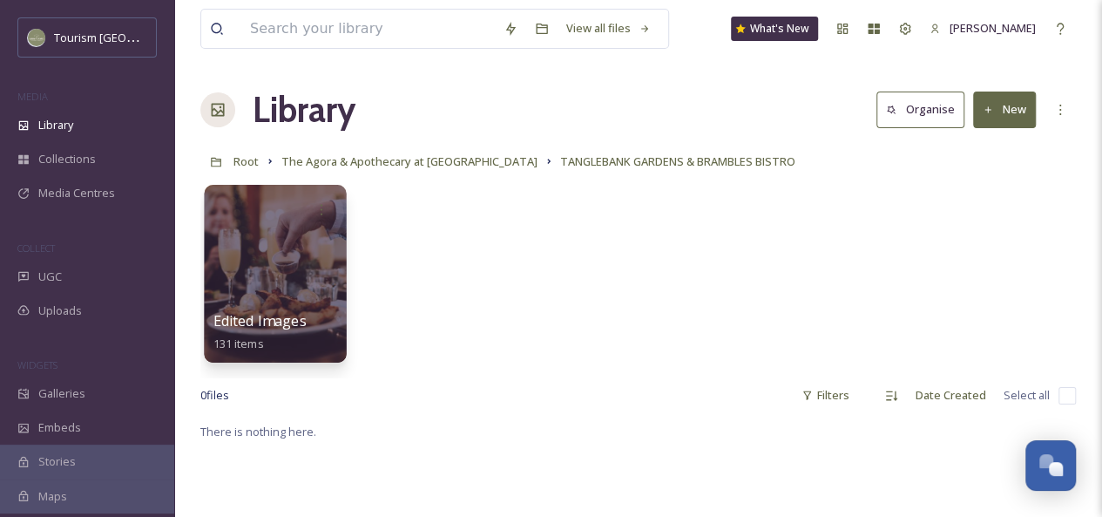
click at [299, 246] on div at bounding box center [275, 274] width 142 height 178
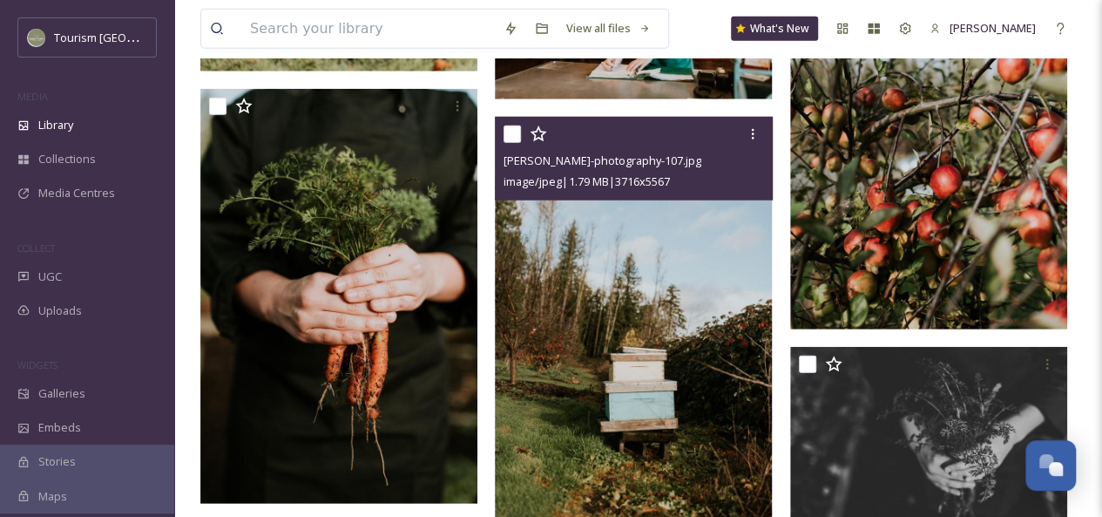
scroll to position [2201, 0]
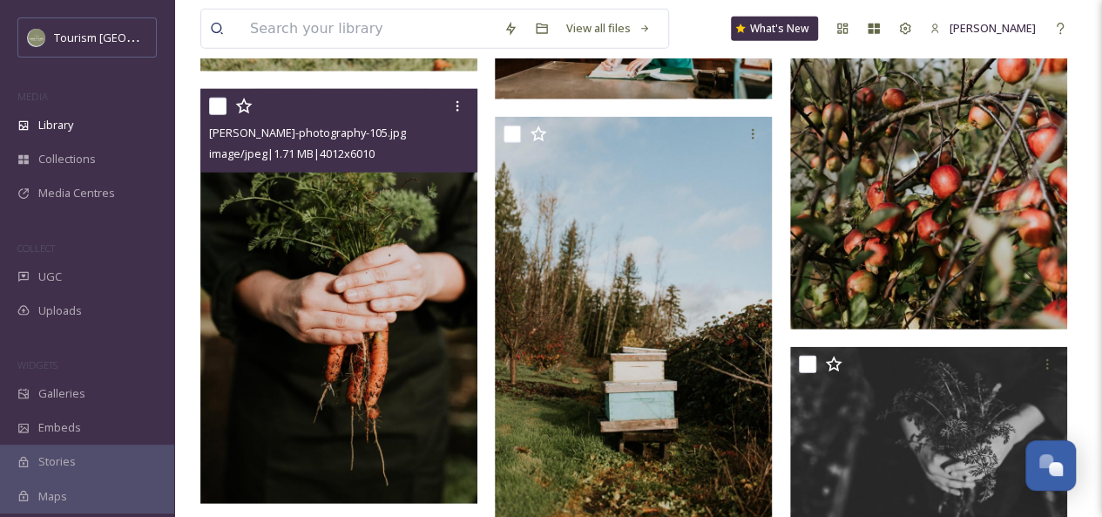
click at [398, 326] on img at bounding box center [338, 296] width 277 height 415
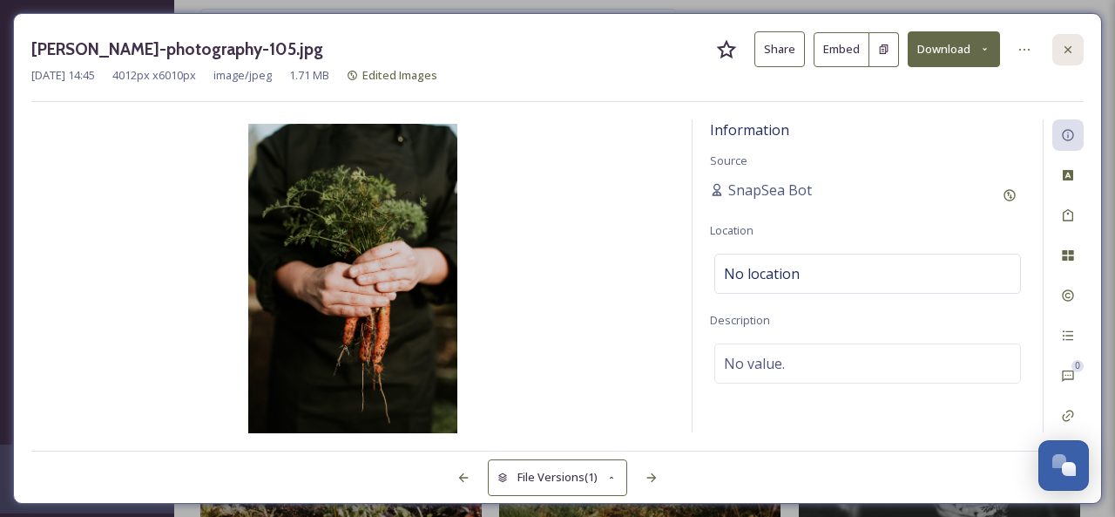
click at [1066, 51] on icon at bounding box center [1068, 48] width 7 height 7
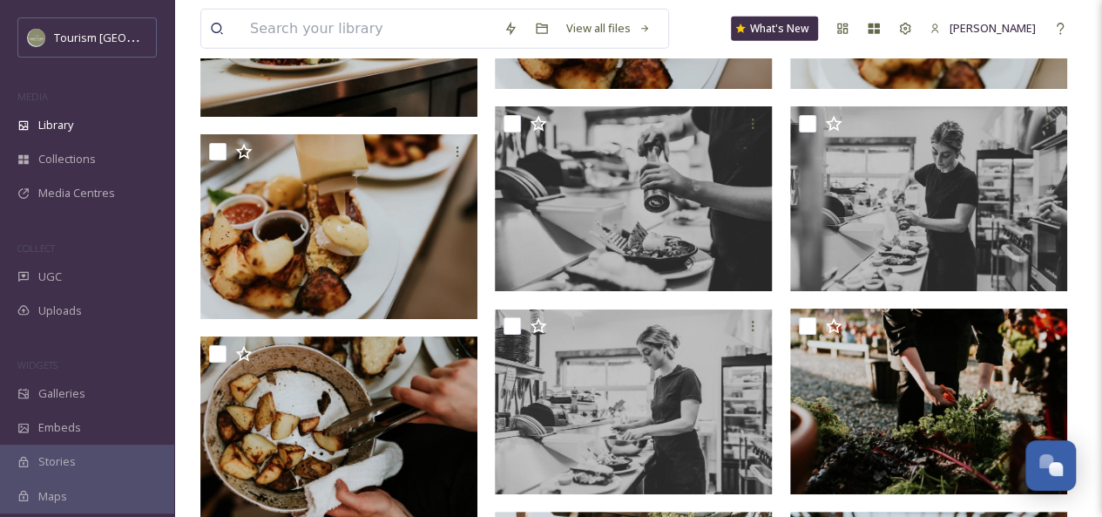
scroll to position [5677, 0]
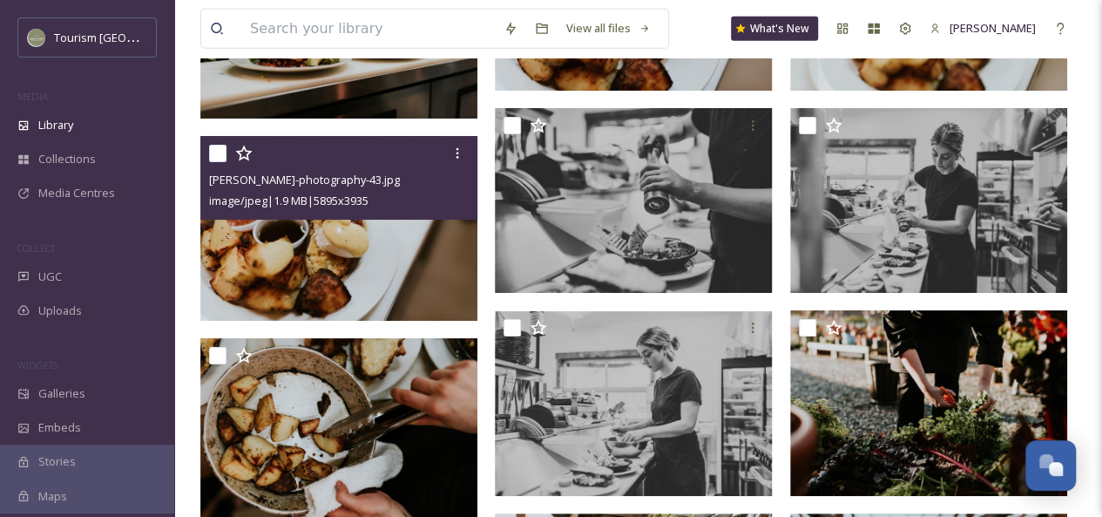
click at [383, 256] on img at bounding box center [338, 228] width 277 height 185
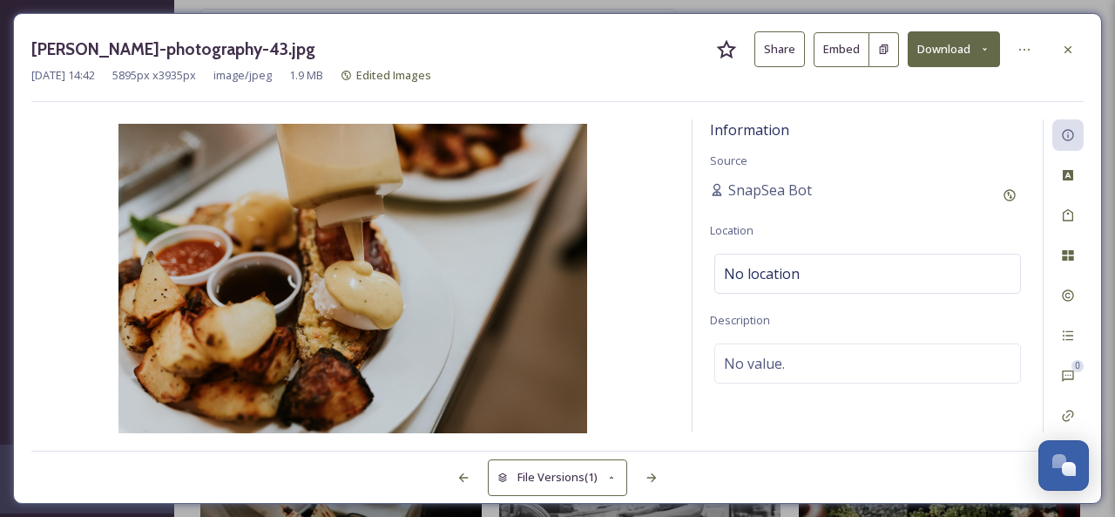
click at [788, 54] on button "Share" at bounding box center [779, 49] width 51 height 36
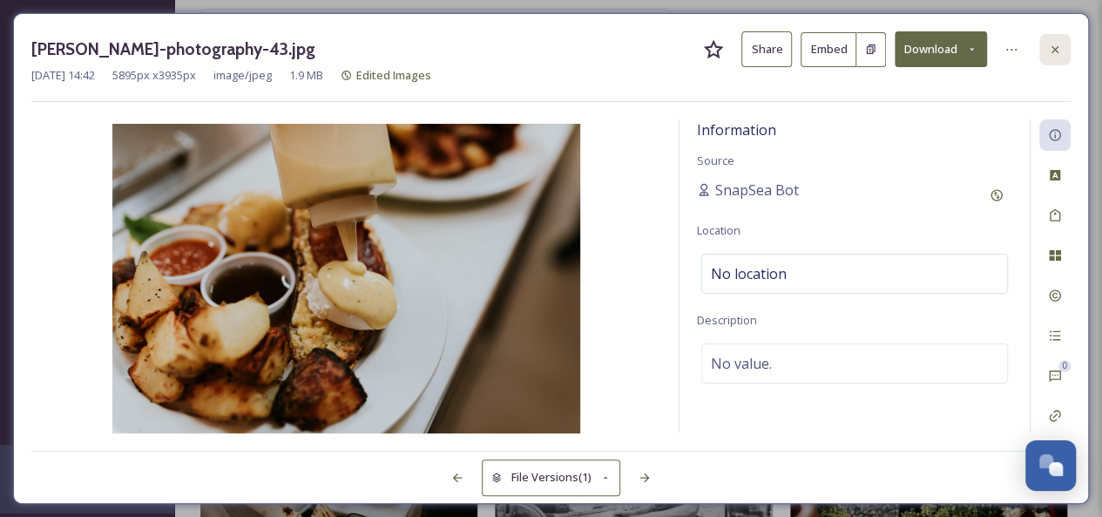
click at [1063, 47] on div at bounding box center [1054, 49] width 31 height 31
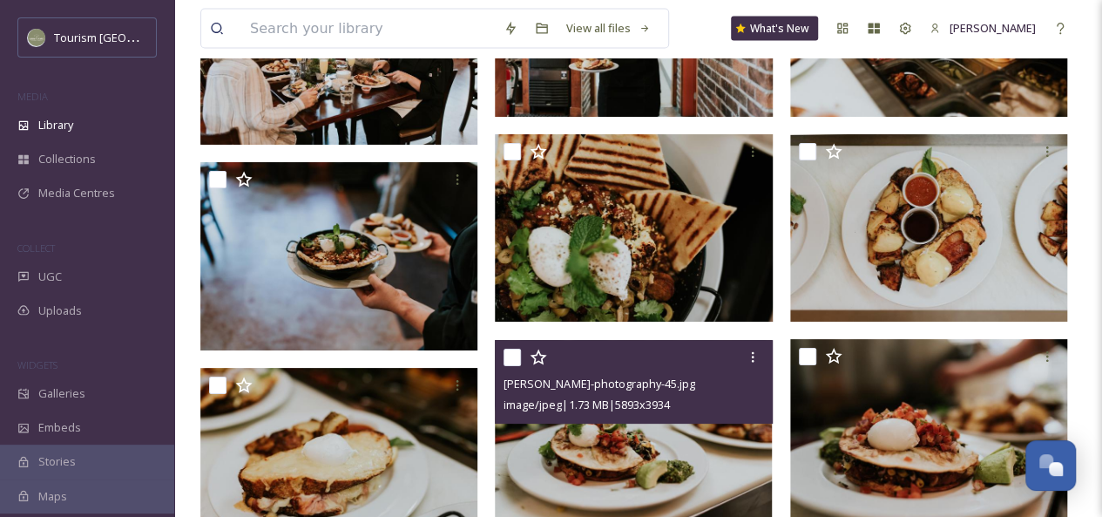
scroll to position [5063, 0]
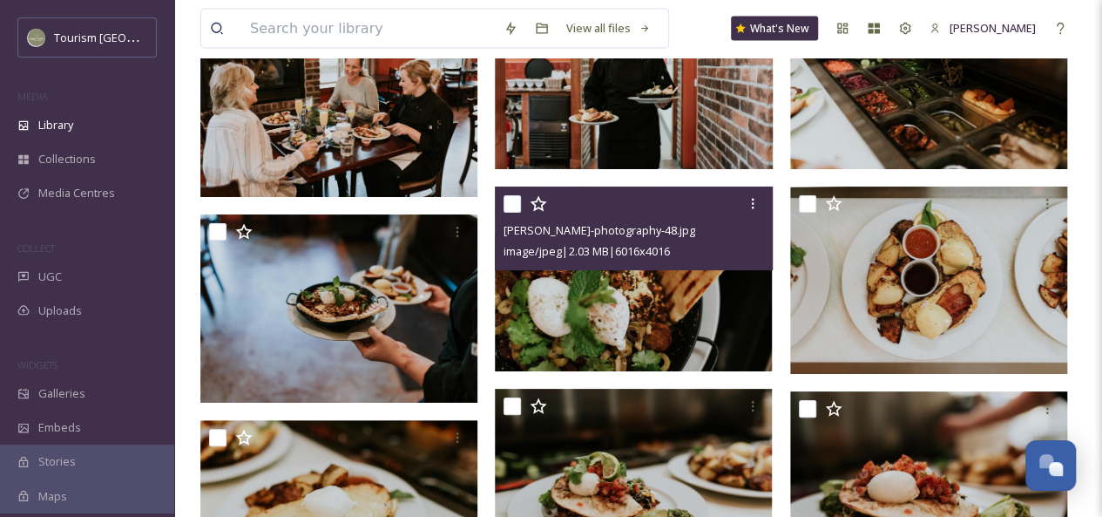
click at [619, 294] on img at bounding box center [633, 278] width 277 height 185
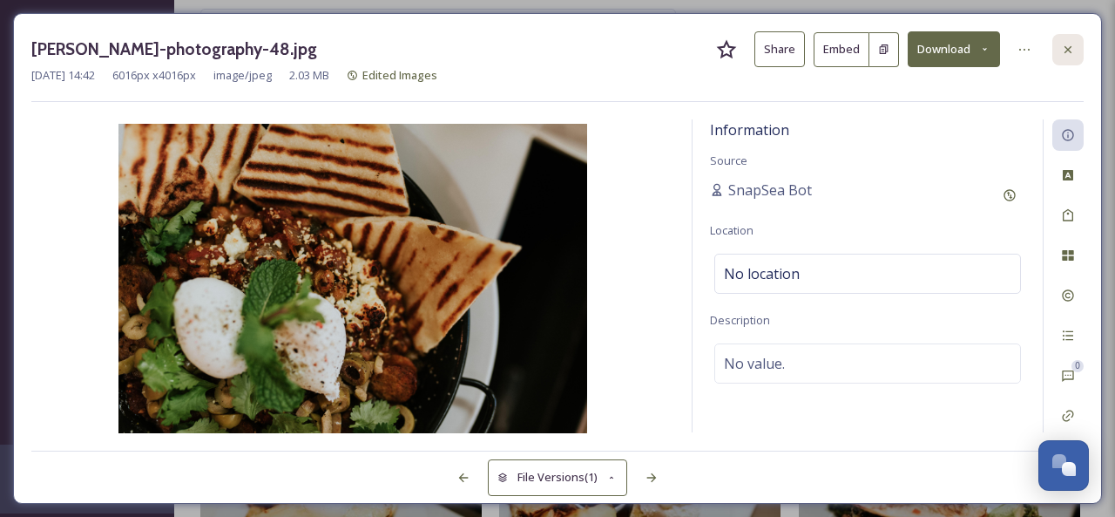
click at [1066, 52] on icon at bounding box center [1068, 50] width 14 height 14
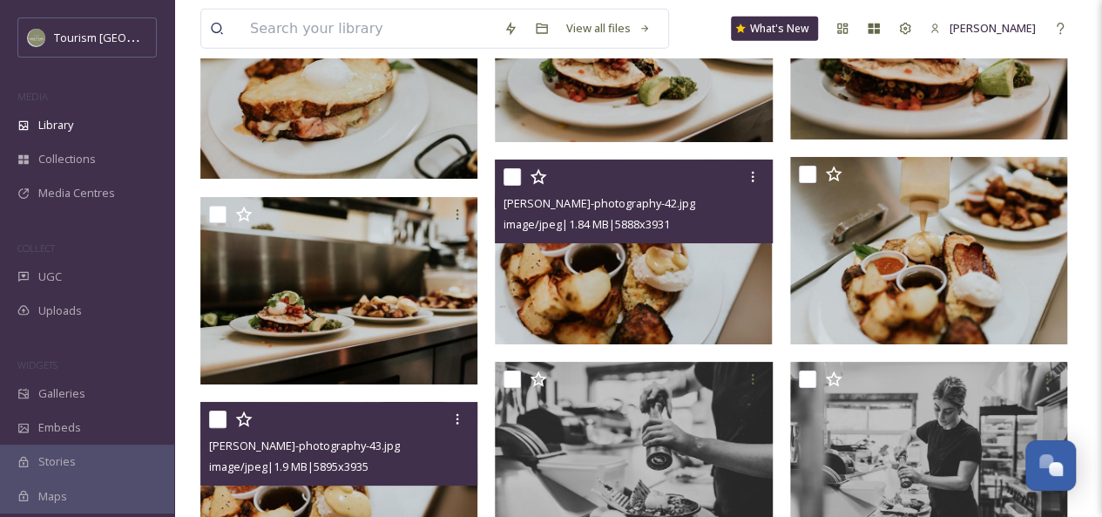
scroll to position [5499, 0]
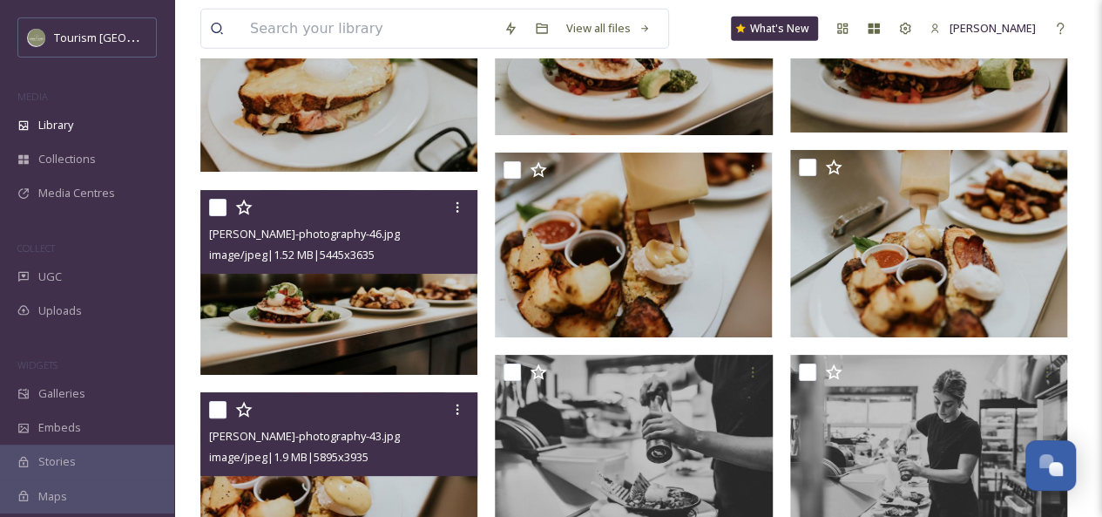
click at [421, 301] on img at bounding box center [338, 282] width 277 height 185
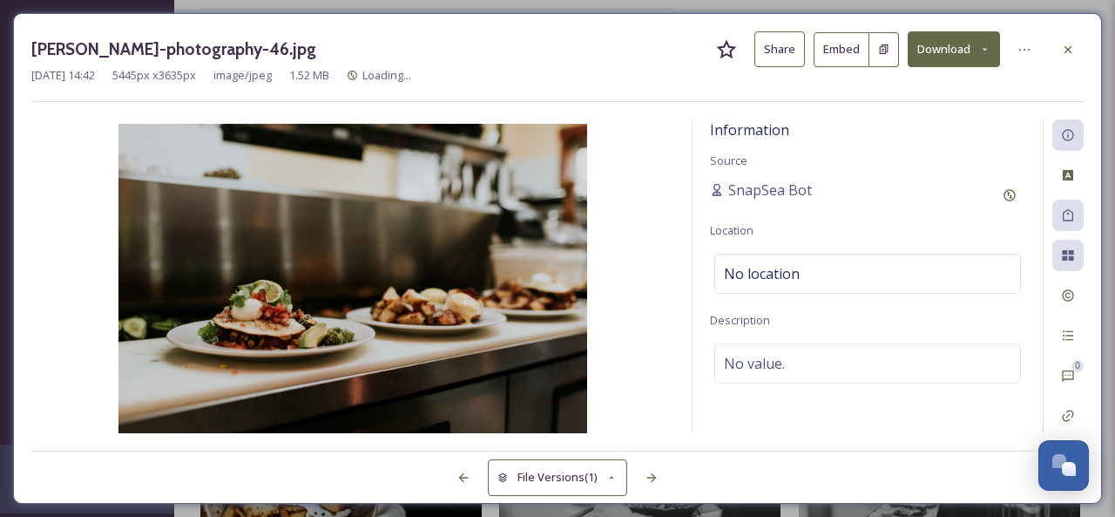
click at [807, 59] on div "[PERSON_NAME]-photography-46.jpg Share Embed Download" at bounding box center [557, 49] width 1052 height 36
click at [789, 53] on button "Share" at bounding box center [779, 49] width 51 height 36
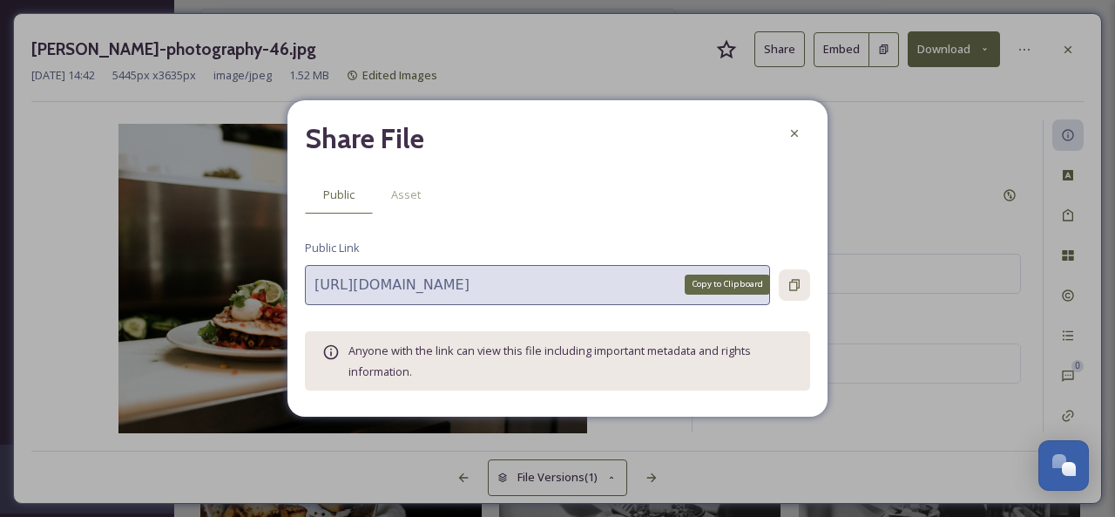
click at [795, 289] on icon at bounding box center [794, 284] width 10 height 11
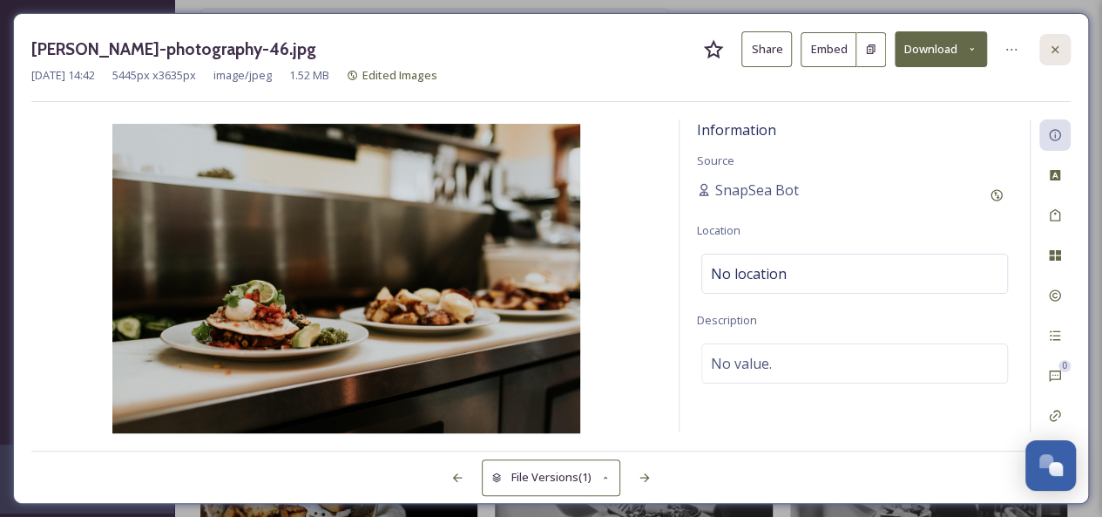
click at [1051, 49] on icon at bounding box center [1055, 50] width 14 height 14
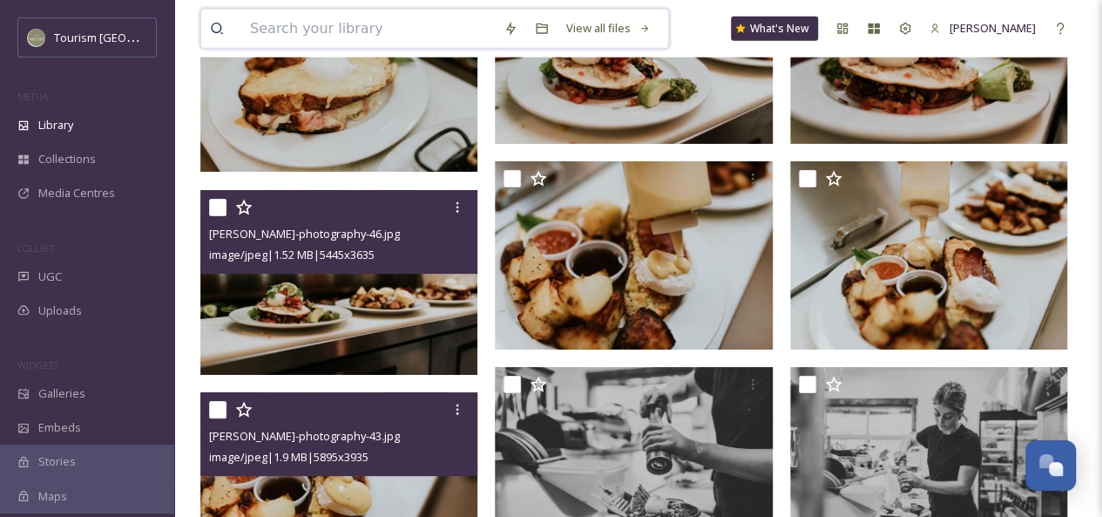
click at [366, 35] on input at bounding box center [368, 29] width 254 height 38
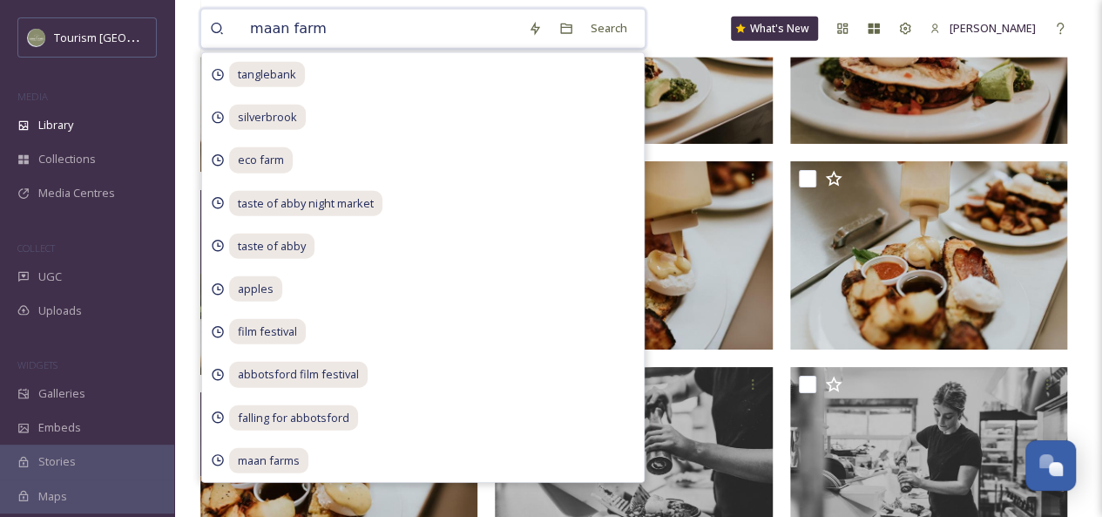
type input "maan farms"
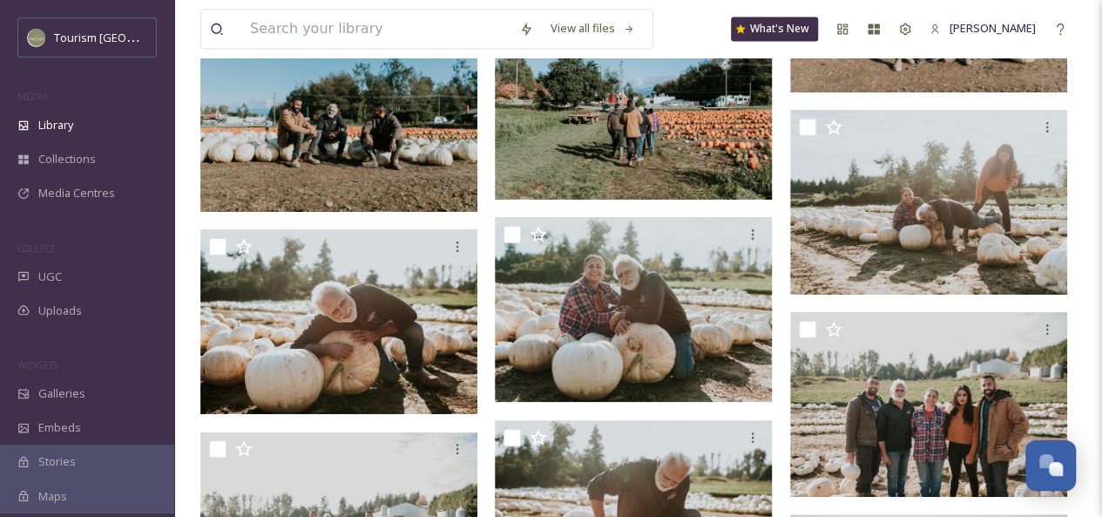
scroll to position [17868, 0]
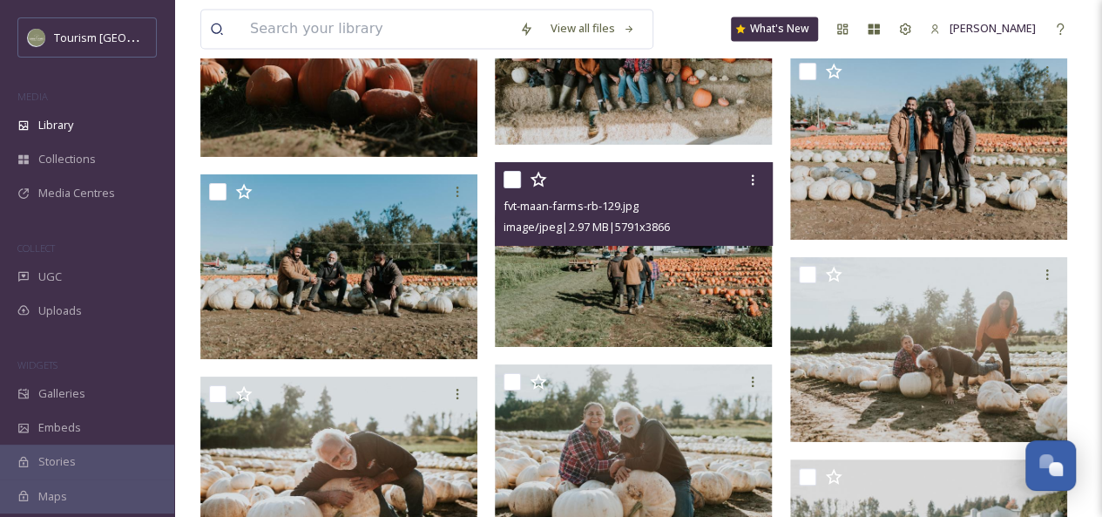
click at [625, 309] on img at bounding box center [633, 254] width 277 height 185
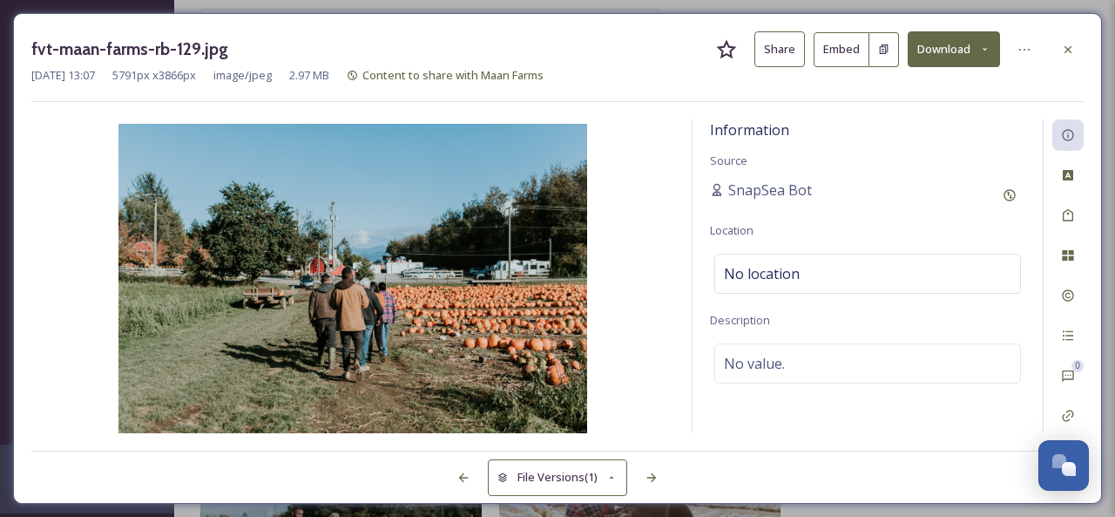
click at [775, 54] on button "Share" at bounding box center [779, 49] width 51 height 36
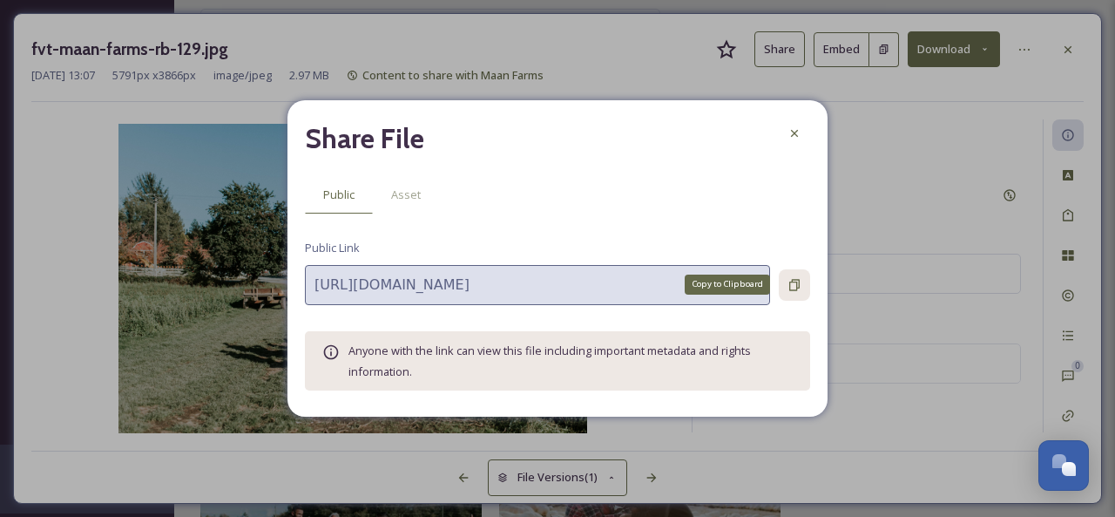
click at [793, 290] on icon at bounding box center [794, 284] width 10 height 11
